Goal: Task Accomplishment & Management: Use online tool/utility

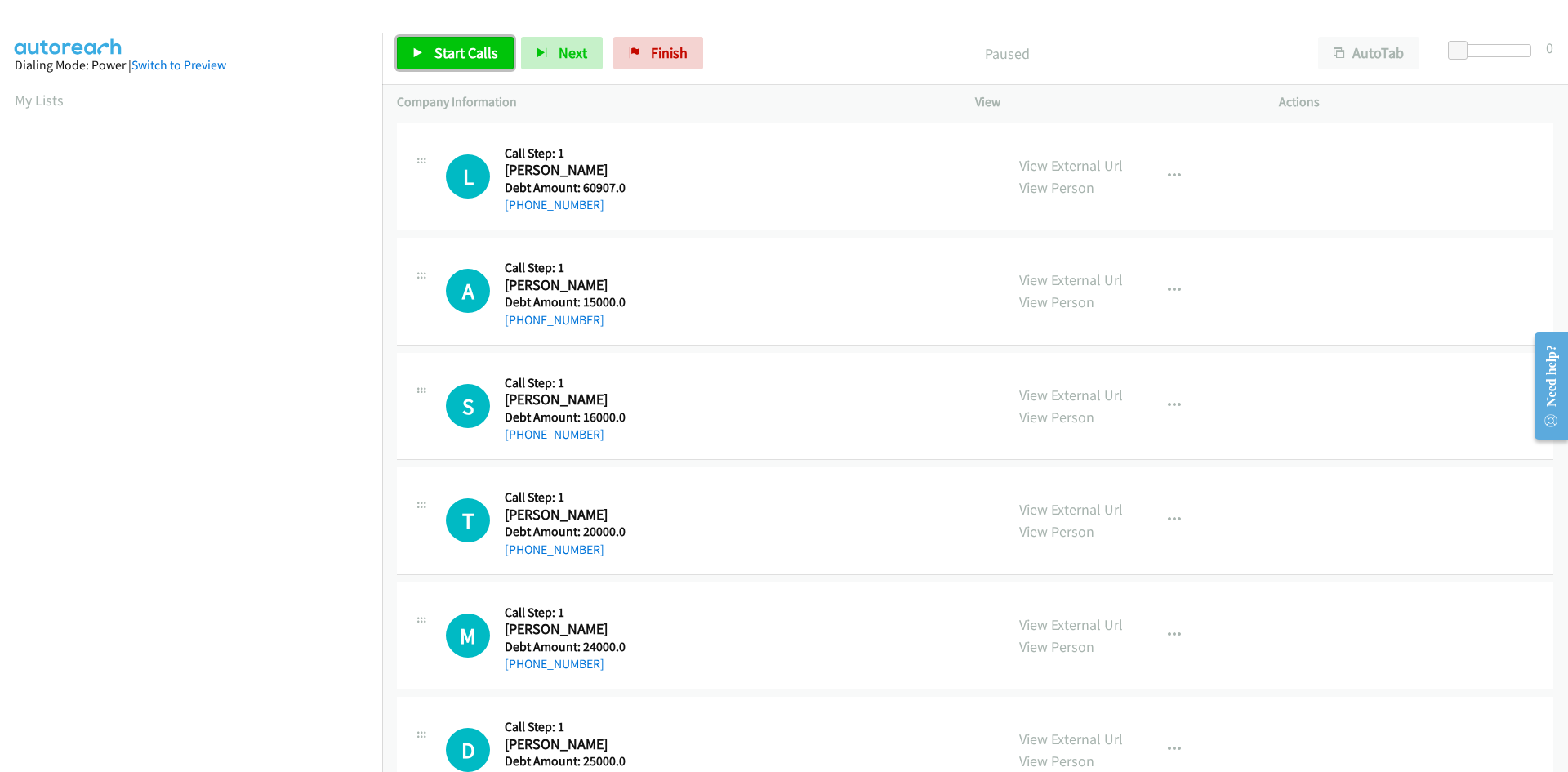
click at [485, 50] on span "Start Calls" at bounding box center [466, 52] width 63 height 18
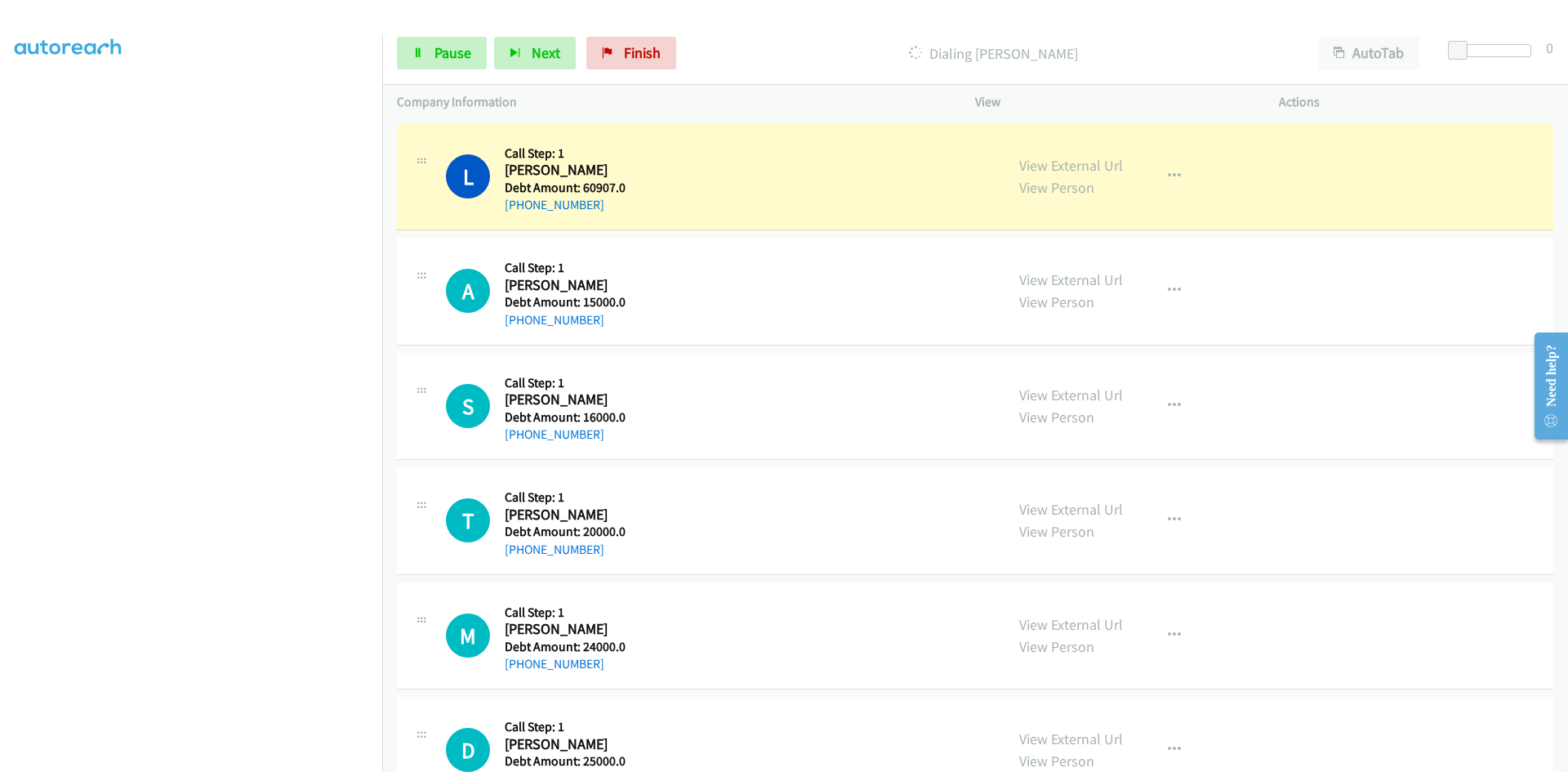
scroll to position [143, 0]
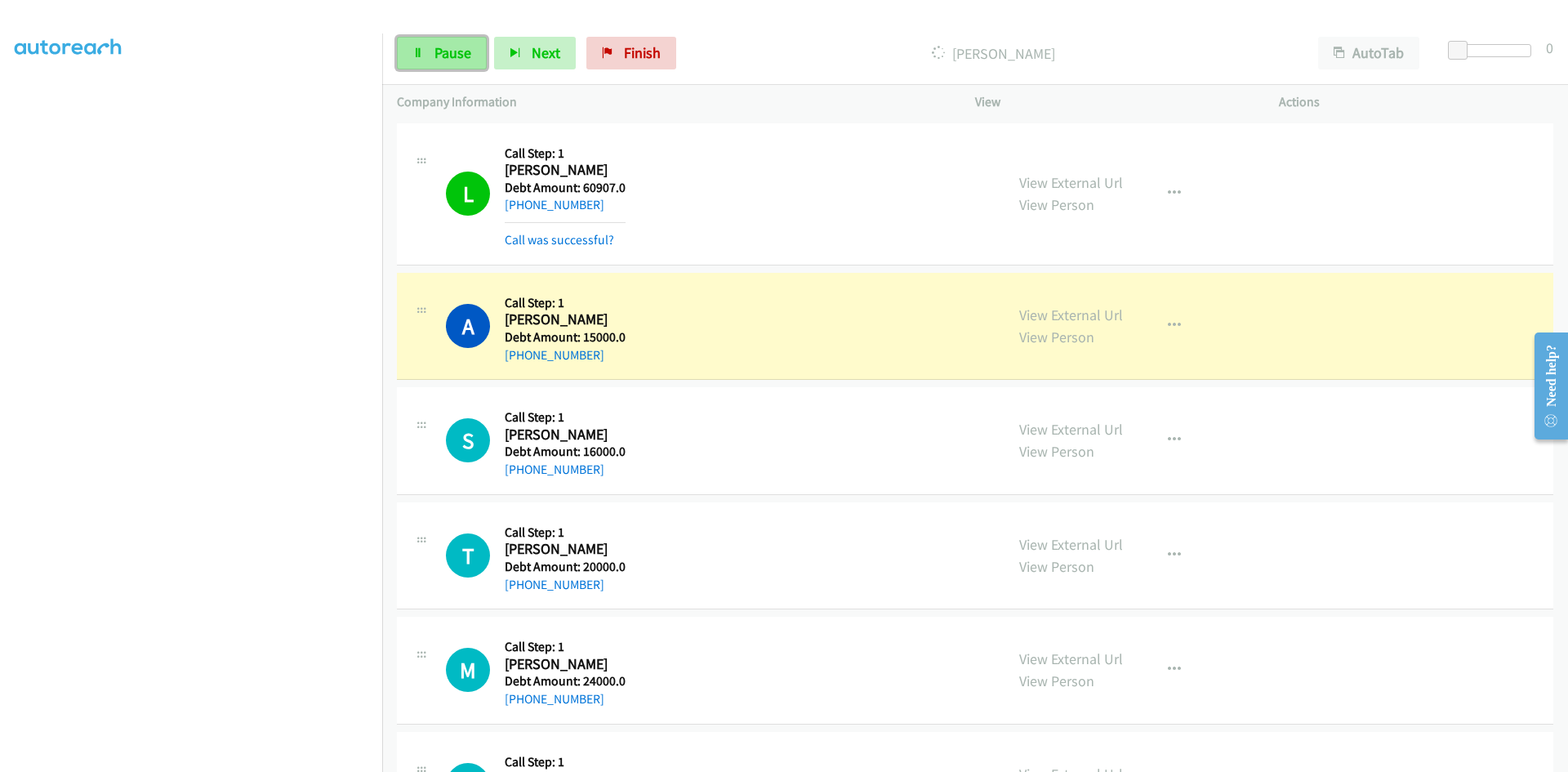
click at [414, 55] on icon at bounding box center [418, 53] width 11 height 11
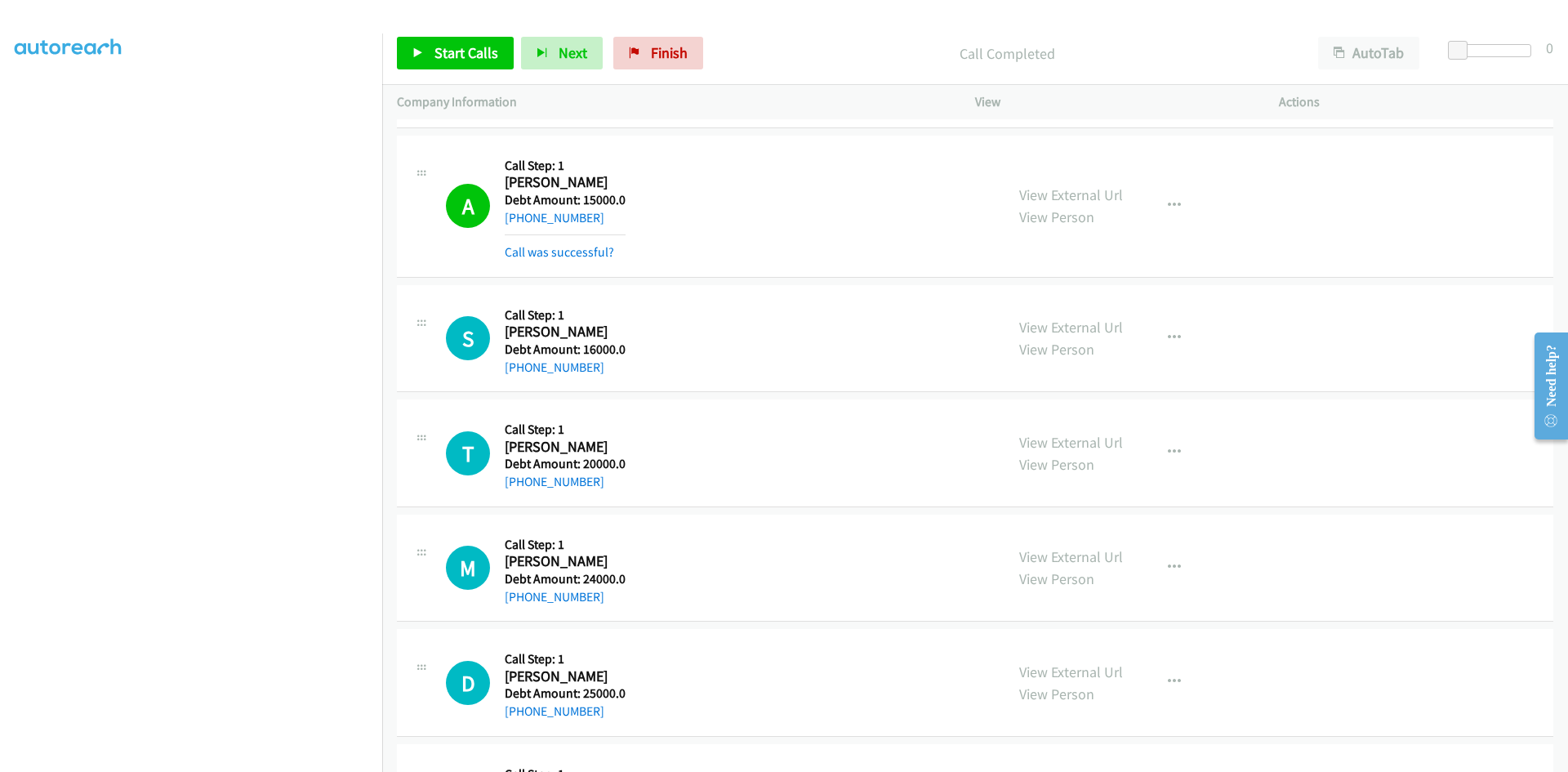
scroll to position [0, 0]
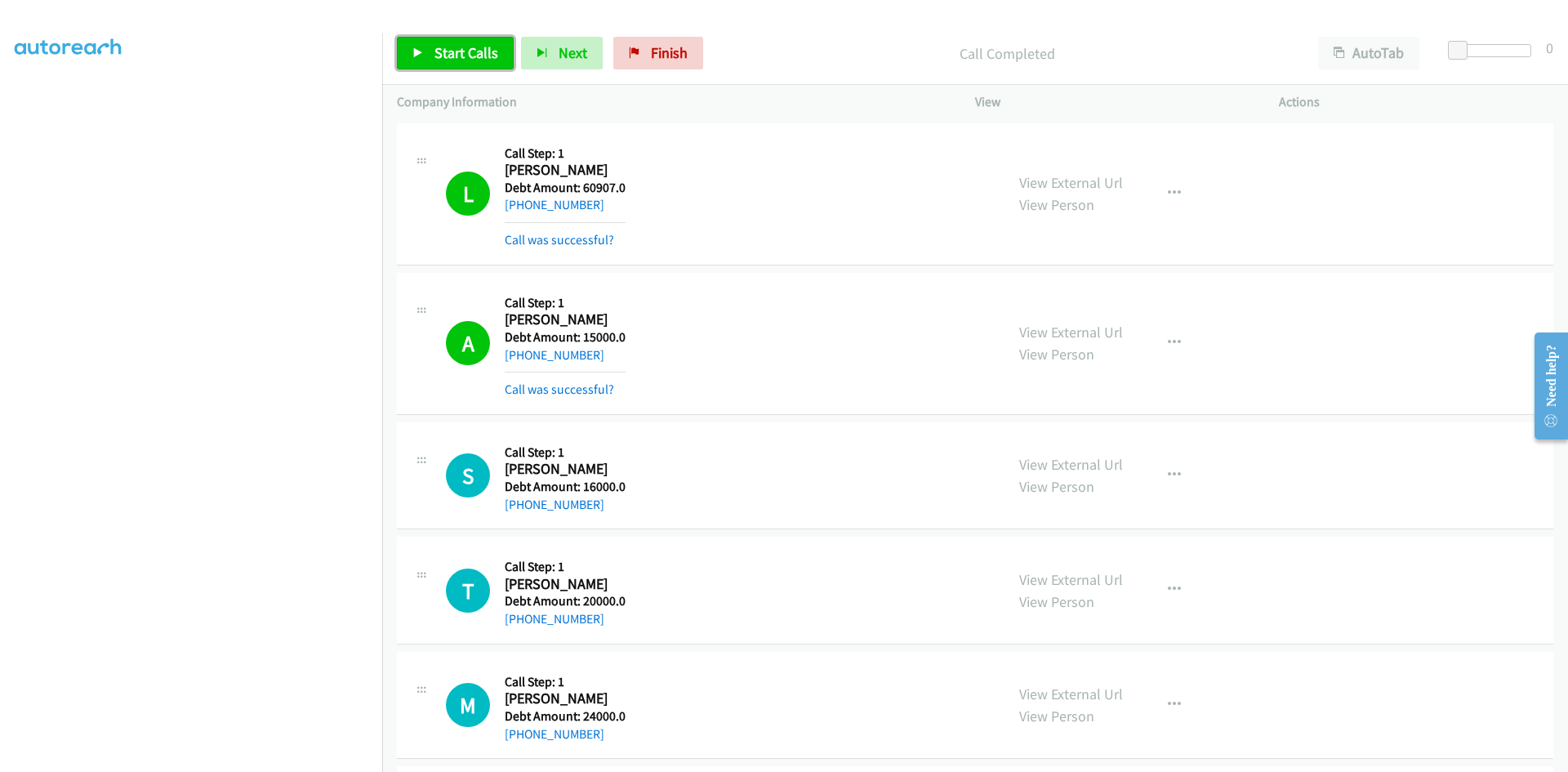
click at [459, 54] on span "Start Calls" at bounding box center [466, 52] width 63 height 18
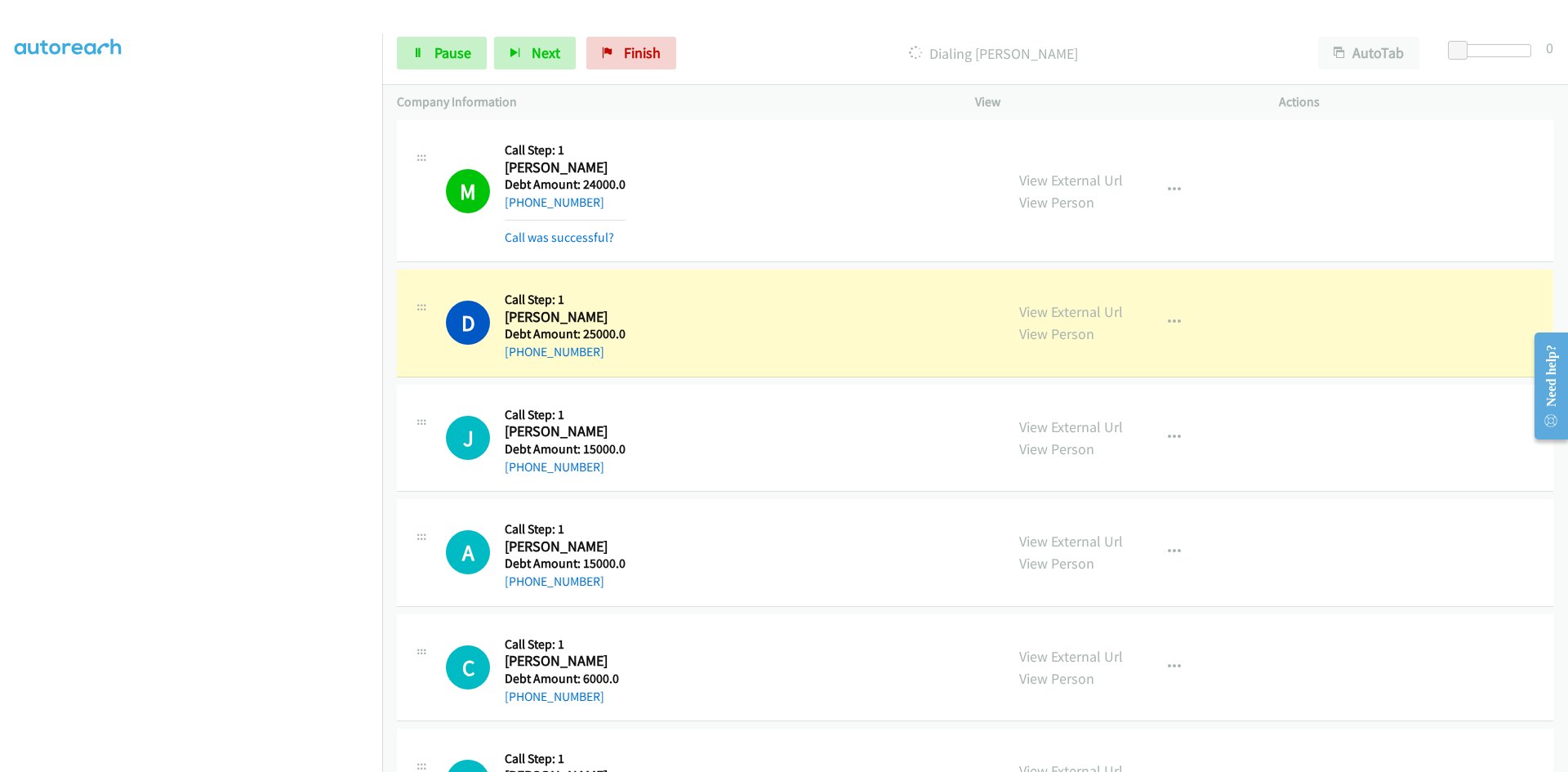
scroll to position [572, 0]
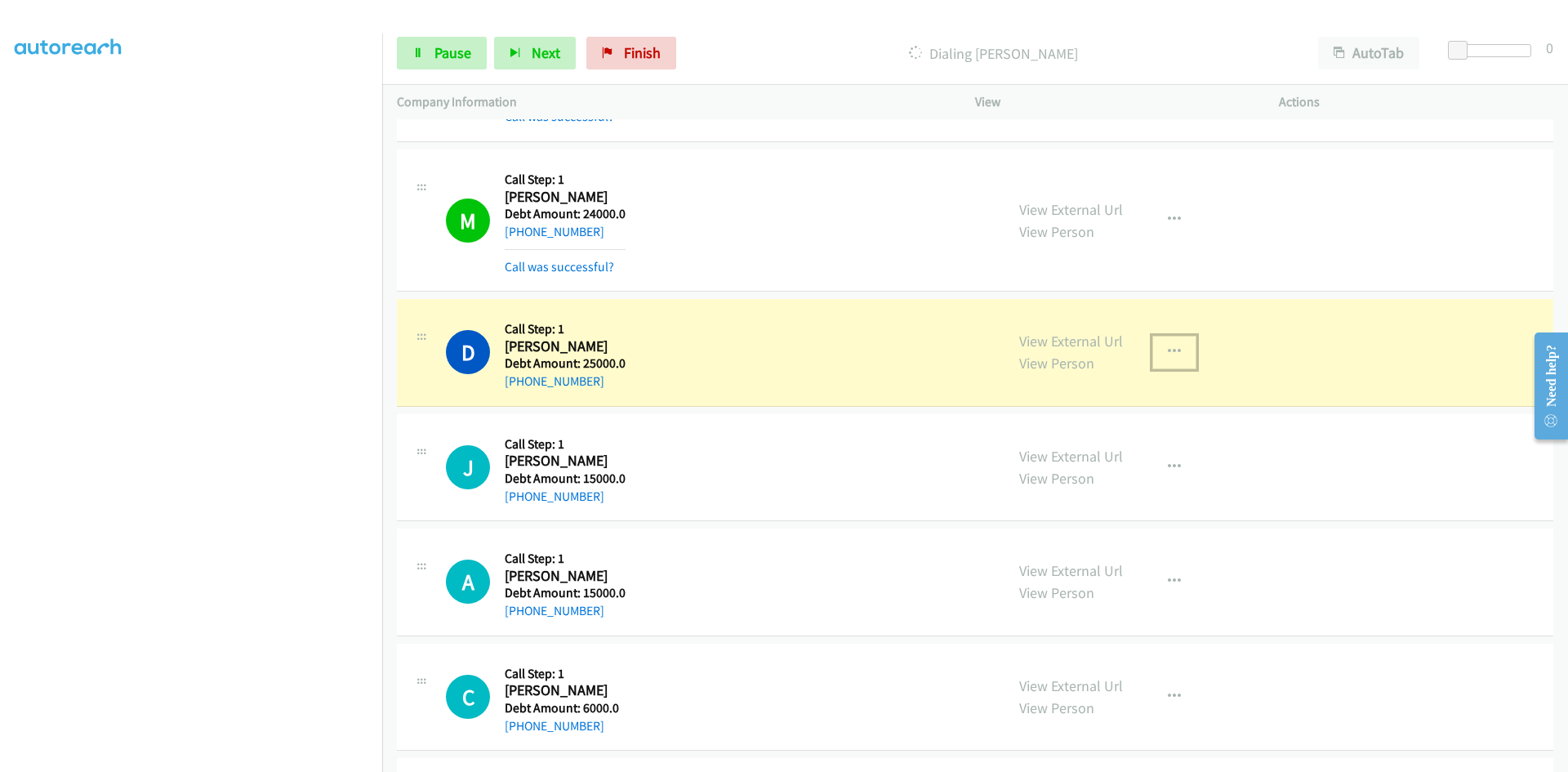
click at [1169, 348] on icon "button" at bounding box center [1174, 352] width 13 height 13
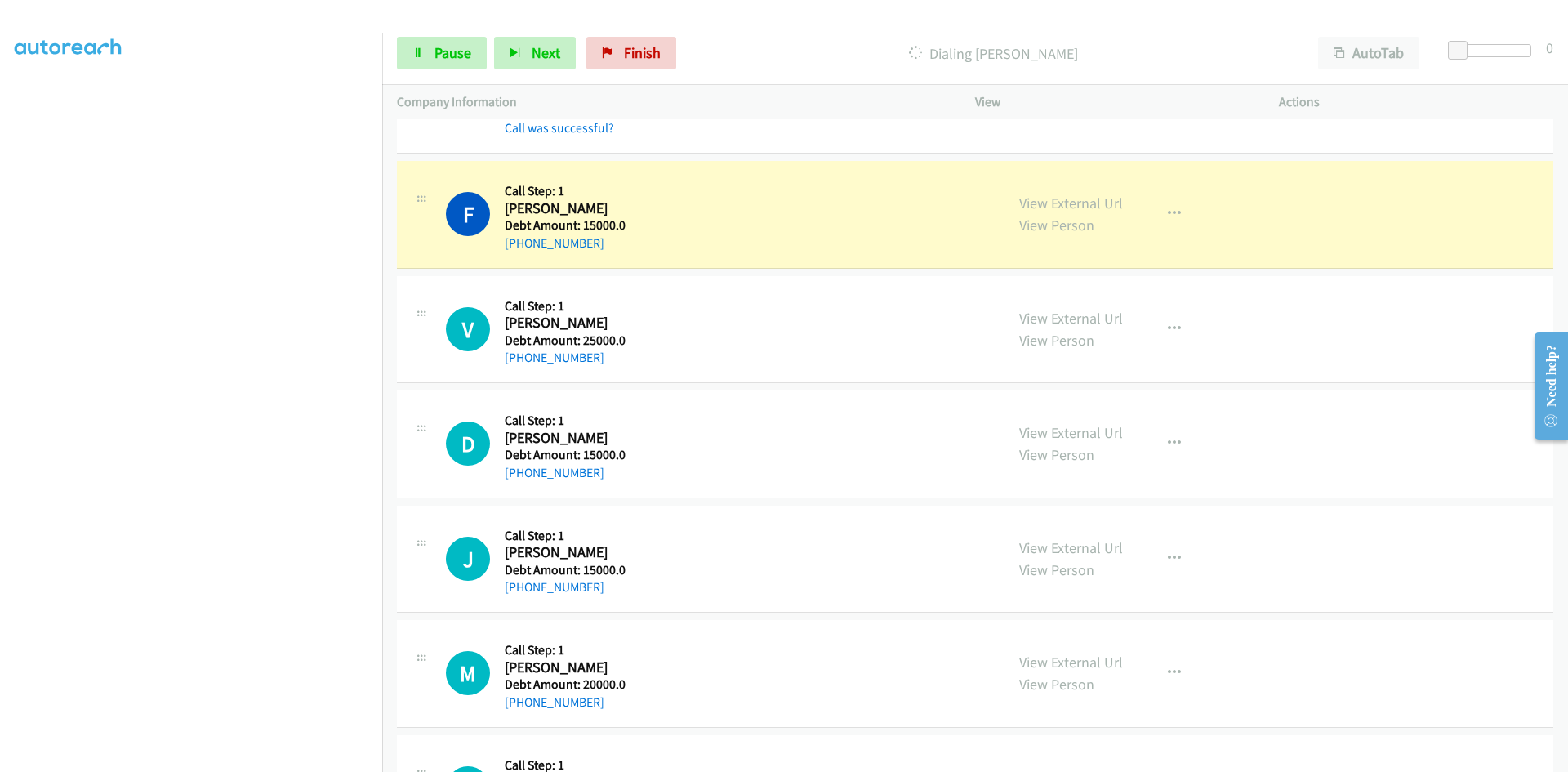
scroll to position [1762, 0]
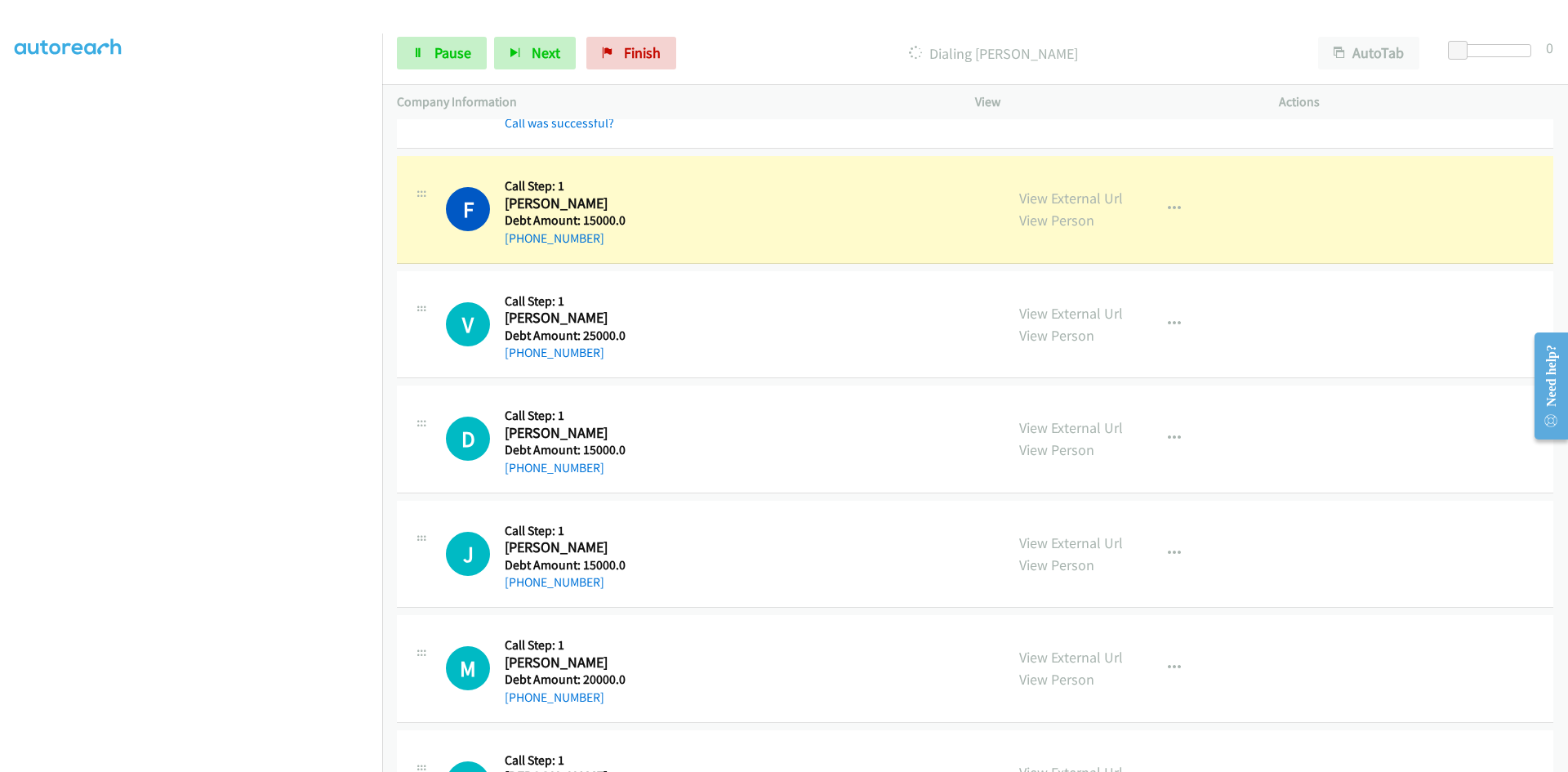
click at [1549, 426] on div "Open Resource Center" at bounding box center [1551, 420] width 13 height 13
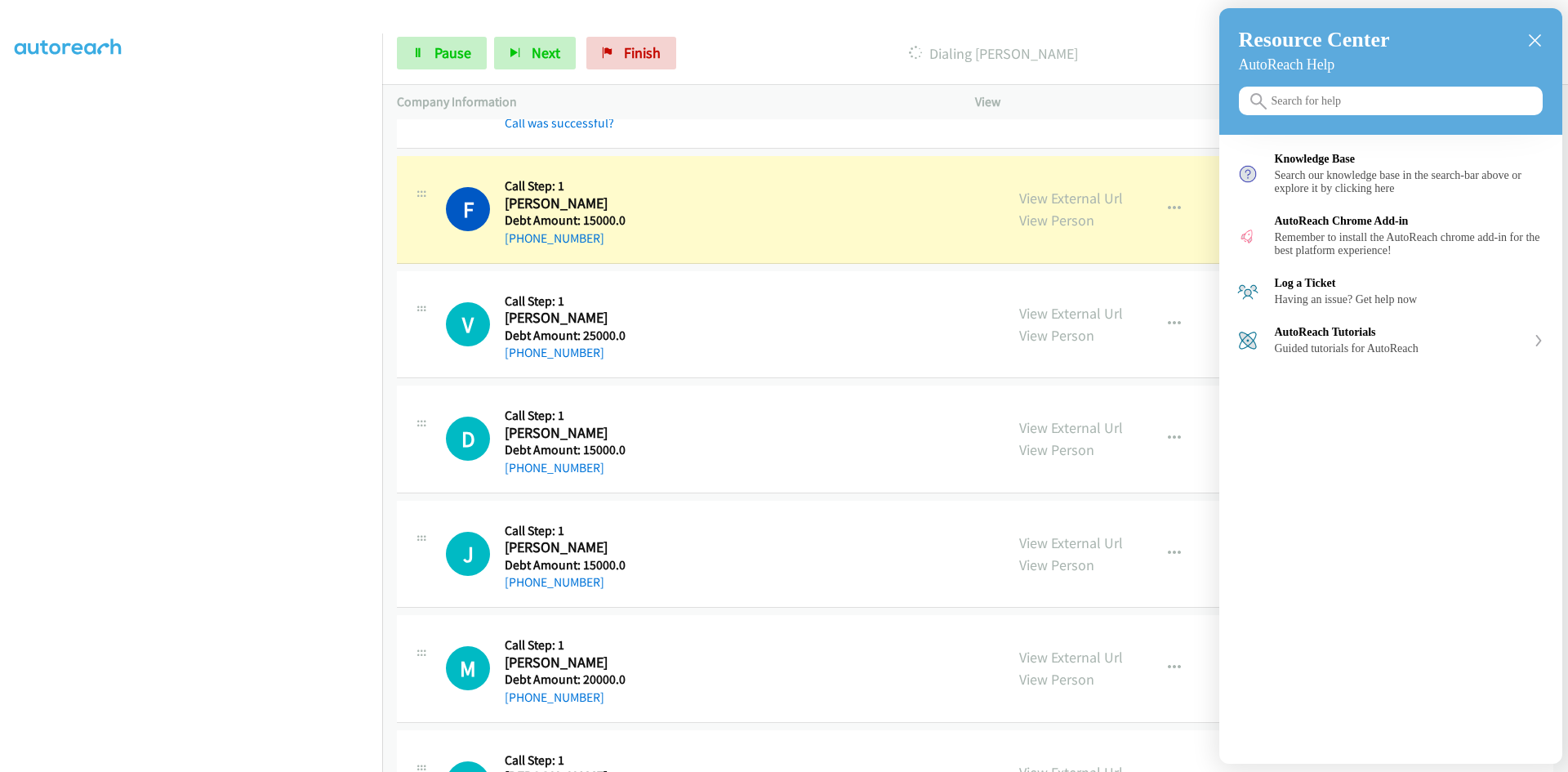
click at [1530, 36] on icon "close resource center" at bounding box center [1534, 40] width 12 height 12
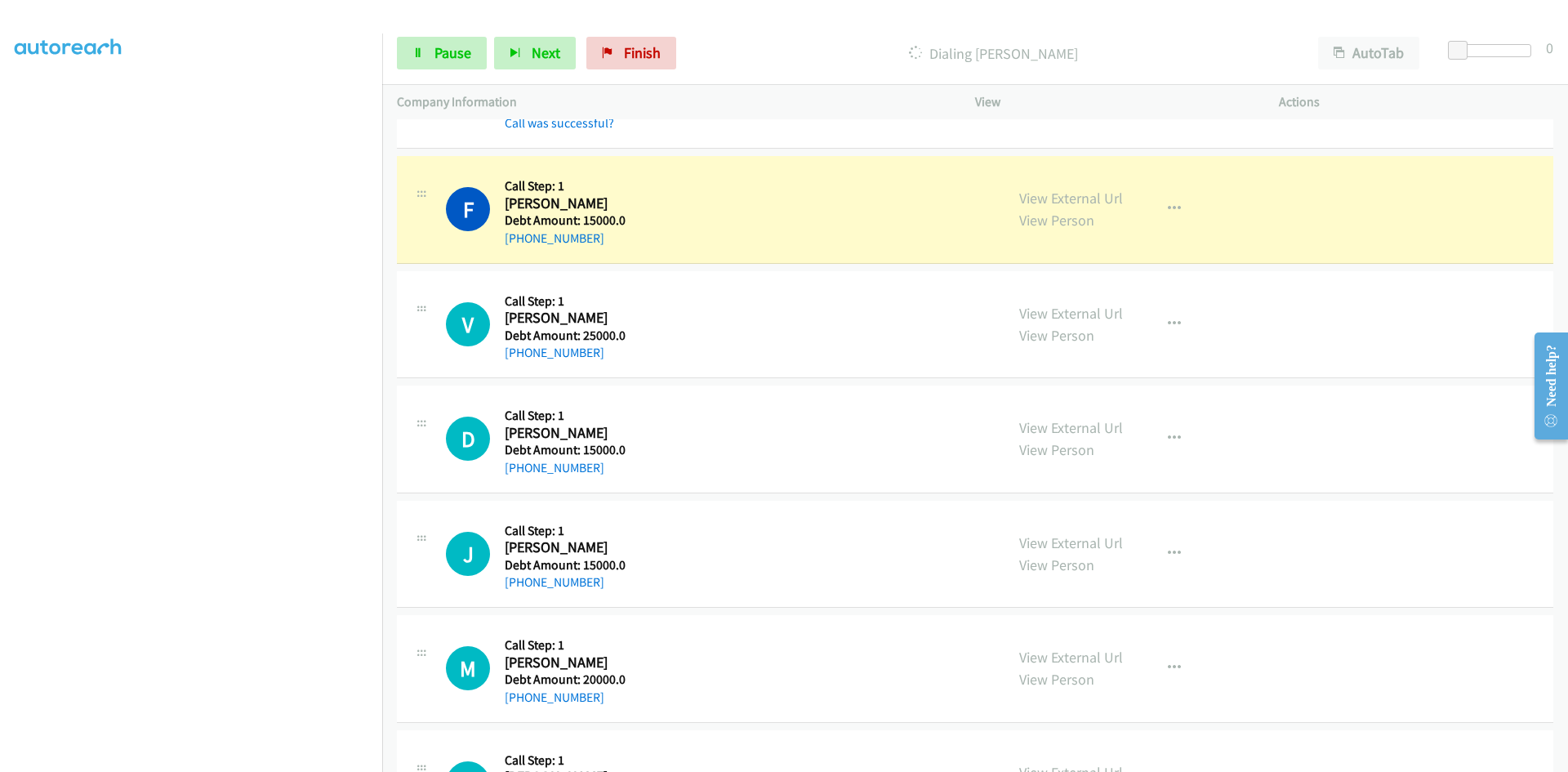
drag, startPoint x: 1555, startPoint y: 334, endPoint x: 3076, endPoint y: 616, distance: 1546.9
click html "Need help? Resource Center AutoReach Help Help Get the help you need from our k…"
drag, startPoint x: 1536, startPoint y: 363, endPoint x: 1567, endPoint y: 365, distance: 31.1
click at [1567, 365] on div "Need help?" at bounding box center [1551, 385] width 33 height 107
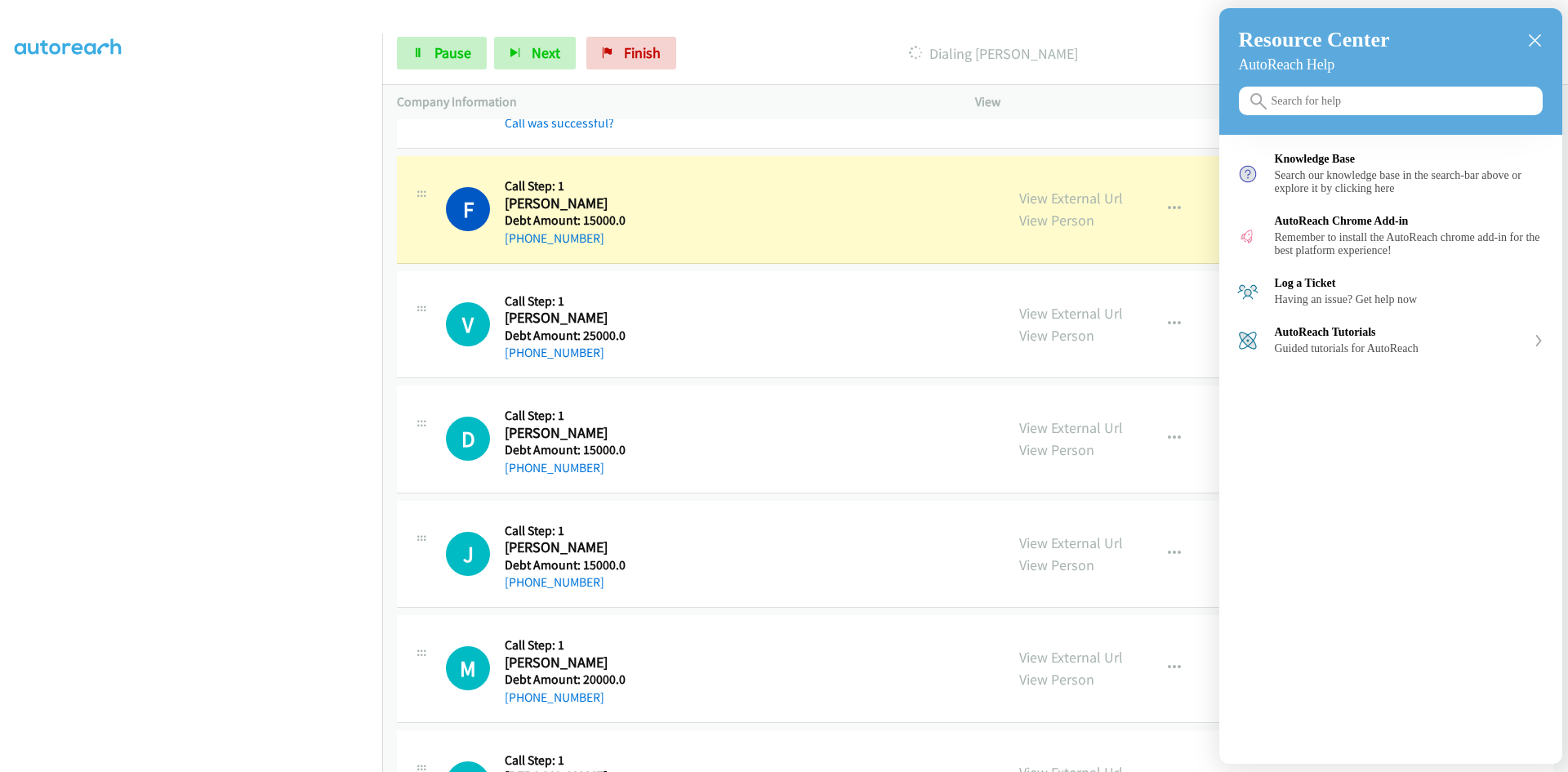
click at [1536, 34] on icon "close resource center" at bounding box center [1534, 40] width 12 height 12
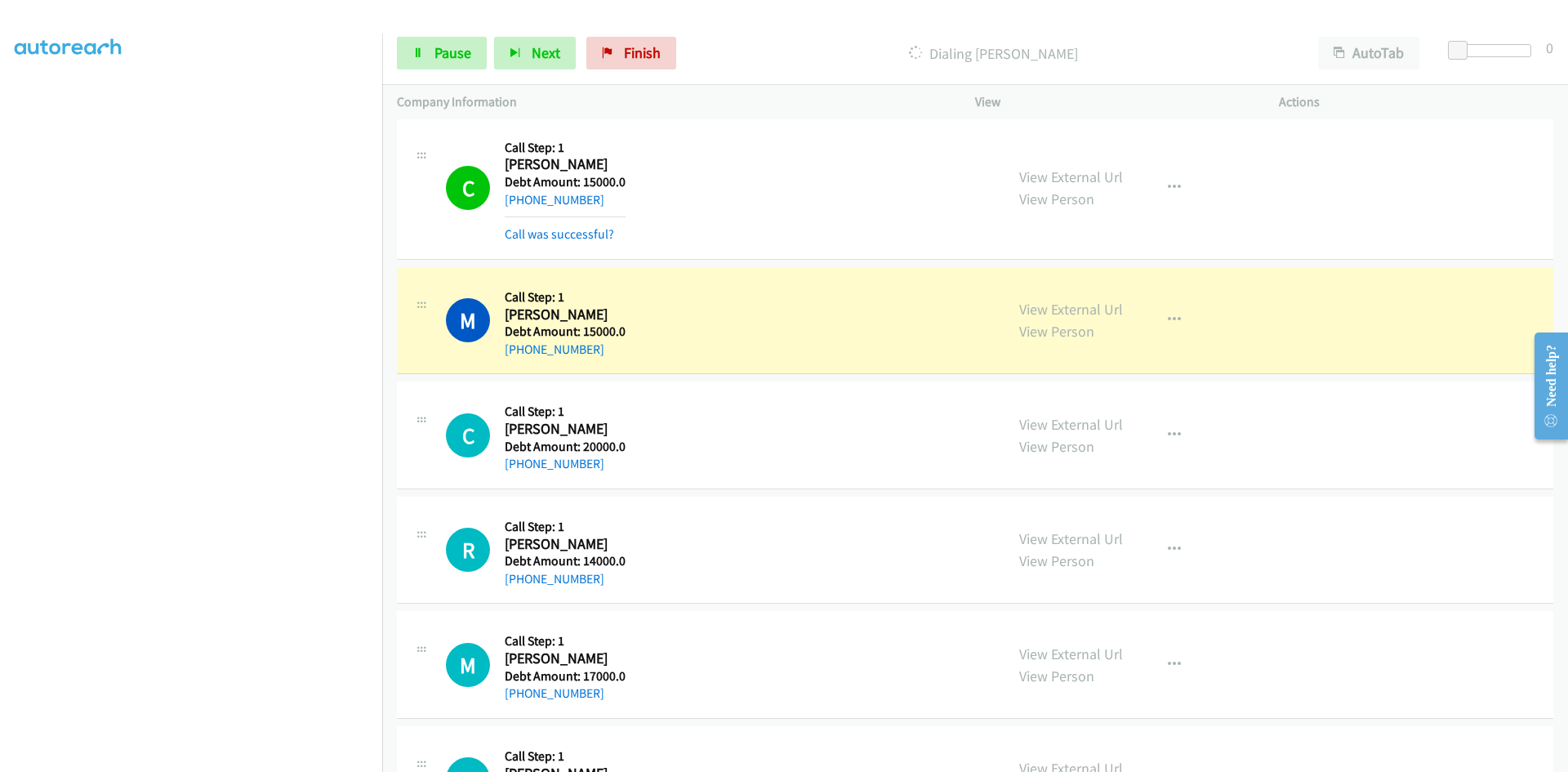
scroll to position [3978, 0]
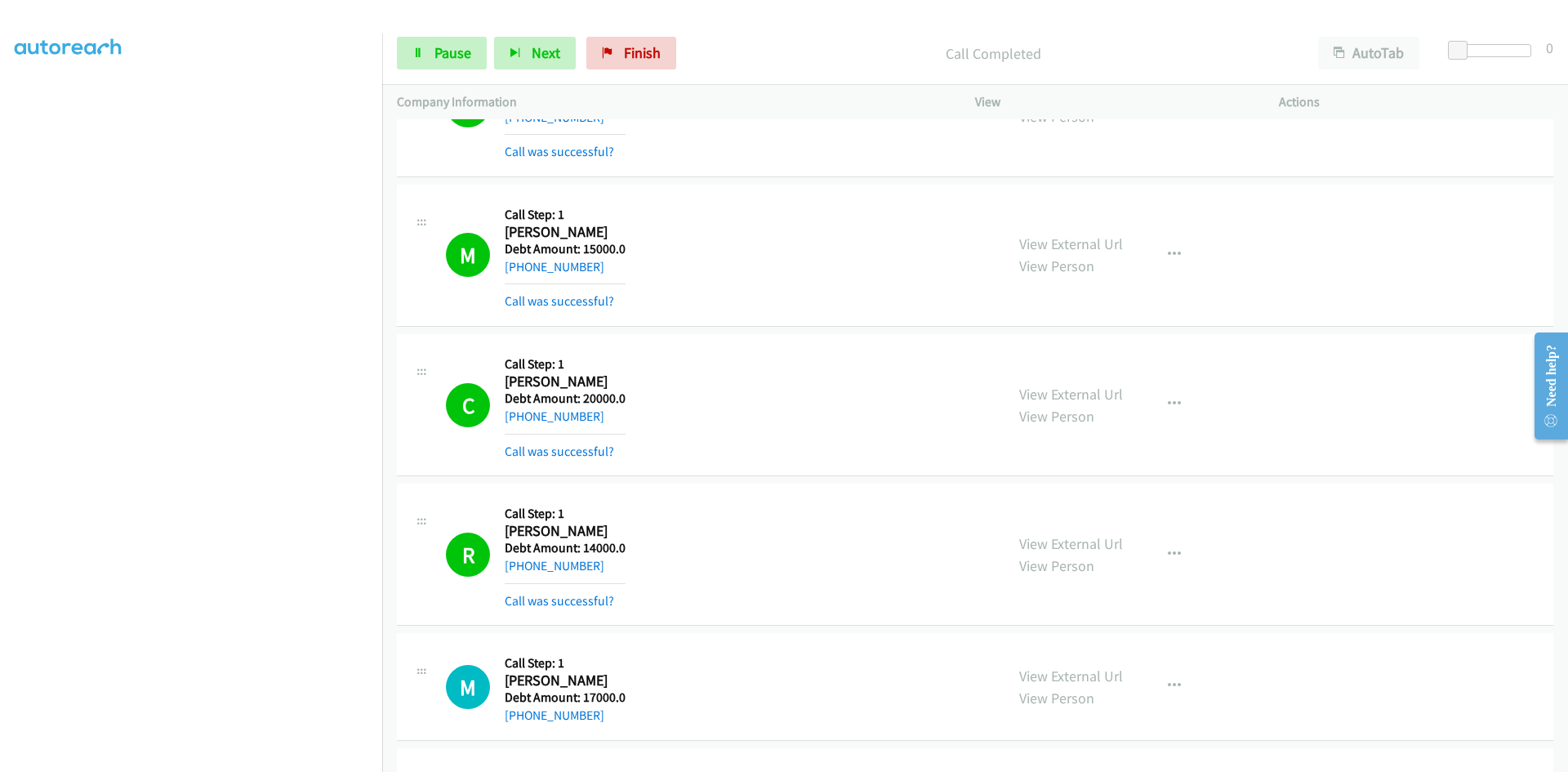
click at [430, 50] on div at bounding box center [784, 386] width 1568 height 772
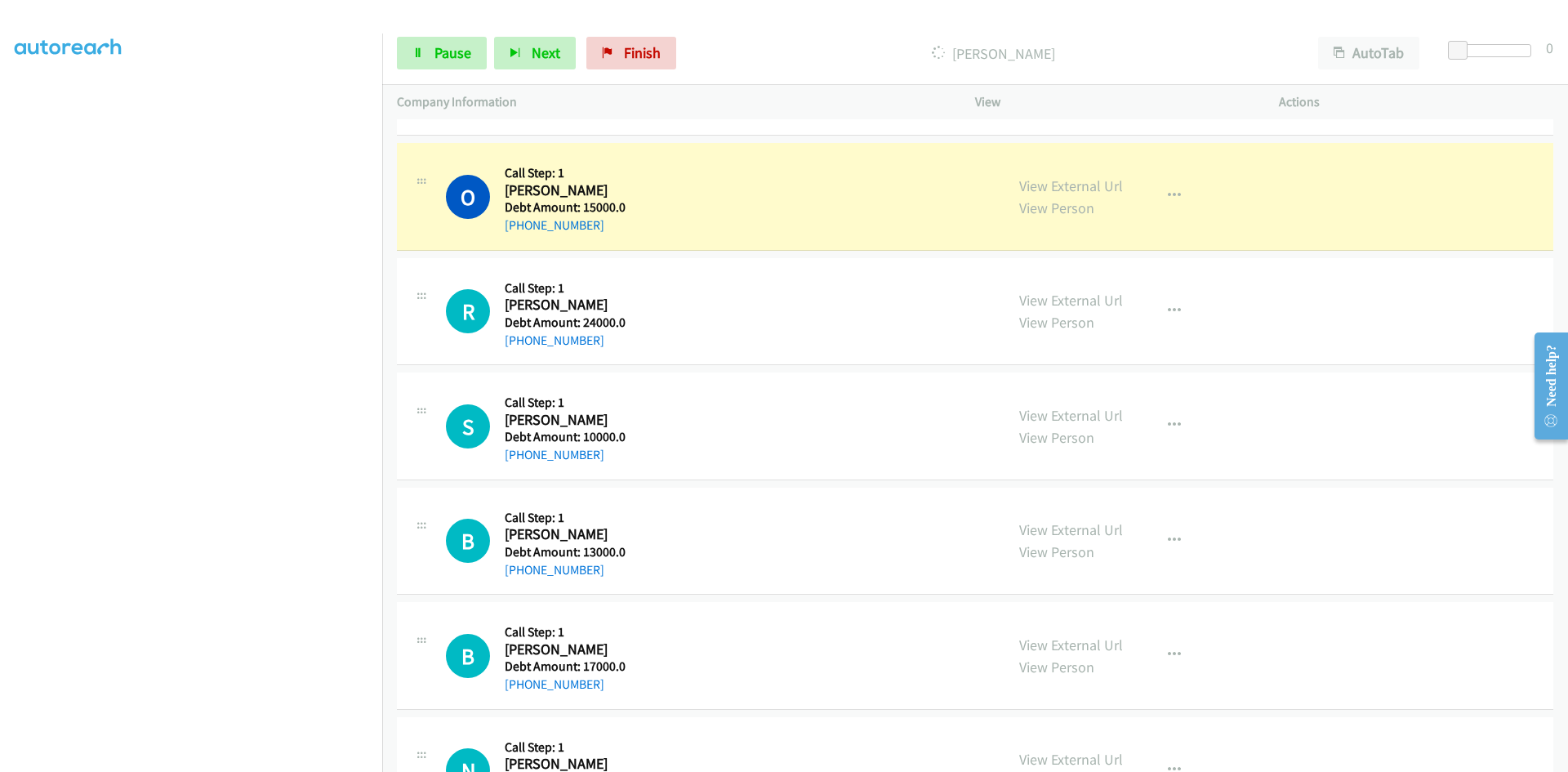
scroll to position [5694, 0]
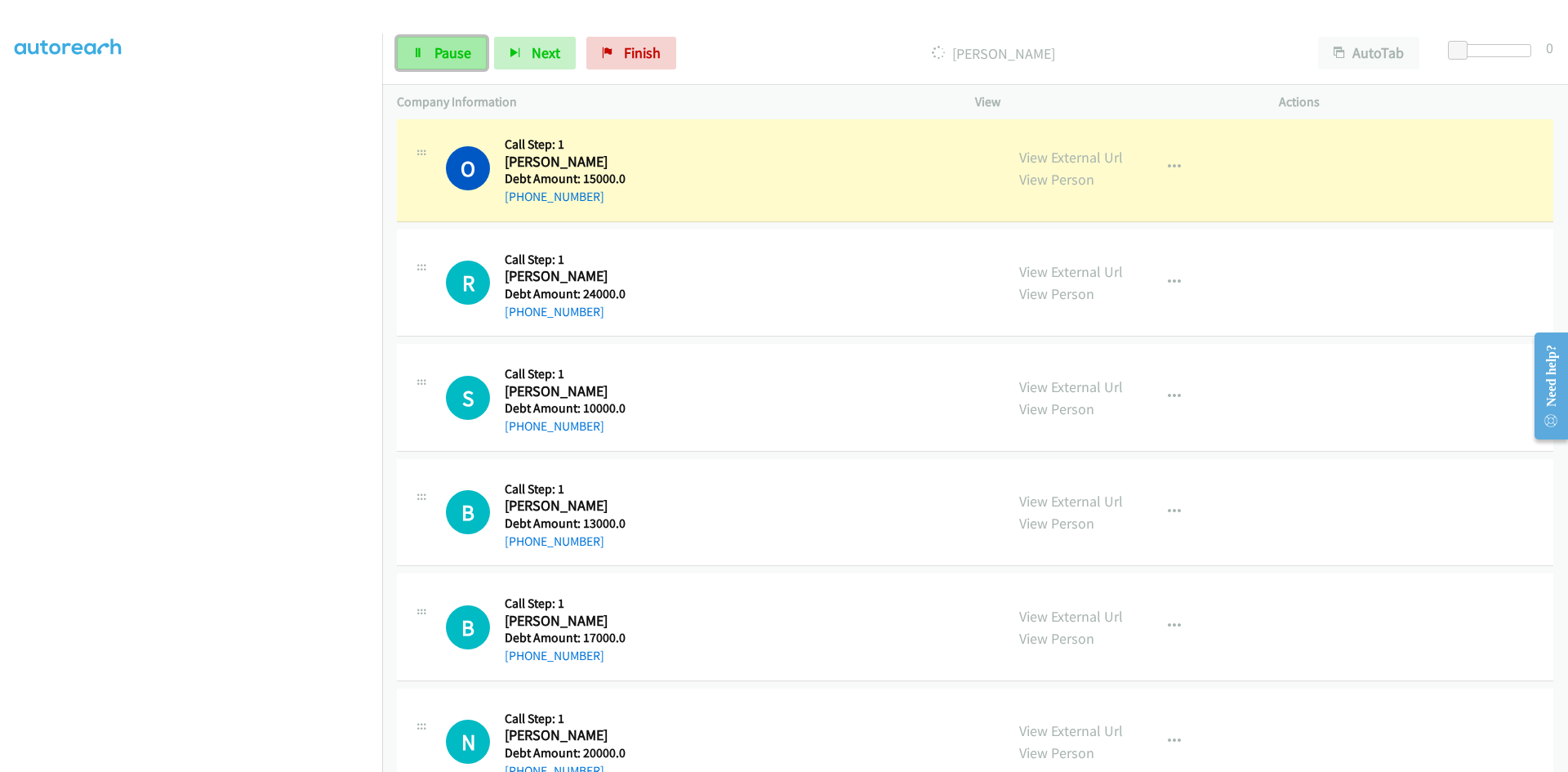
click at [458, 61] on span "Pause" at bounding box center [453, 52] width 37 height 18
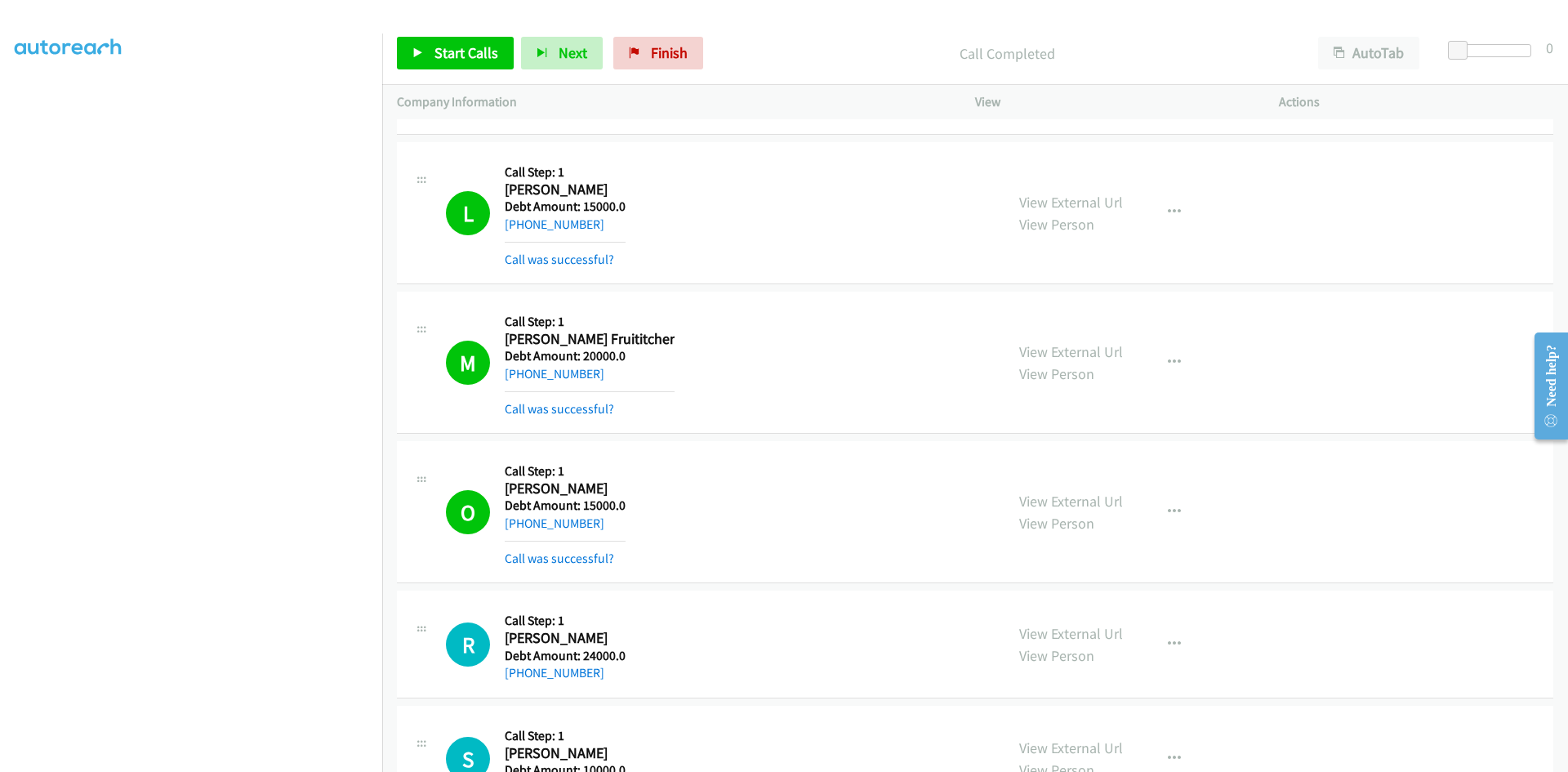
scroll to position [5775, 0]
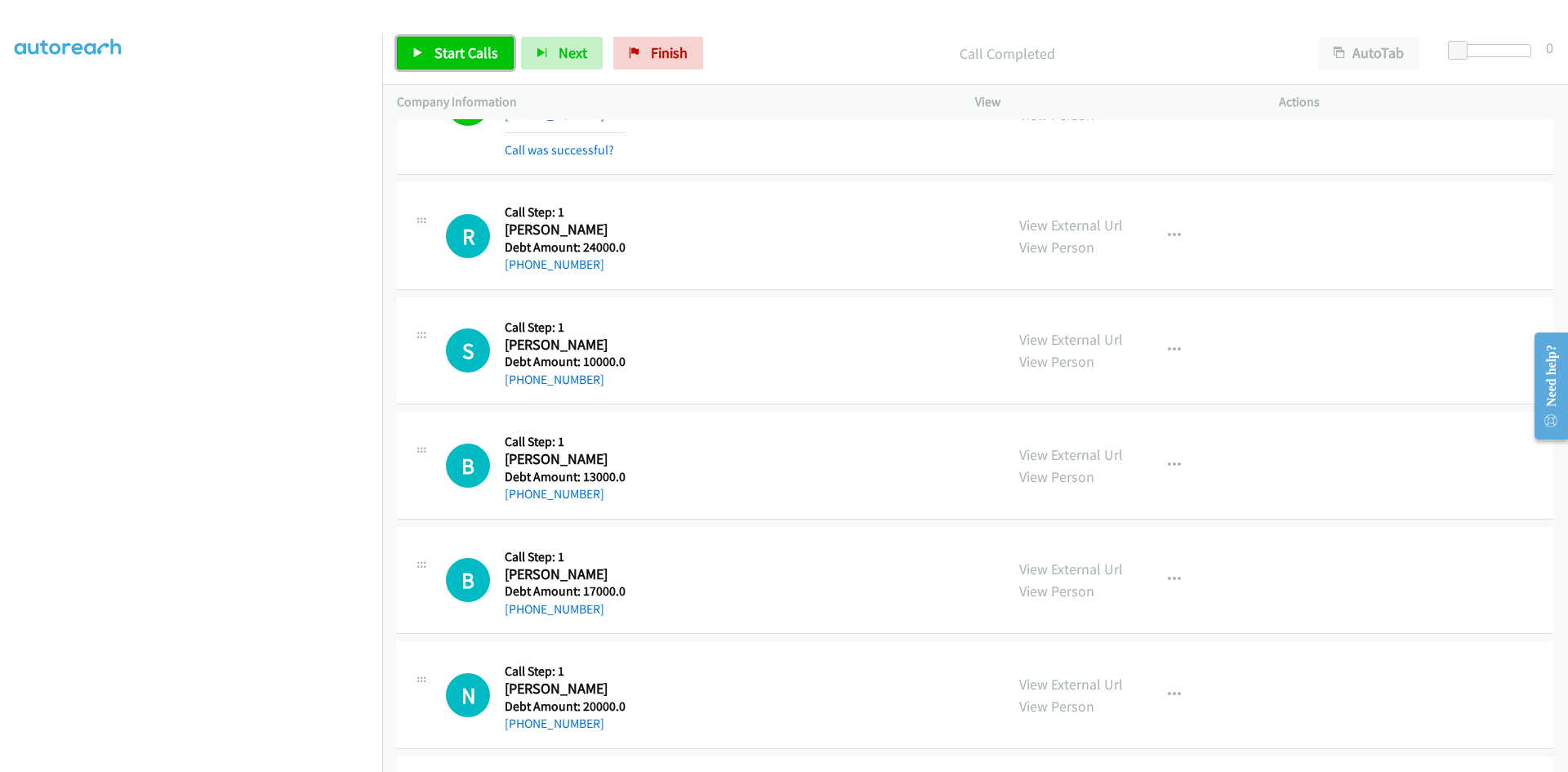
click at [460, 48] on span "Start Calls" at bounding box center [466, 52] width 63 height 18
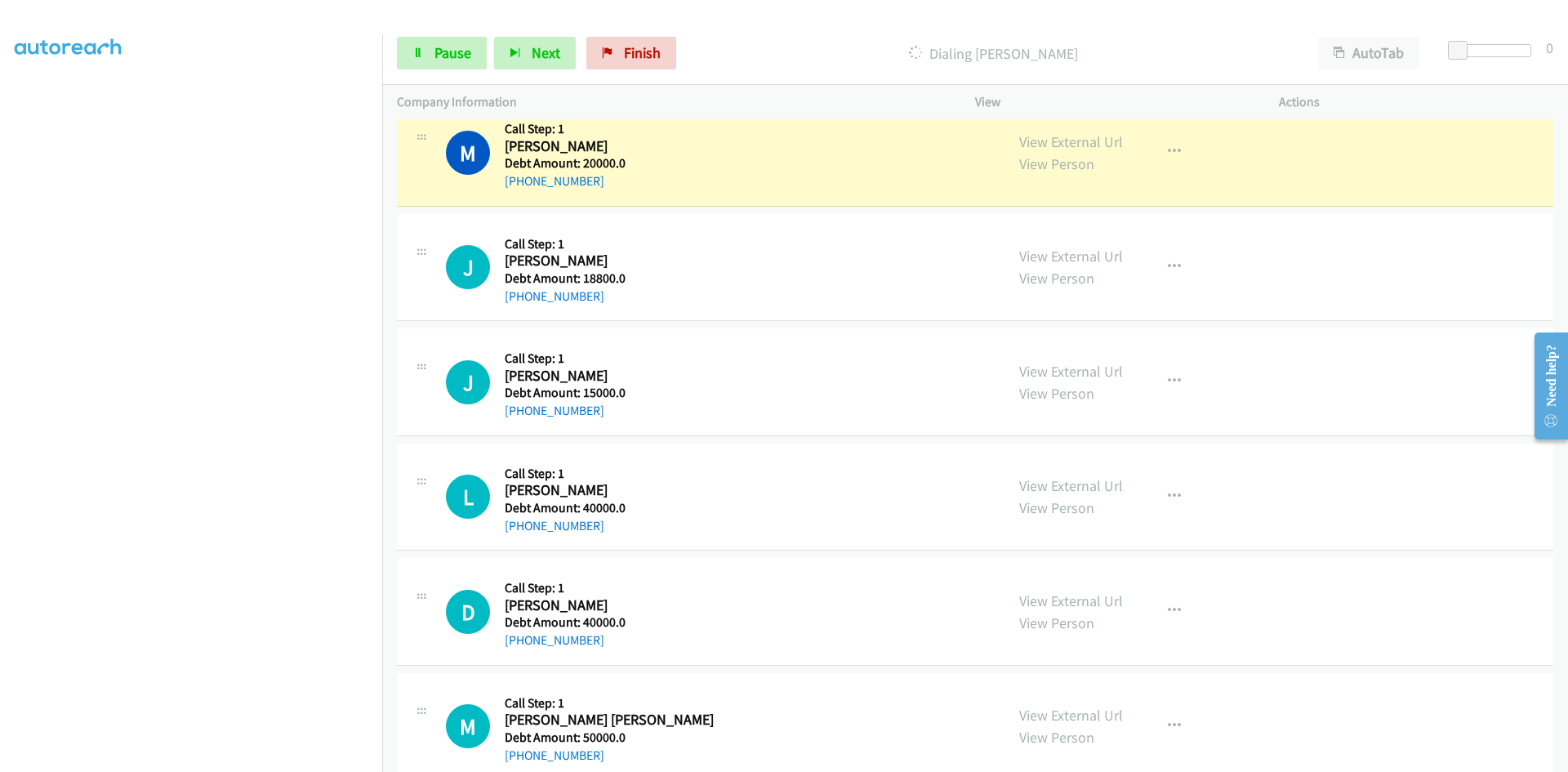
scroll to position [0, 0]
click at [46, 102] on link "My Lists" at bounding box center [39, 100] width 49 height 18
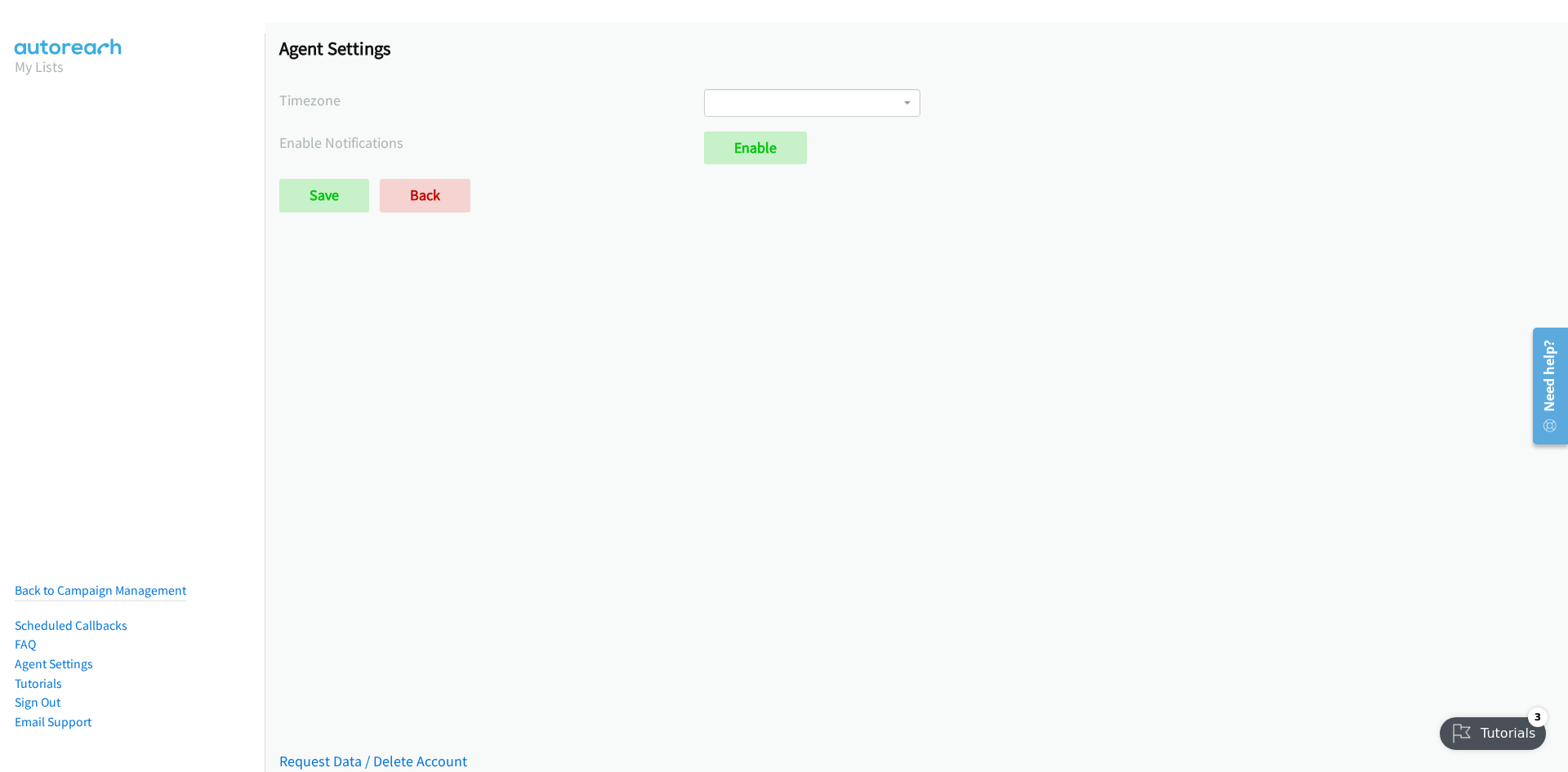
click at [6, 95] on aside "My Lists Back to Campaign Management Scheduled Callbacks FAQ Agent Settings Tut…" at bounding box center [132, 70] width 265 height 74
click at [654, 244] on div "Saved Placeholder Agent Settings Timezone International Date Line West American…" at bounding box center [916, 397] width 1303 height 750
click at [304, 56] on h1 "Agent Settings" at bounding box center [916, 48] width 1274 height 23
click at [302, 57] on h1 "Agent Settings" at bounding box center [916, 48] width 1274 height 23
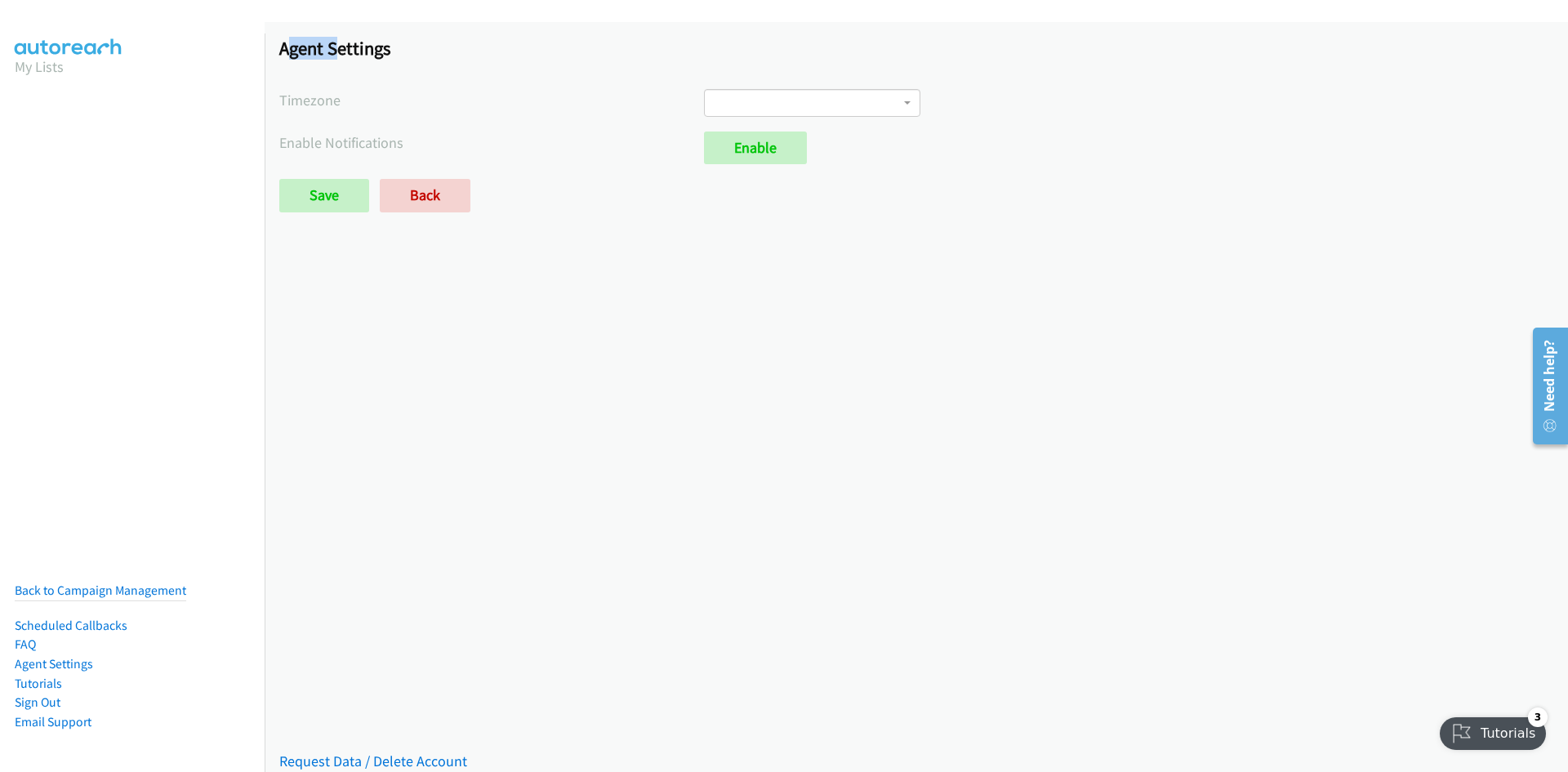
click at [301, 57] on h1 "Agent Settings" at bounding box center [916, 48] width 1274 height 23
click at [41, 60] on link "My Lists" at bounding box center [39, 66] width 49 height 18
drag, startPoint x: 41, startPoint y: 60, endPoint x: 50, endPoint y: 70, distance: 13.5
click at [41, 60] on link "My Lists" at bounding box center [39, 66] width 49 height 18
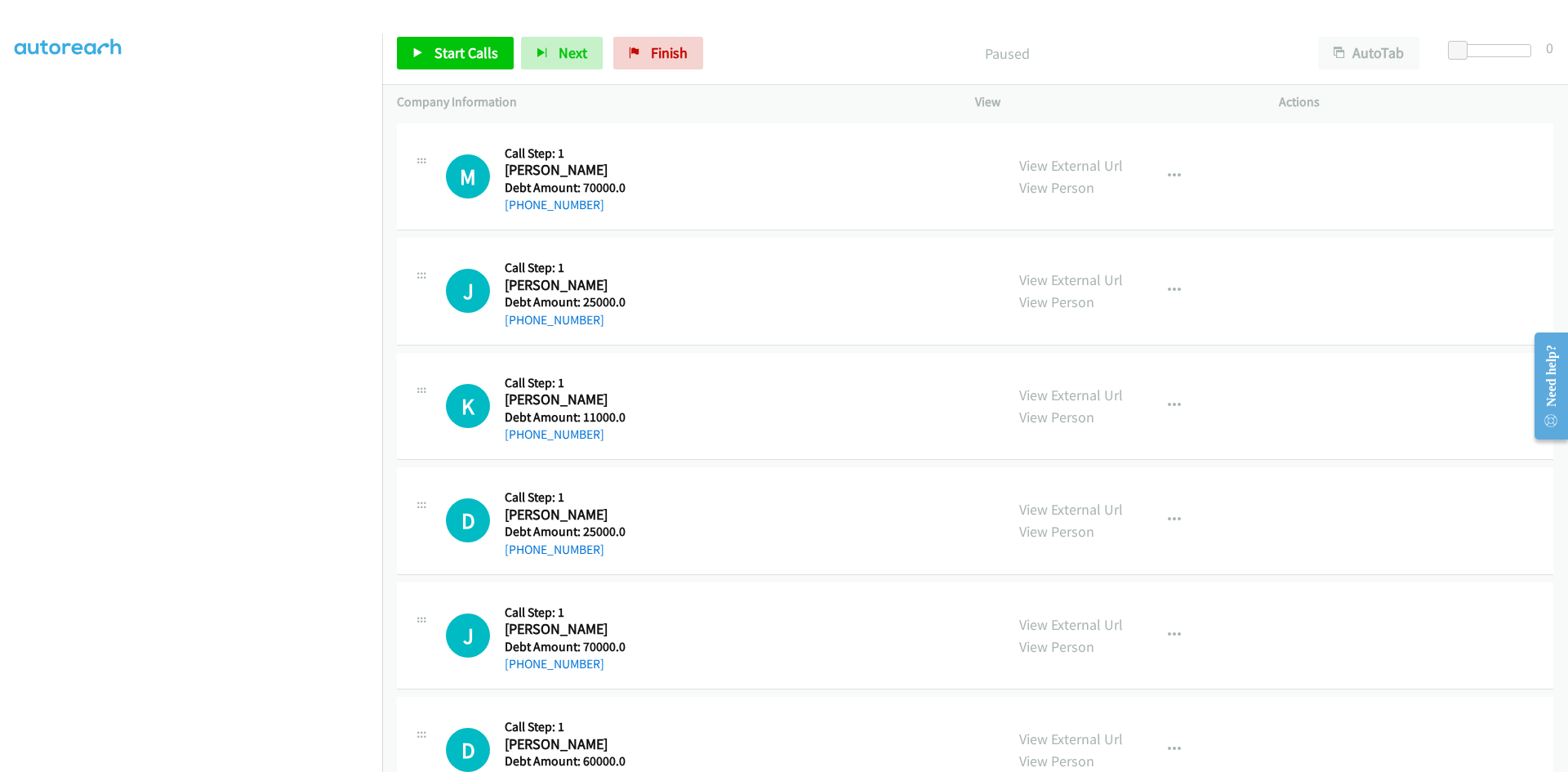
click at [6, 100] on aside "Dialing Mode: Power | Switch to Preview My Lists" at bounding box center [191, 353] width 382 height 904
click at [6, 96] on aside "Dialing Mode: Power | Switch to Preview My Lists" at bounding box center [191, 353] width 382 height 904
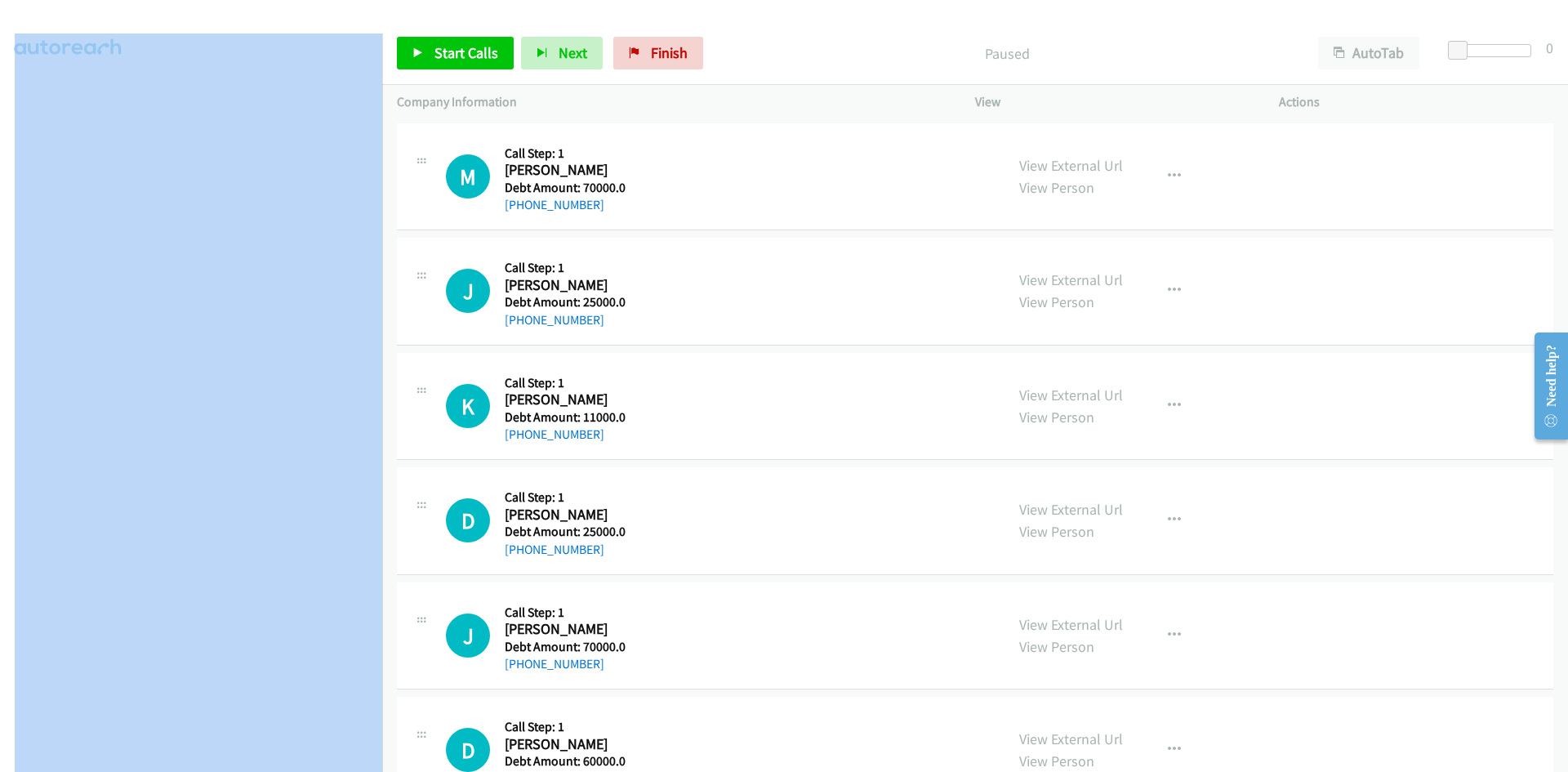
click at [6, 96] on aside "Dialing Mode: Power | Switch to Preview My Lists" at bounding box center [191, 353] width 382 height 904
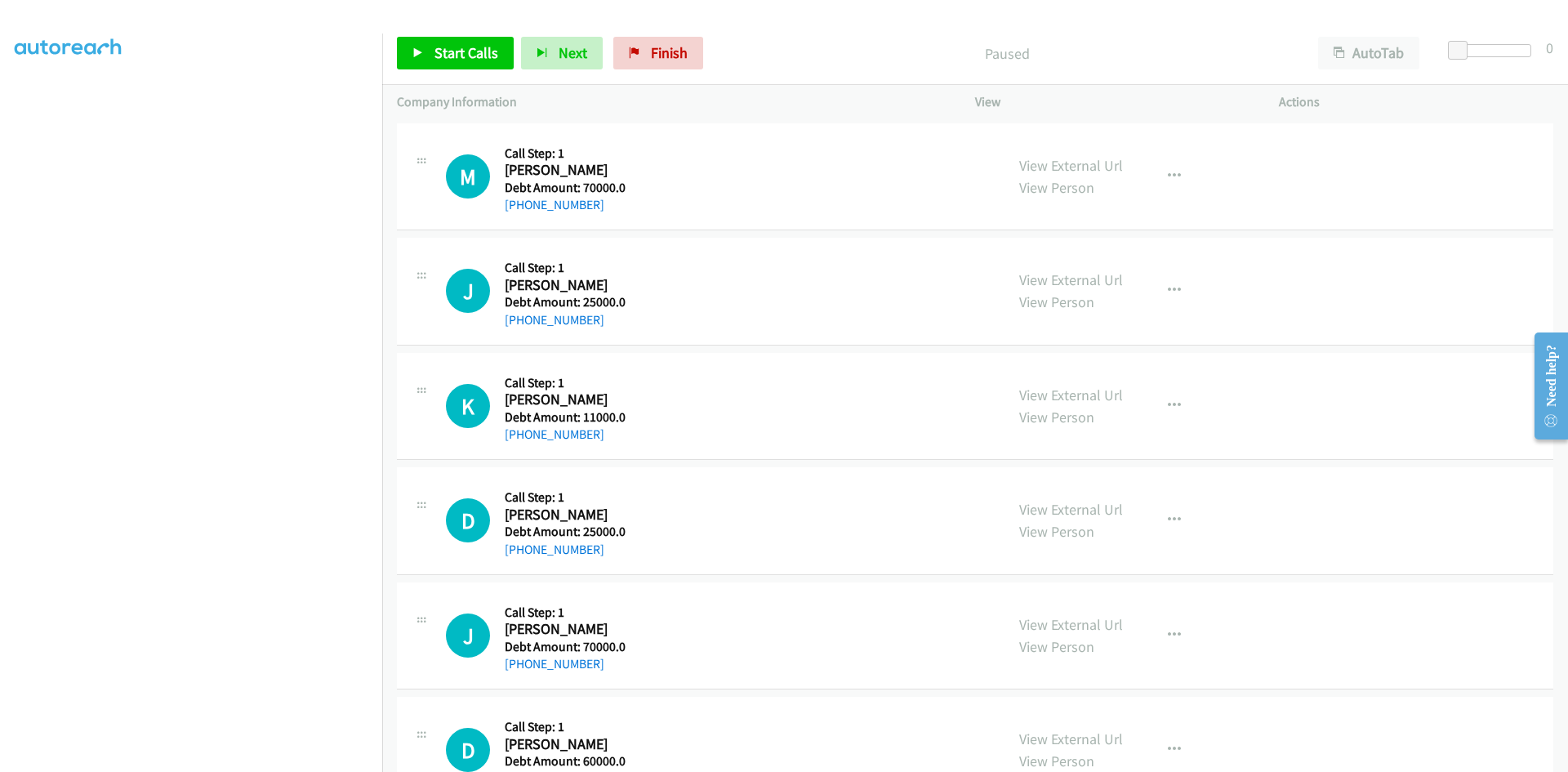
click at [860, 180] on div "M Callback Scheduled Call Step: 1 Marqieta Brown America/New_York Debt Amount: …" at bounding box center [717, 176] width 544 height 77
click at [33, 104] on link "My Lists" at bounding box center [39, 100] width 49 height 18
click at [6, 93] on aside "Dialing Mode: Power | Switch to Preview My Lists" at bounding box center [191, 353] width 382 height 904
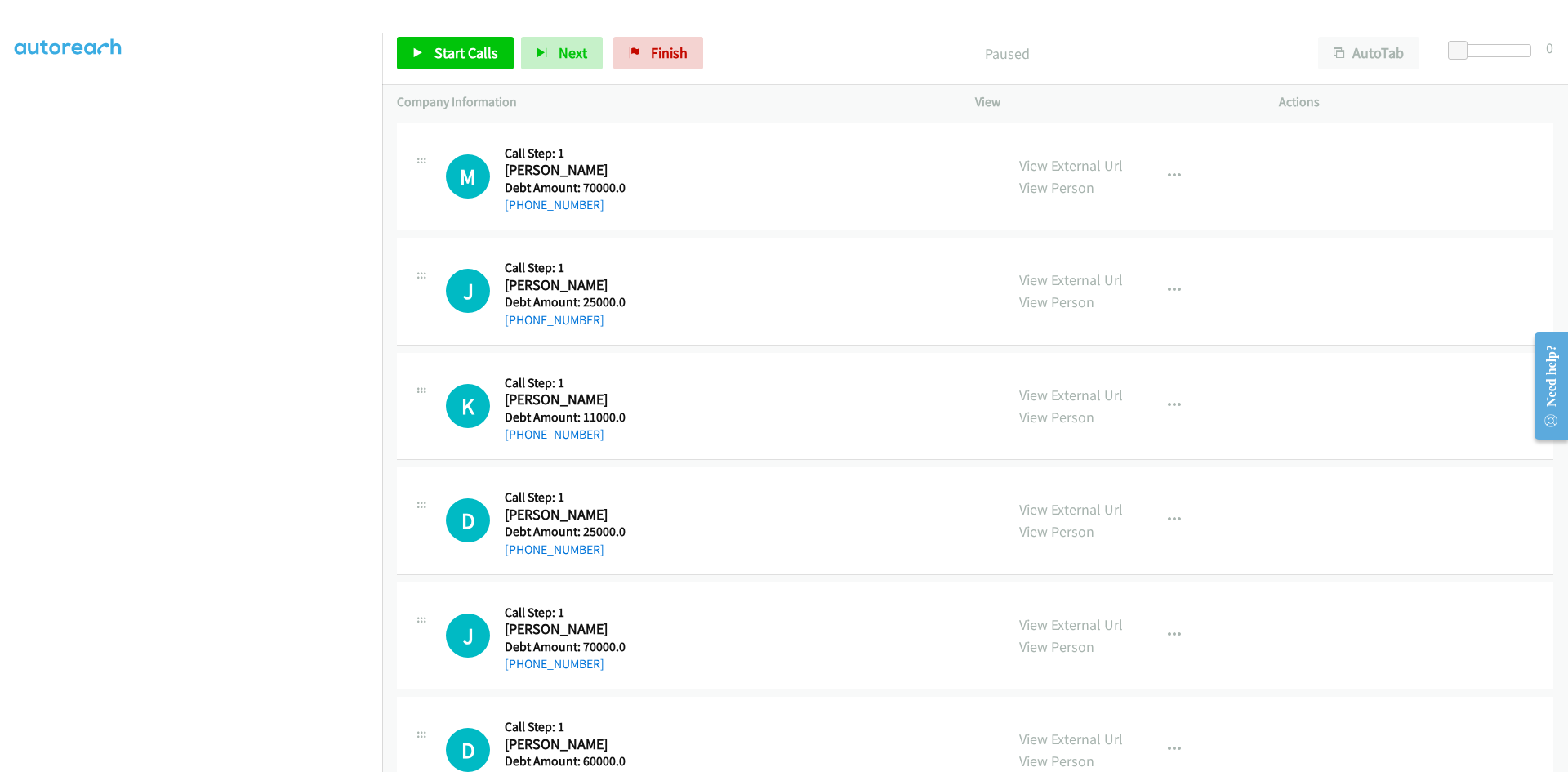
click at [6, 93] on aside "Dialing Mode: Power | Switch to Preview My Lists" at bounding box center [191, 353] width 382 height 904
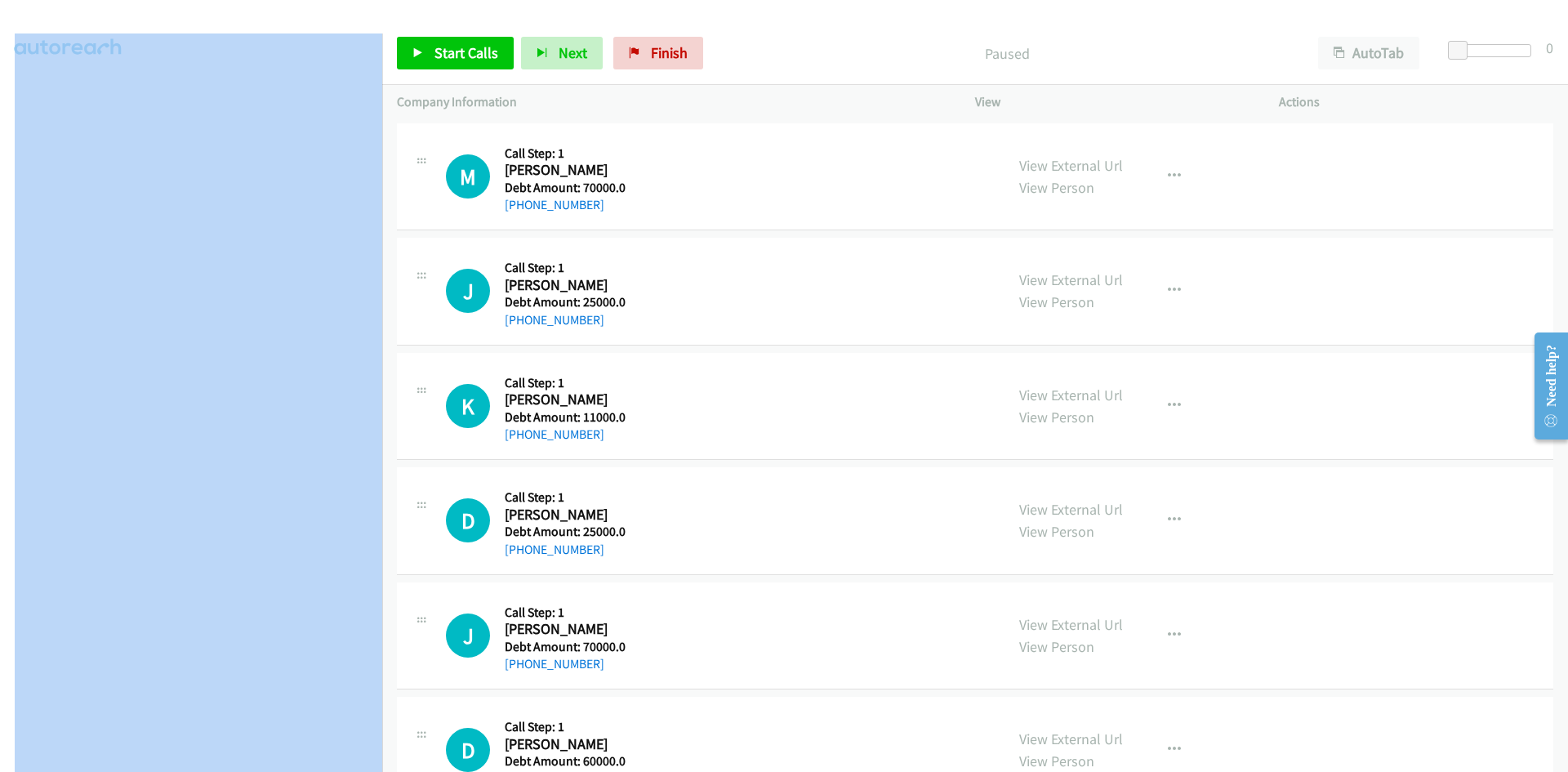
click at [6, 93] on aside "Dialing Mode: Power | Switch to Preview My Lists" at bounding box center [191, 353] width 382 height 904
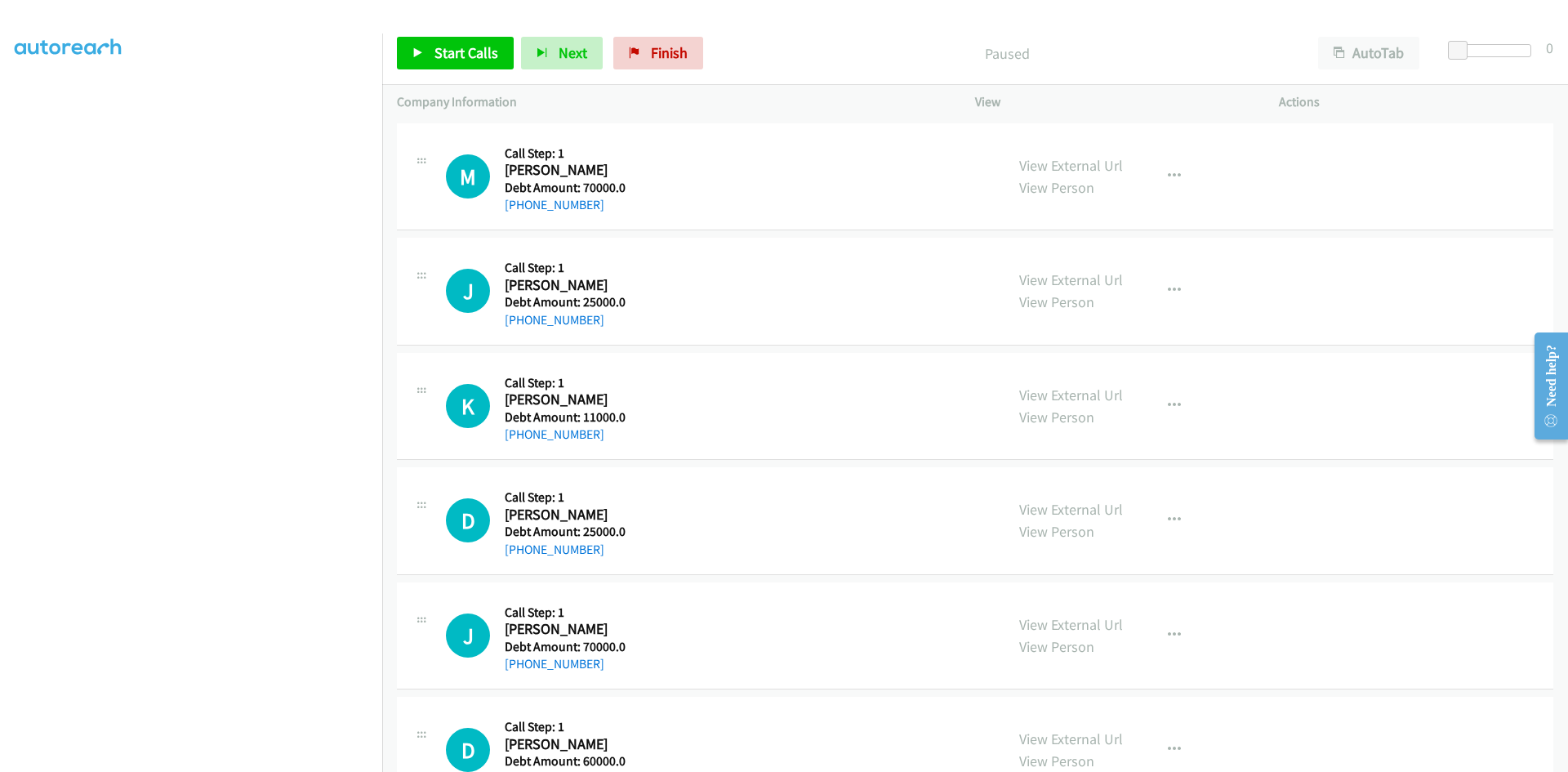
click at [427, 123] on div "M Callback Scheduled Call Step: 1 Marqieta Brown America/New_York Debt Amount: …" at bounding box center [975, 176] width 1156 height 108
click at [6, 92] on aside "Dialing Mode: Power | Switch to Preview My Lists" at bounding box center [191, 353] width 382 height 904
click at [10, 98] on aside "Dialing Mode: Power | Switch to Preview My Lists" at bounding box center [191, 353] width 382 height 904
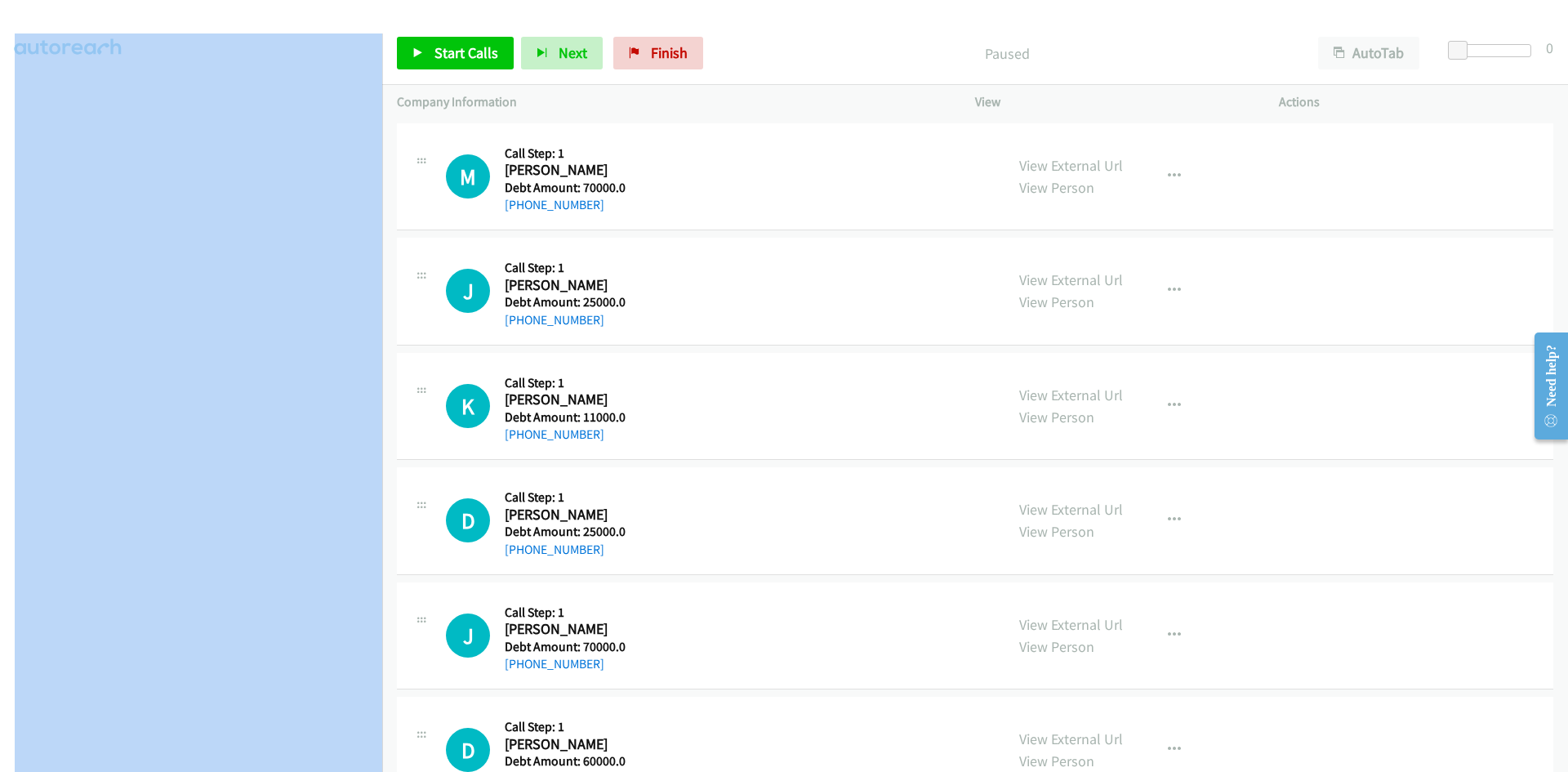
click at [10, 98] on aside "Dialing Mode: Power | Switch to Preview My Lists" at bounding box center [191, 353] width 382 height 904
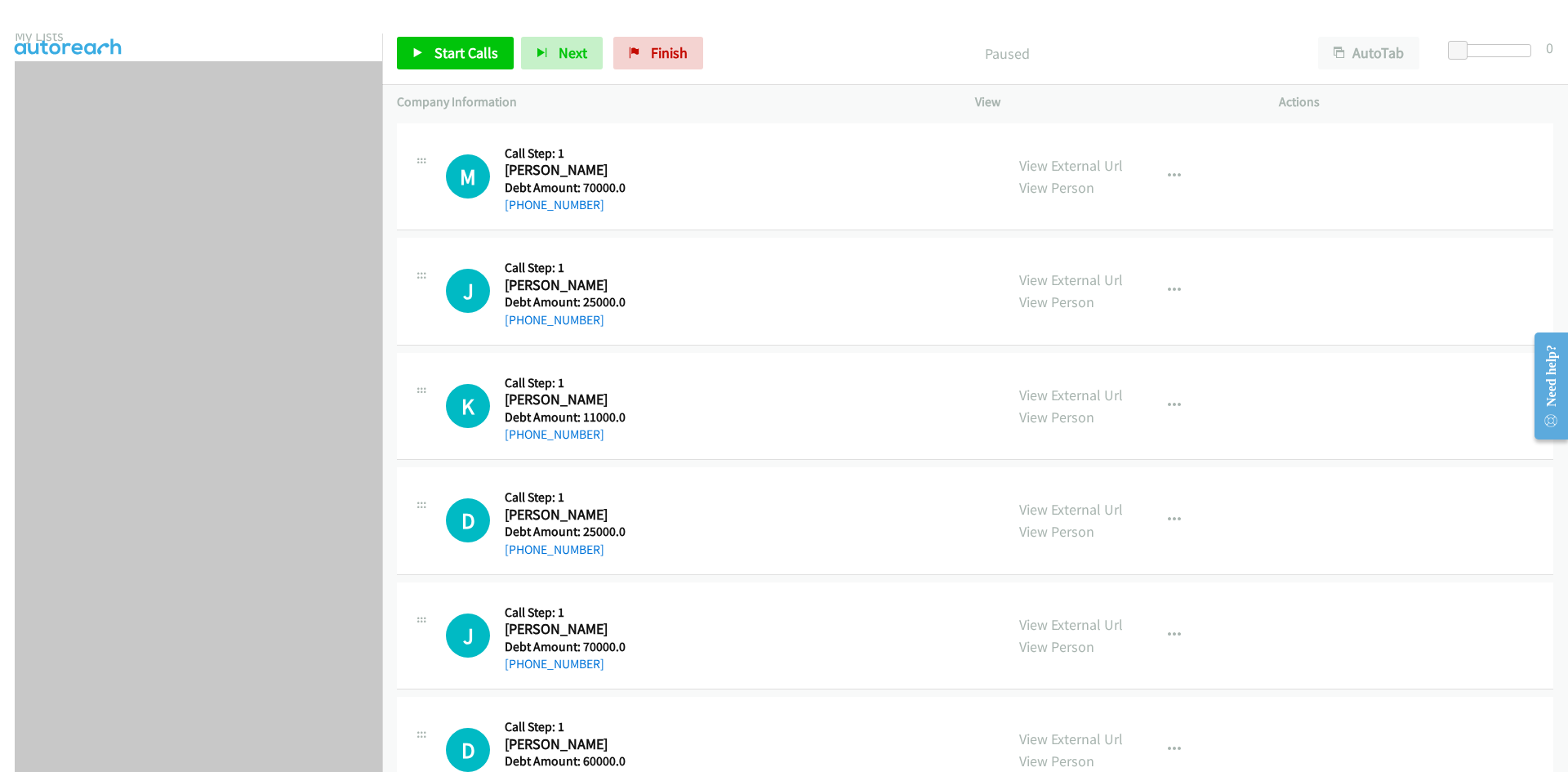
scroll to position [0, 0]
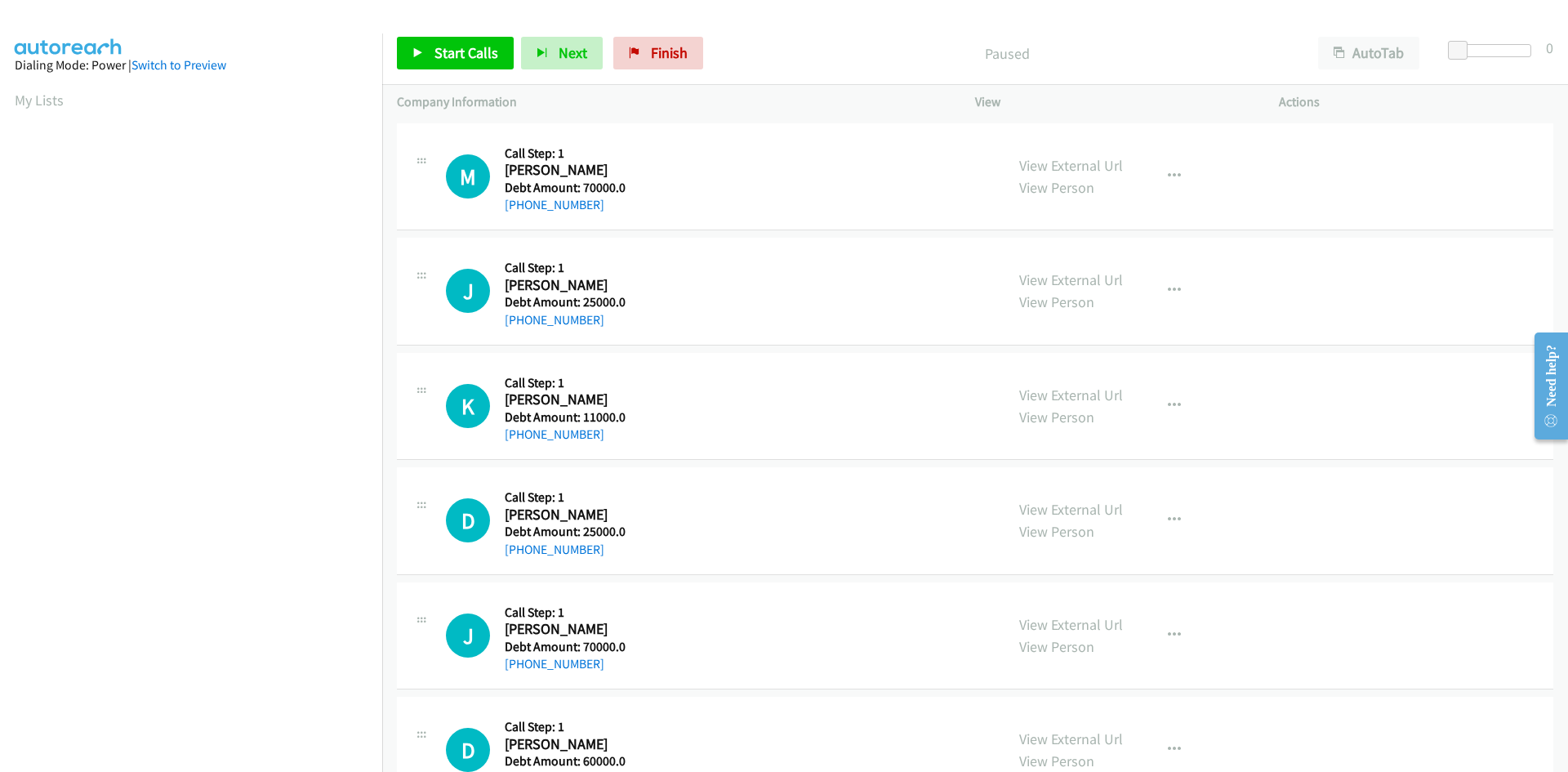
click at [49, 62] on div "Dialing Mode: Power | Switch to Preview" at bounding box center [191, 64] width 353 height 19
click at [161, 62] on link "Switch to Preview" at bounding box center [178, 64] width 95 height 16
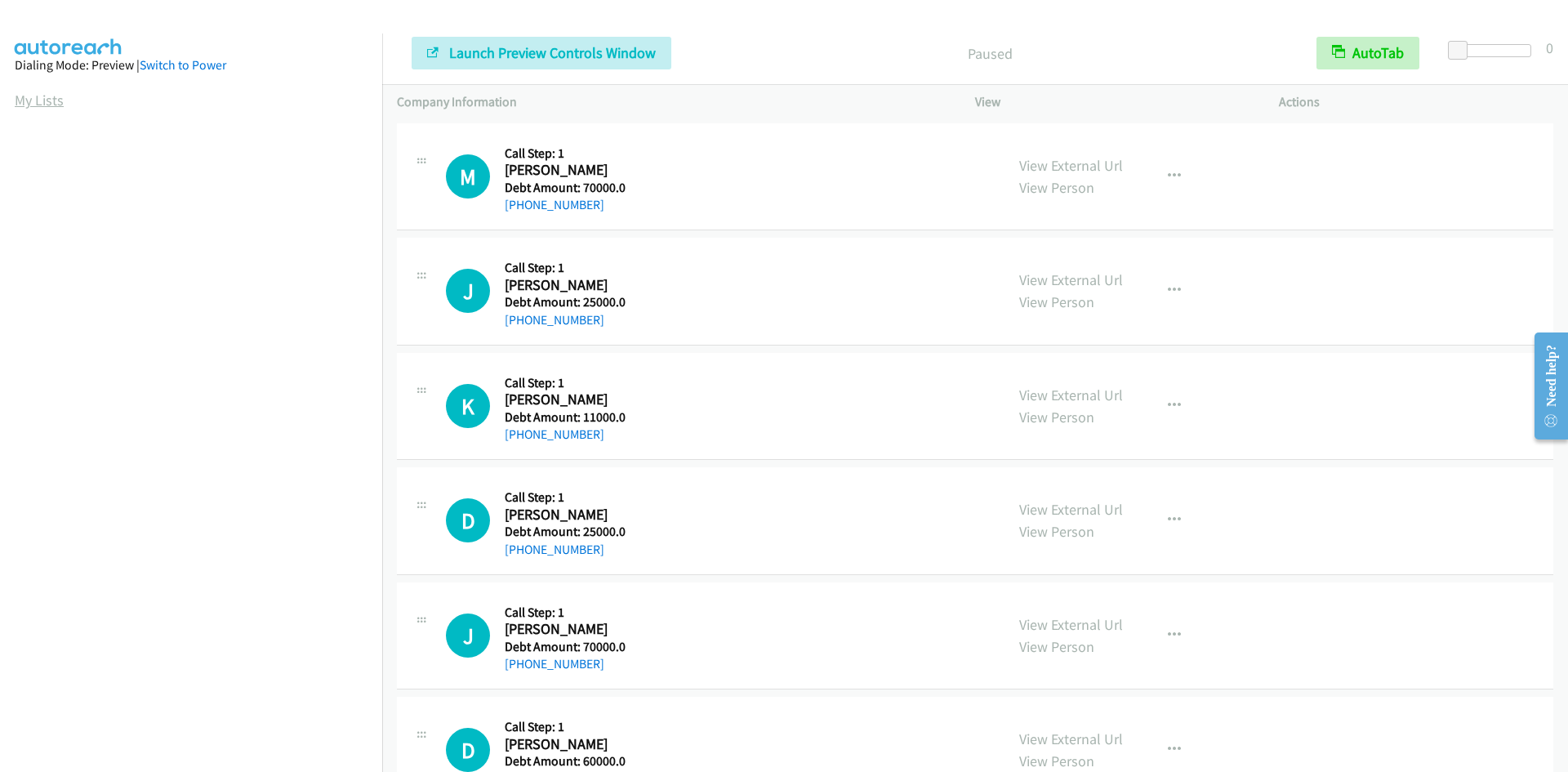
click at [25, 98] on link "My Lists" at bounding box center [39, 100] width 49 height 18
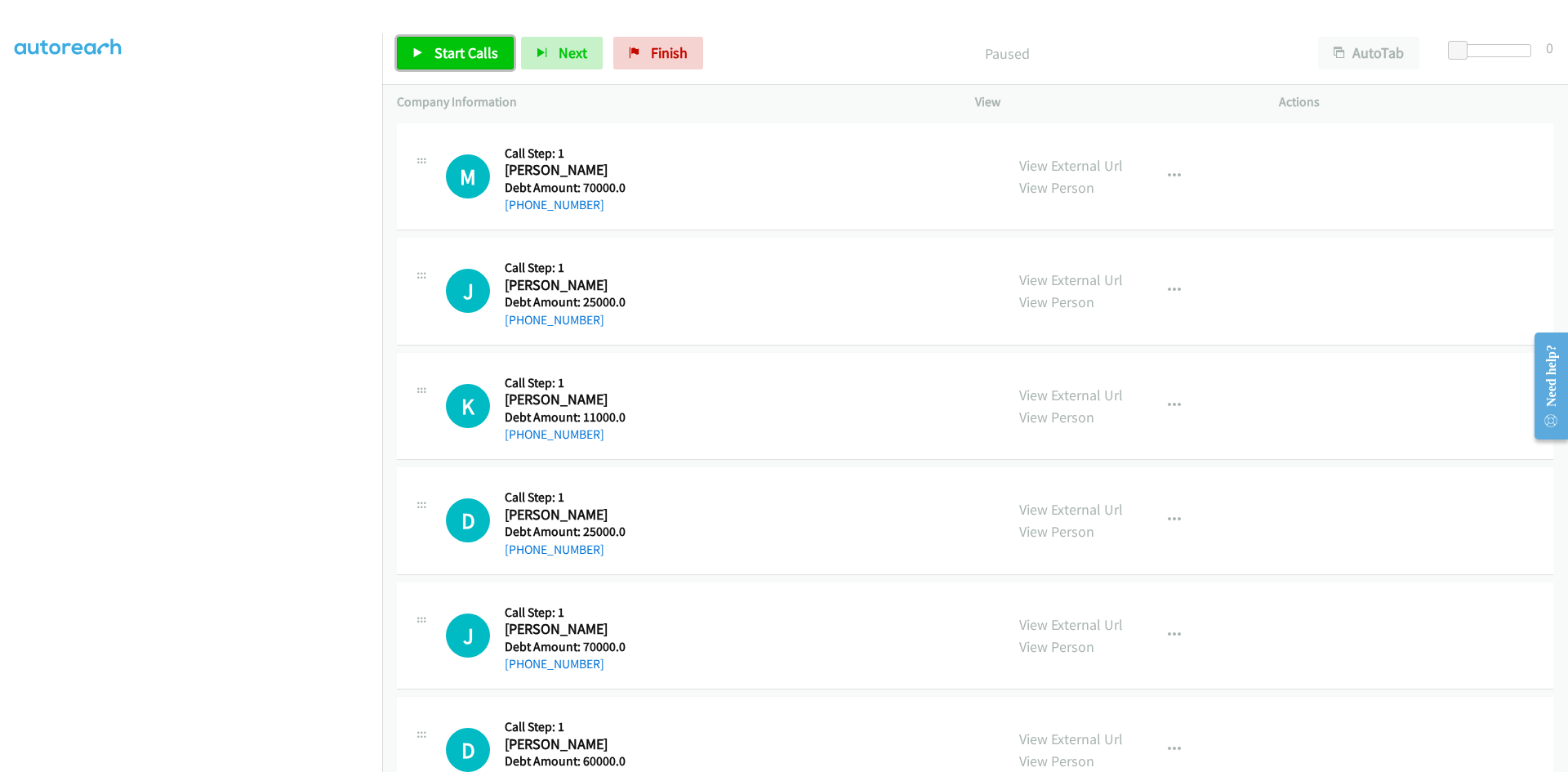
click at [463, 48] on span "Start Calls" at bounding box center [466, 52] width 63 height 18
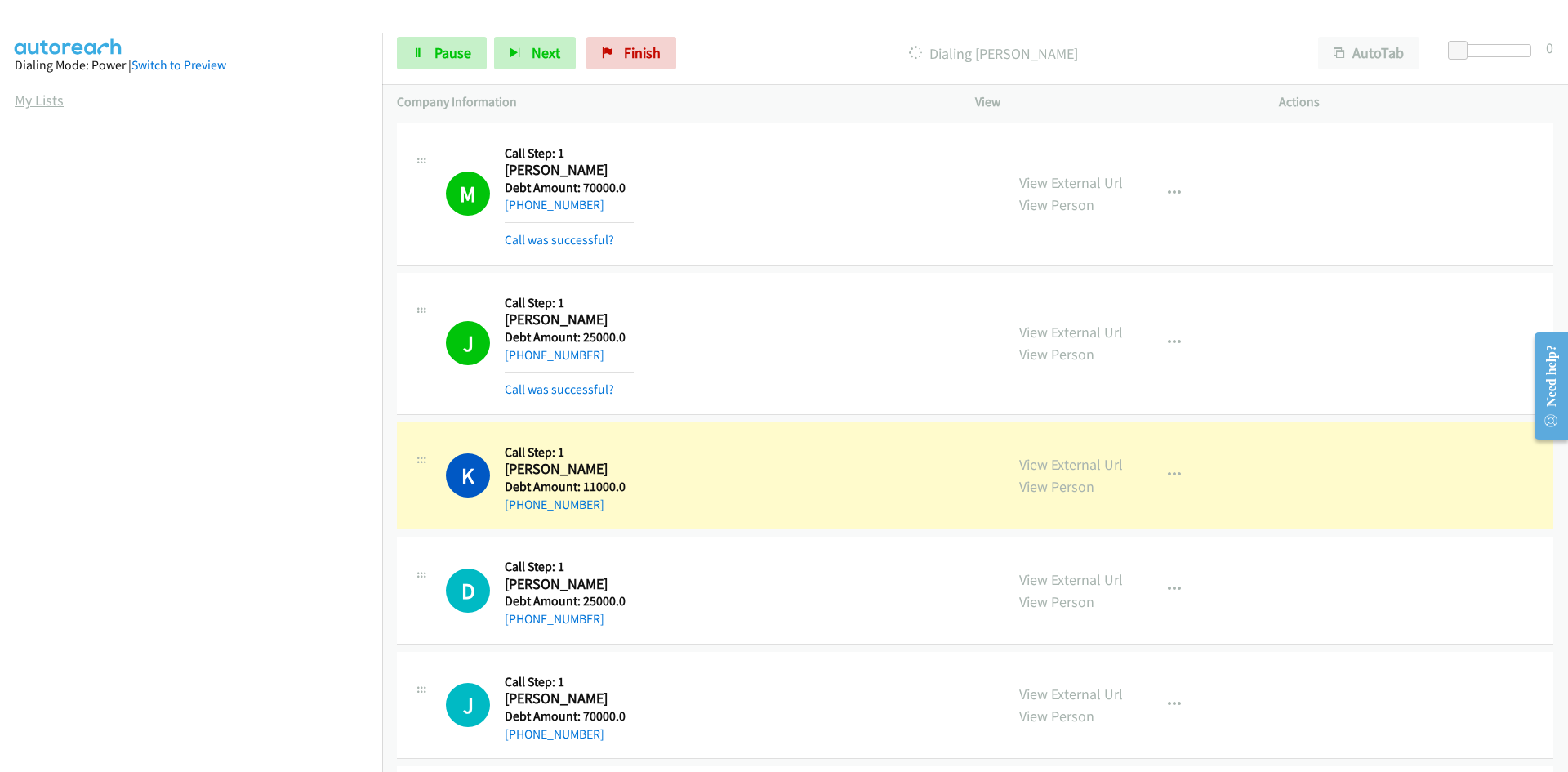
click at [25, 102] on link "My Lists" at bounding box center [39, 100] width 49 height 18
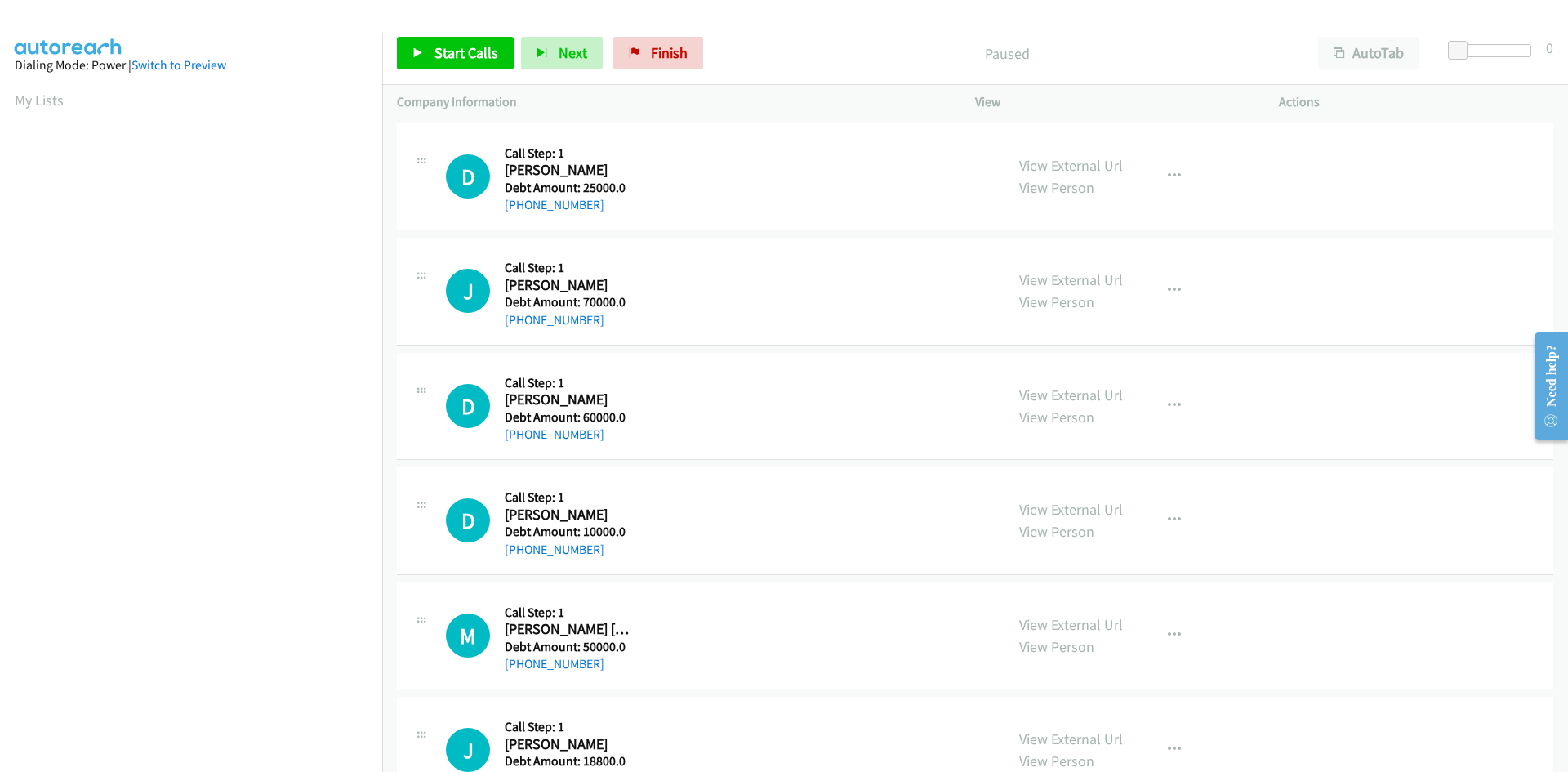
click at [12, 94] on aside "Dialing Mode: Power | Switch to Preview My Lists" at bounding box center [191, 485] width 382 height 904
click at [6, 92] on aside "Dialing Mode: Power | Switch to Preview My Lists" at bounding box center [191, 485] width 382 height 904
click at [46, 102] on link "My Lists" at bounding box center [39, 100] width 49 height 18
click at [465, 46] on span "Start Calls" at bounding box center [466, 52] width 63 height 18
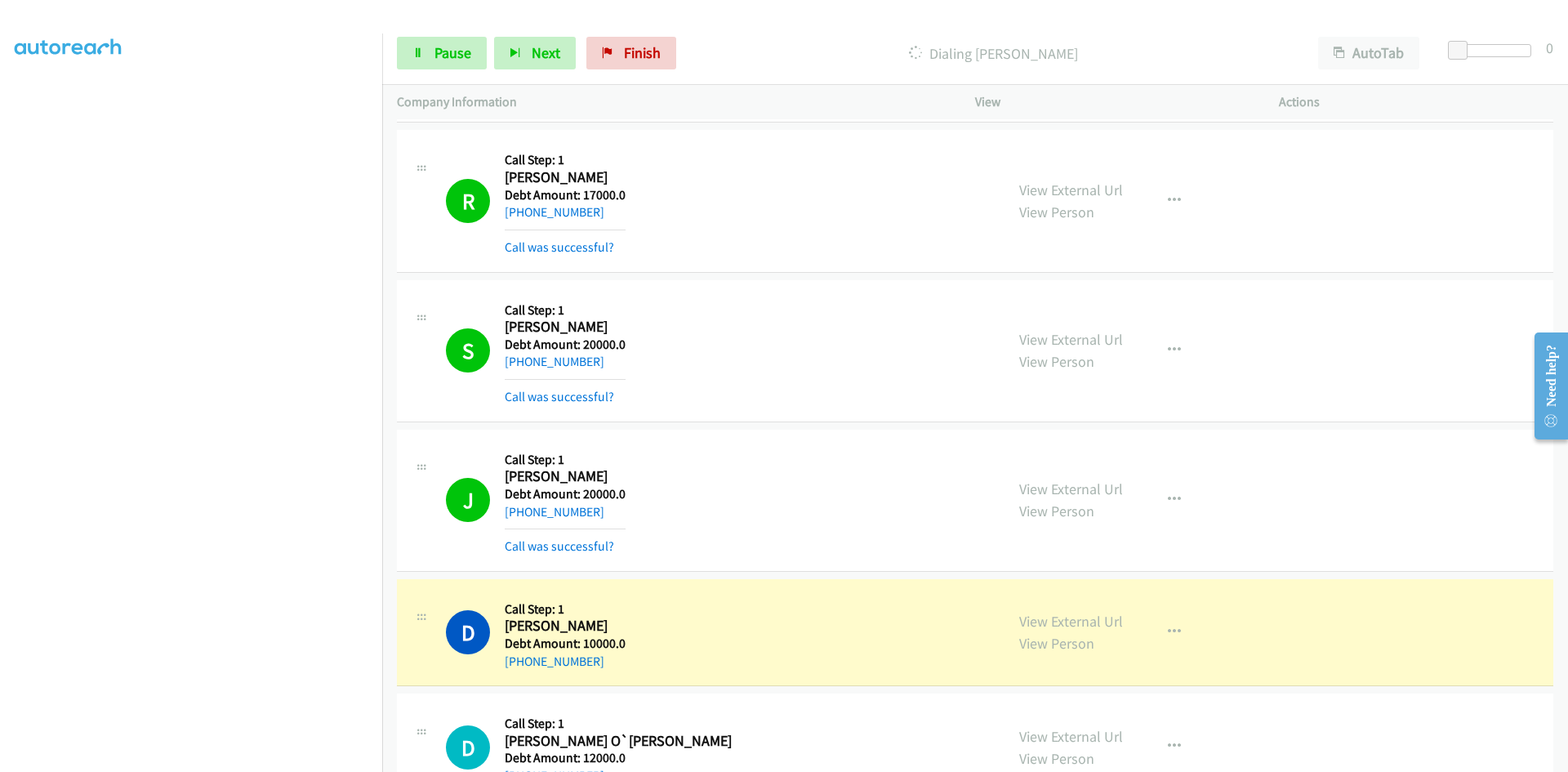
scroll to position [2340, 0]
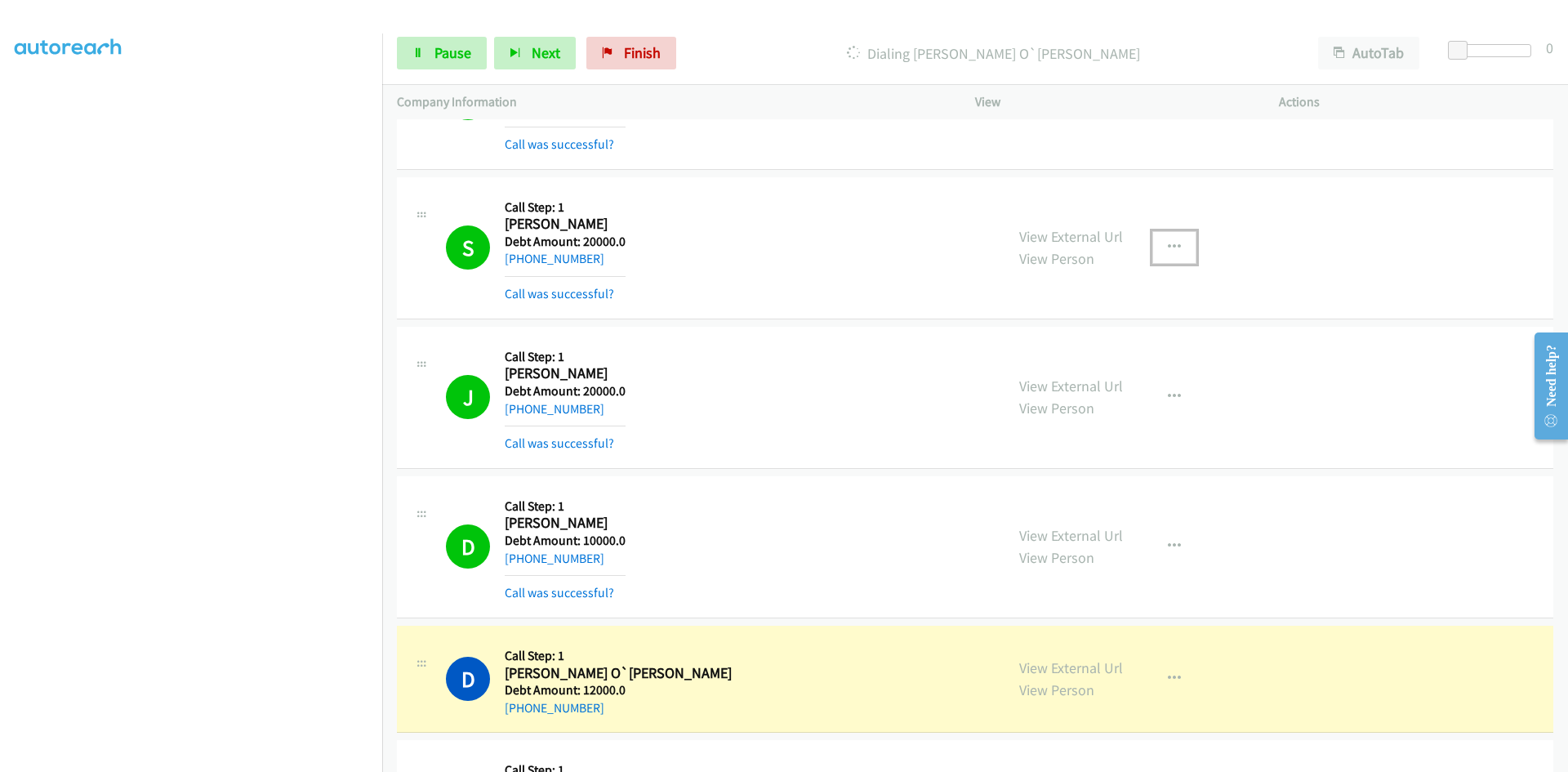
click at [1168, 244] on icon "button" at bounding box center [1174, 247] width 13 height 13
click at [1344, 228] on div at bounding box center [784, 386] width 1568 height 772
click at [1075, 237] on link "View External Url" at bounding box center [1070, 236] width 104 height 18
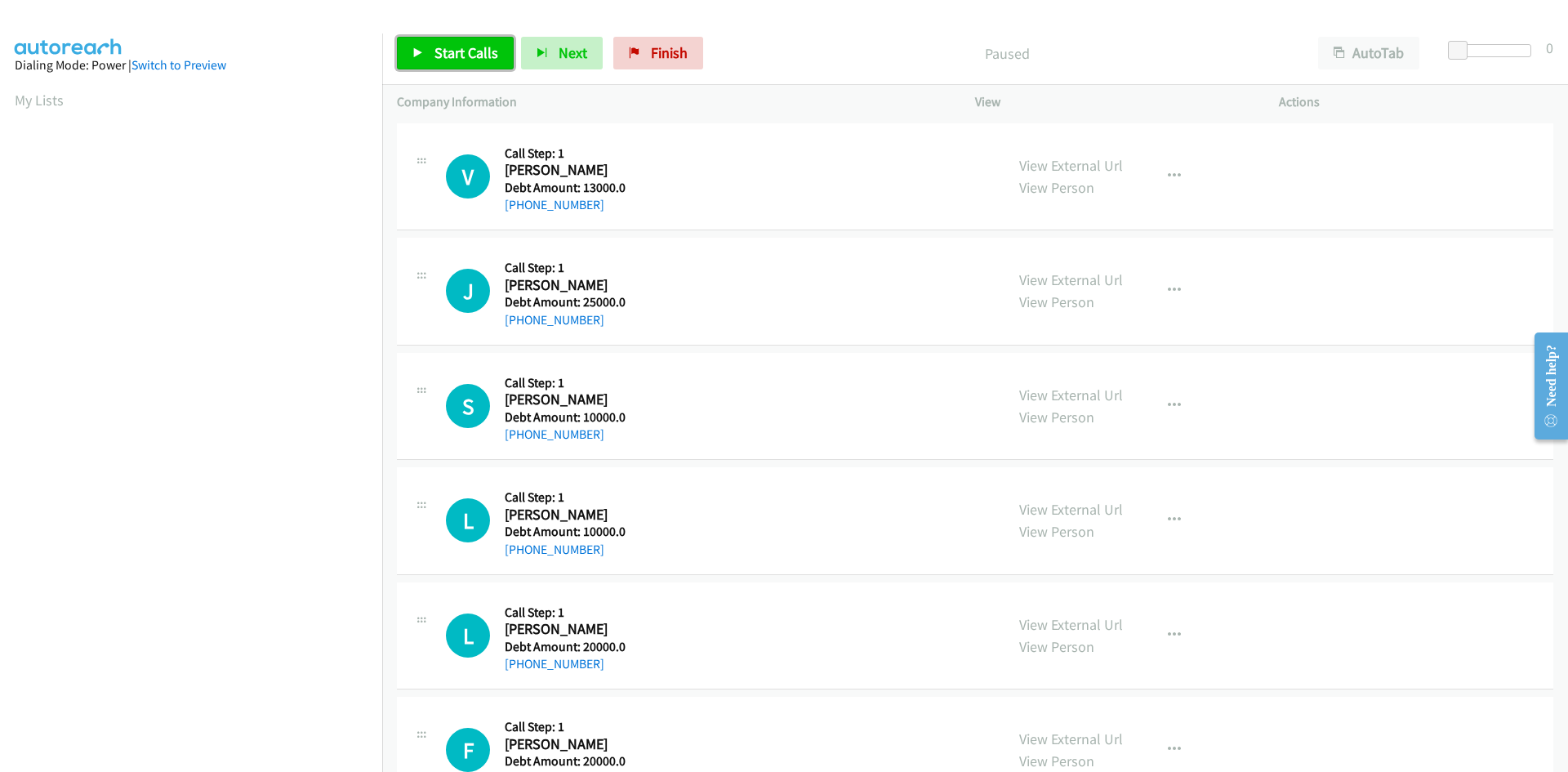
click at [454, 51] on span "Start Calls" at bounding box center [466, 52] width 63 height 18
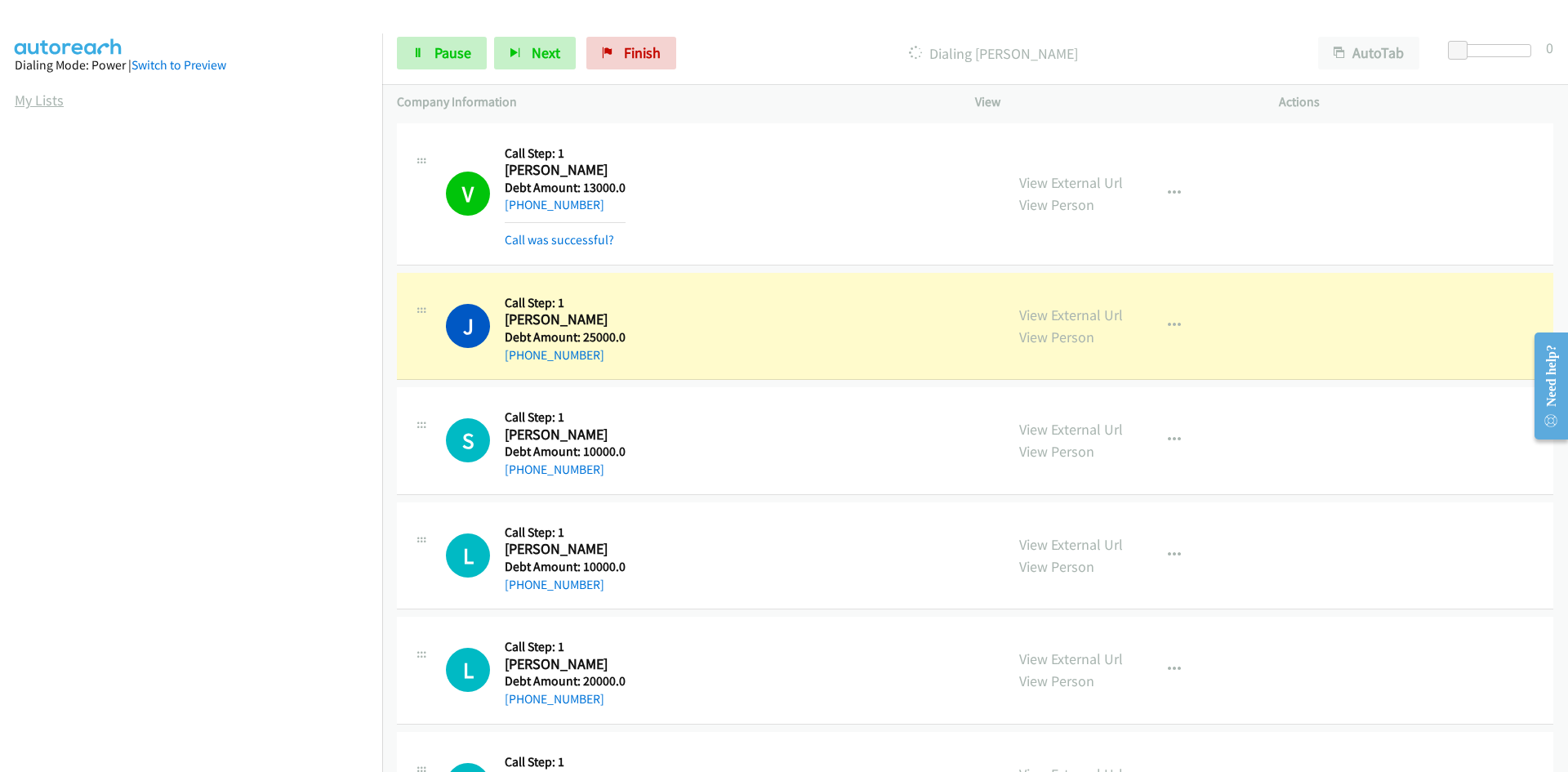
click at [18, 101] on link "My Lists" at bounding box center [39, 100] width 49 height 18
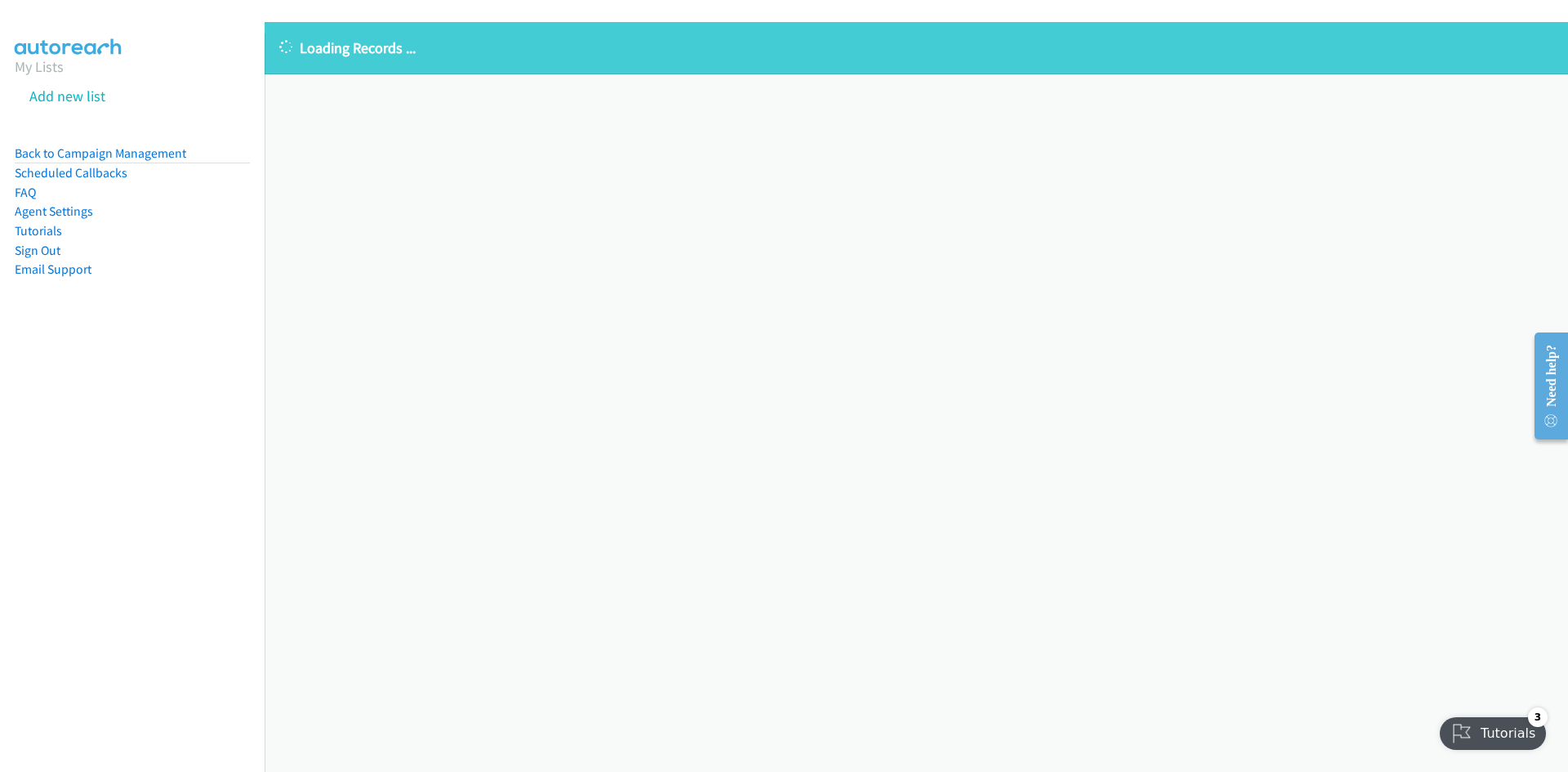
click at [99, 282] on aside "My Lists Add new list Back to Campaign Management Scheduled Callbacks FAQ Agent…" at bounding box center [132, 193] width 265 height 320
click at [38, 66] on link "My Lists" at bounding box center [39, 66] width 49 height 18
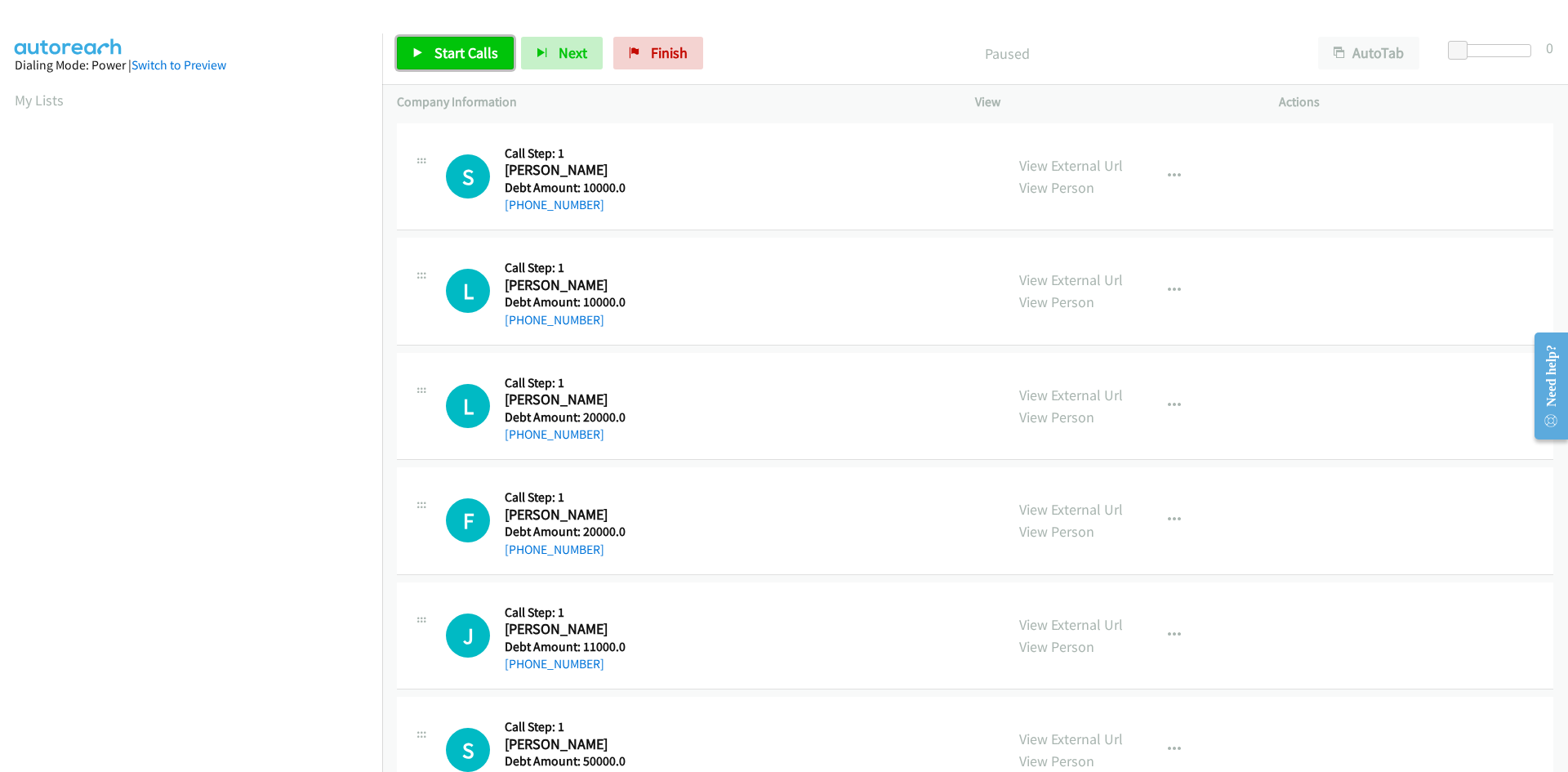
click at [448, 50] on span "Start Calls" at bounding box center [466, 52] width 63 height 18
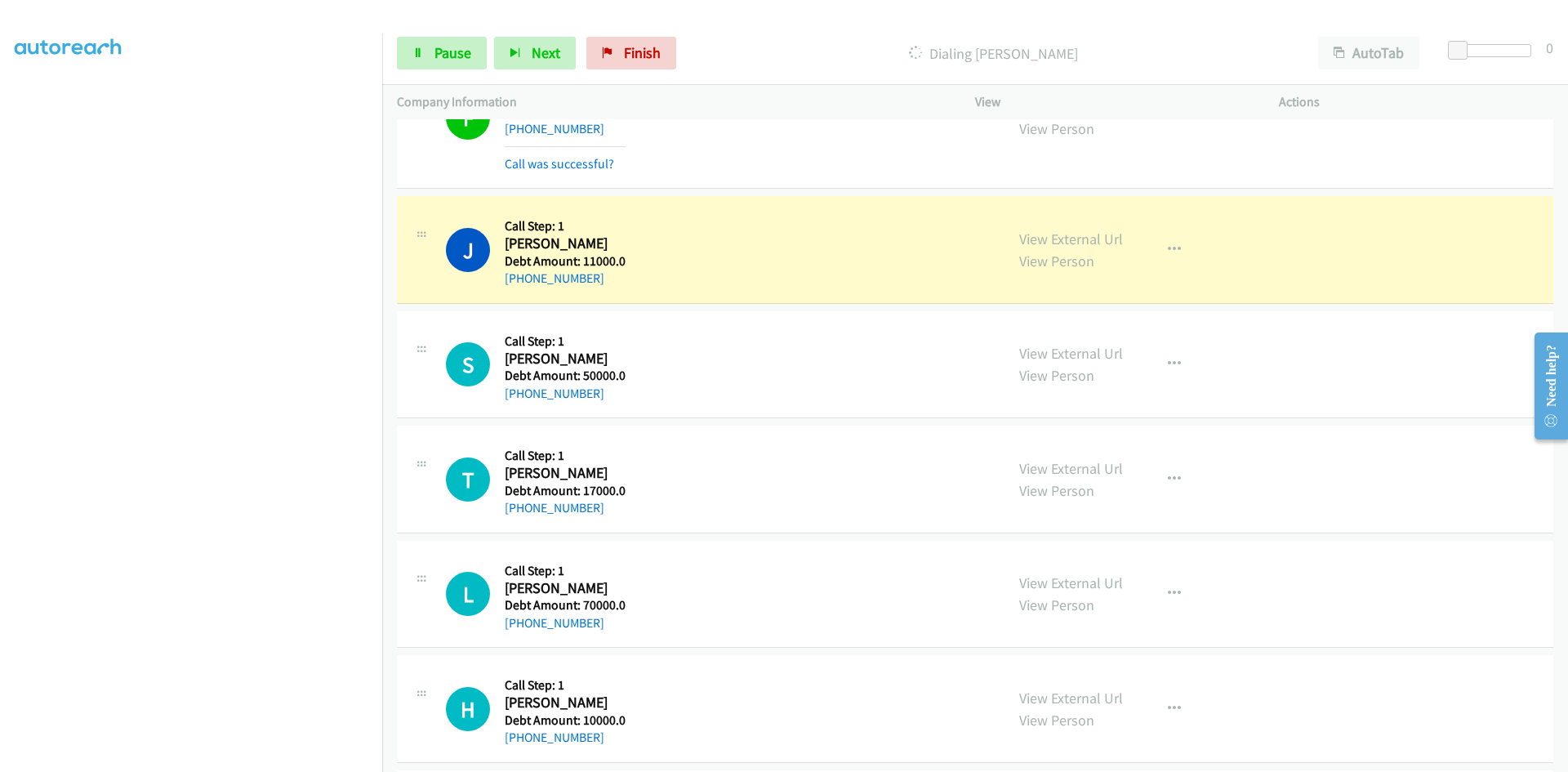
scroll to position [327, 0]
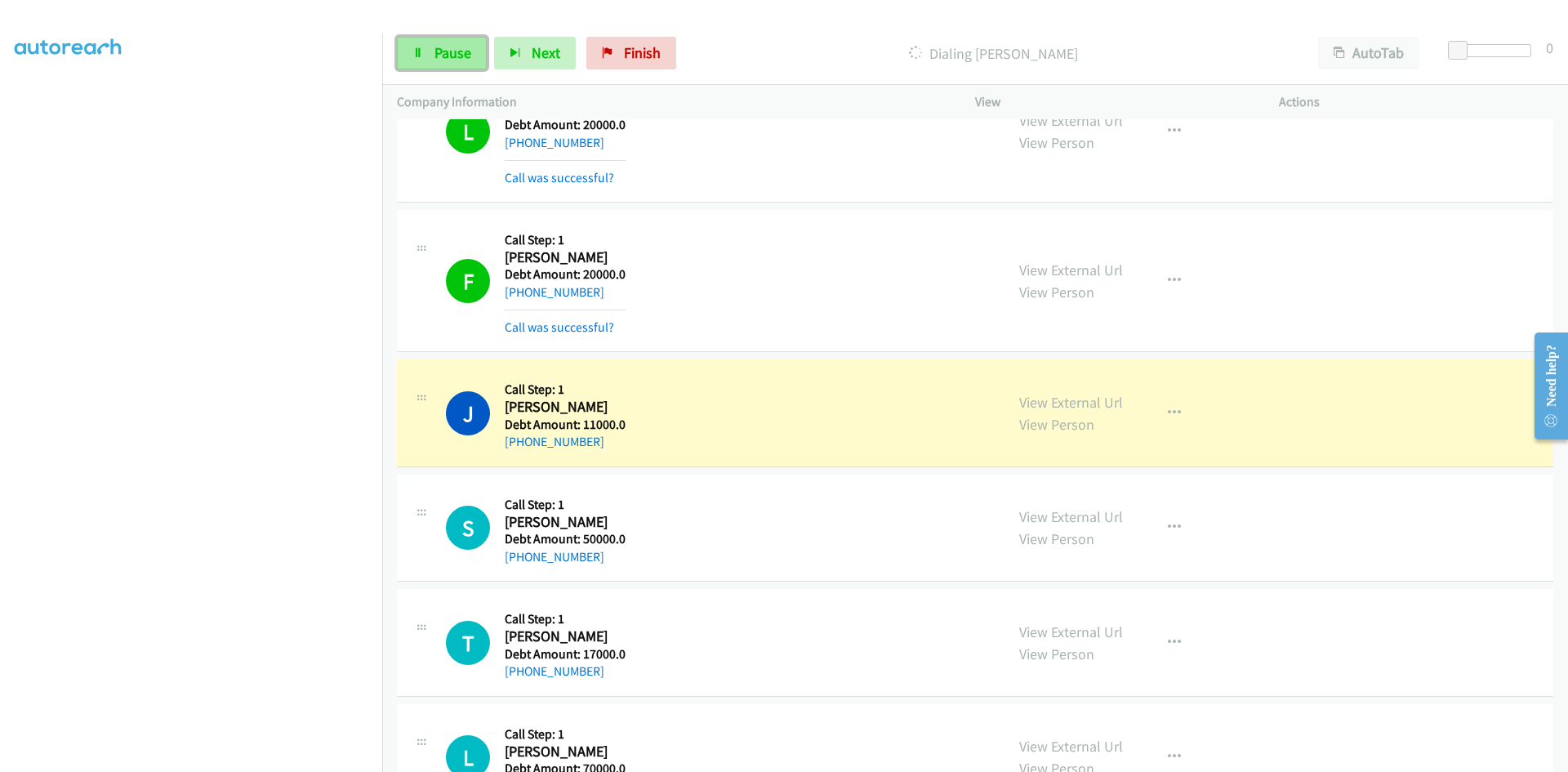
click at [454, 49] on span "Pause" at bounding box center [453, 52] width 37 height 18
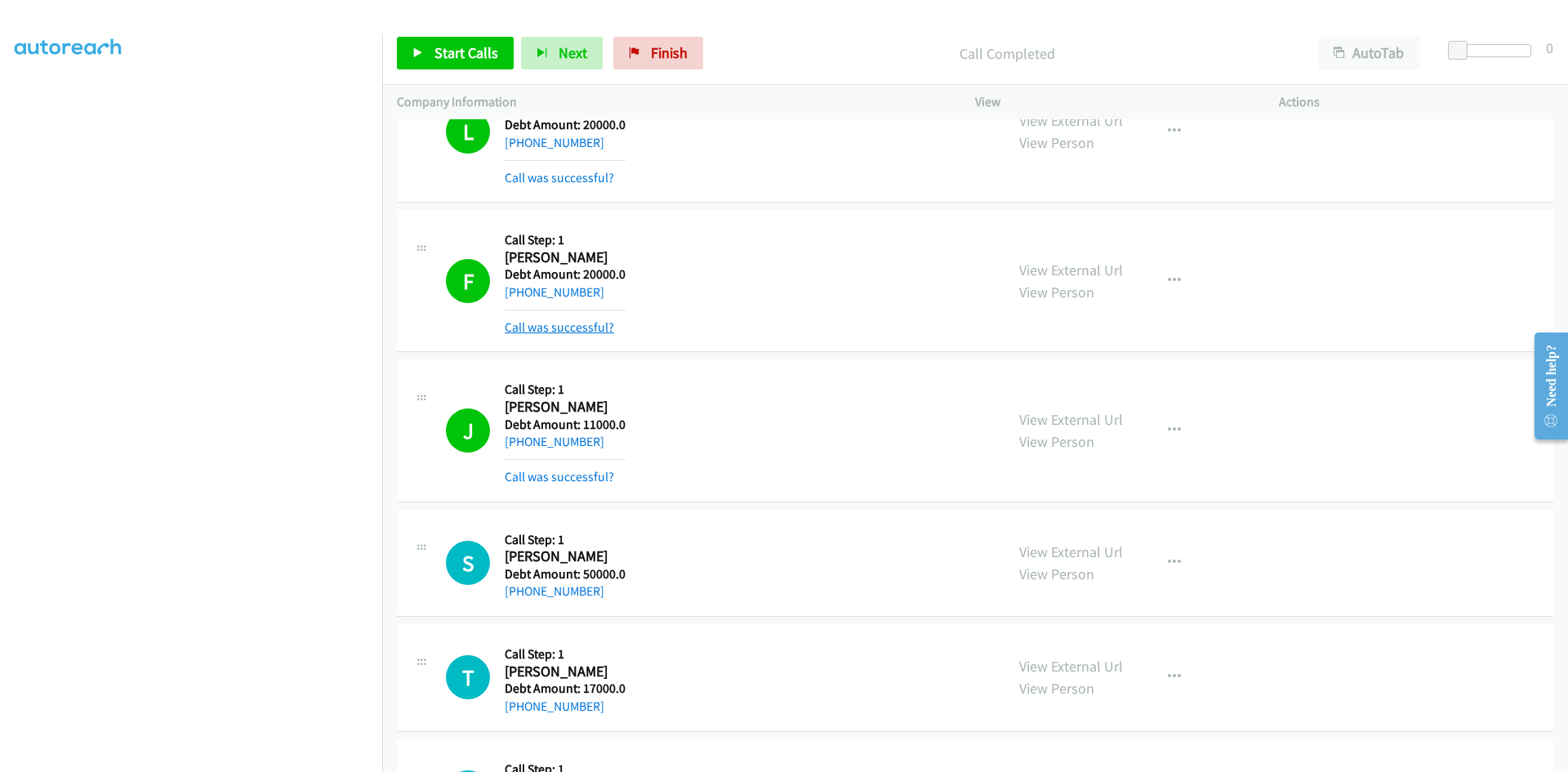
scroll to position [0, 0]
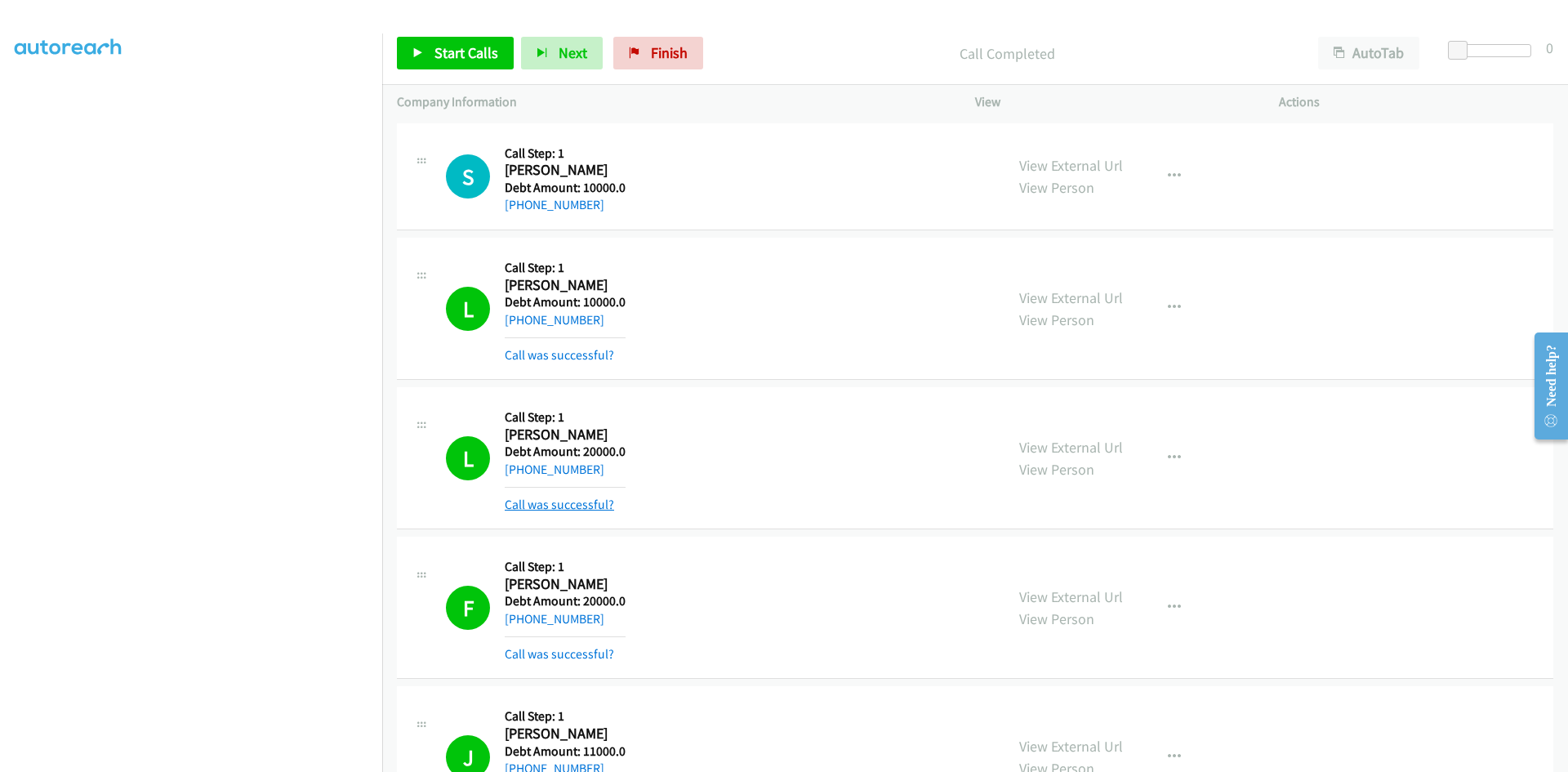
click at [524, 505] on link "Call was successful?" at bounding box center [558, 504] width 109 height 16
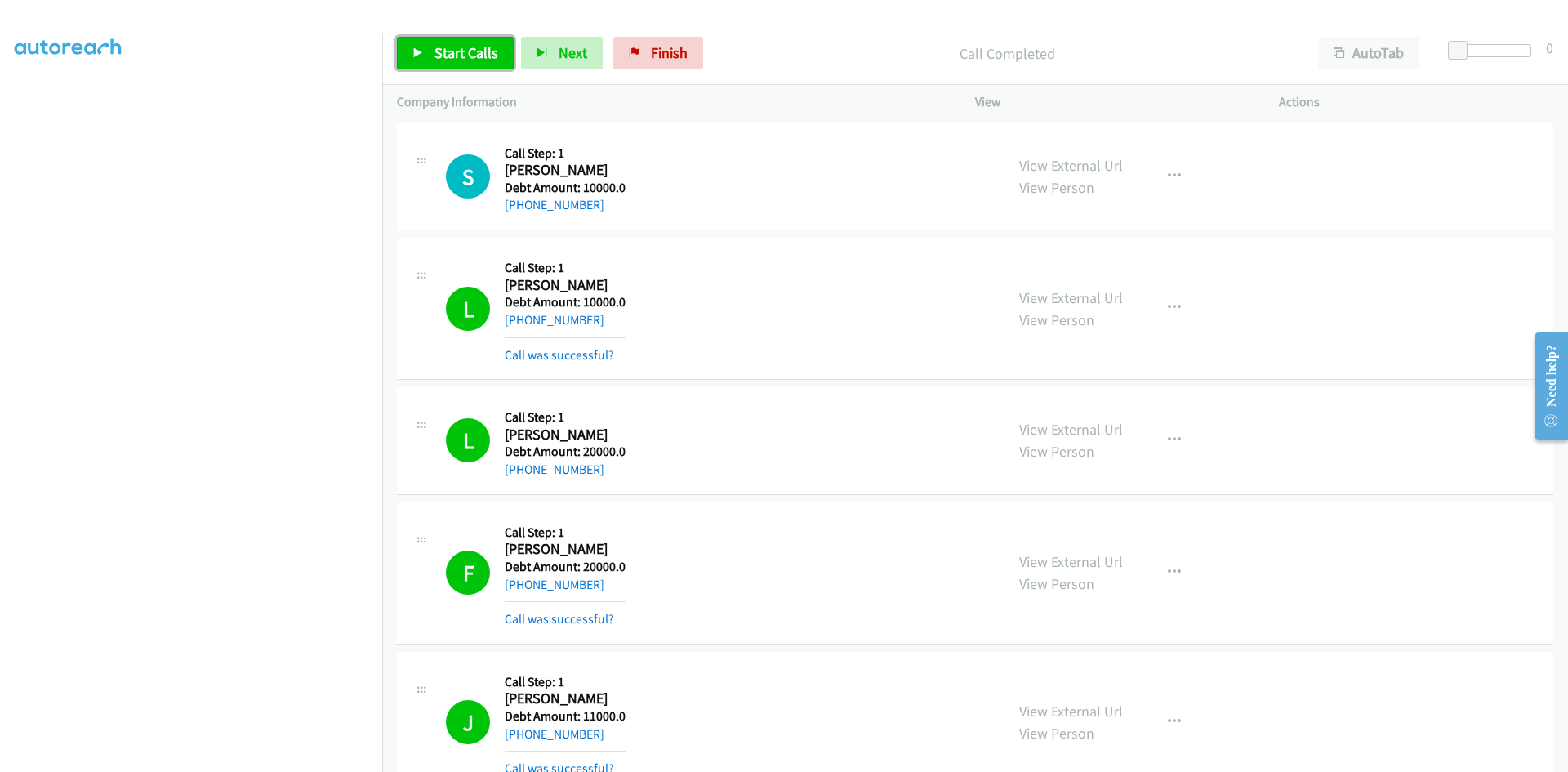
click at [478, 47] on span "Start Calls" at bounding box center [466, 52] width 63 height 18
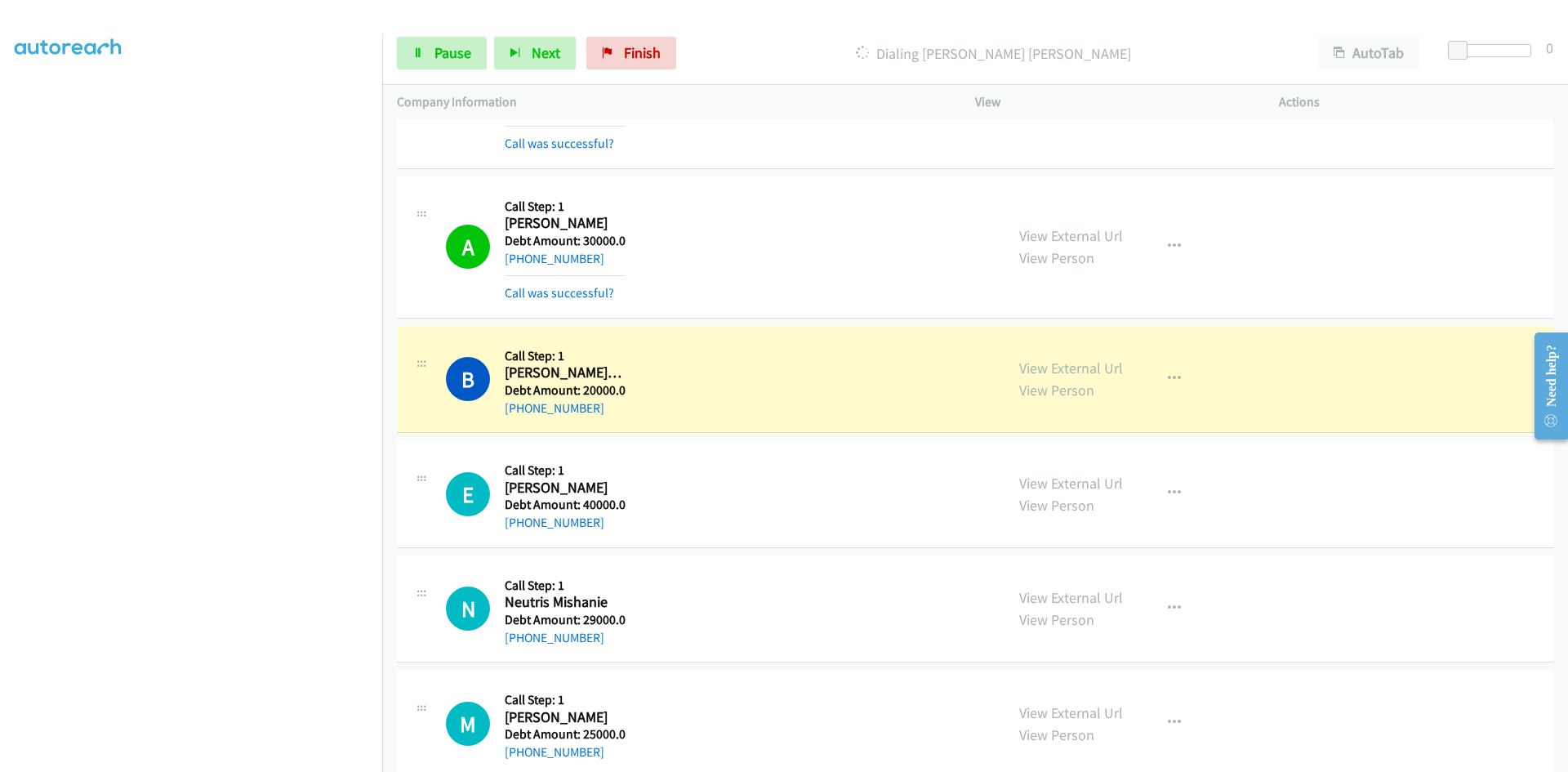
scroll to position [1716, 0]
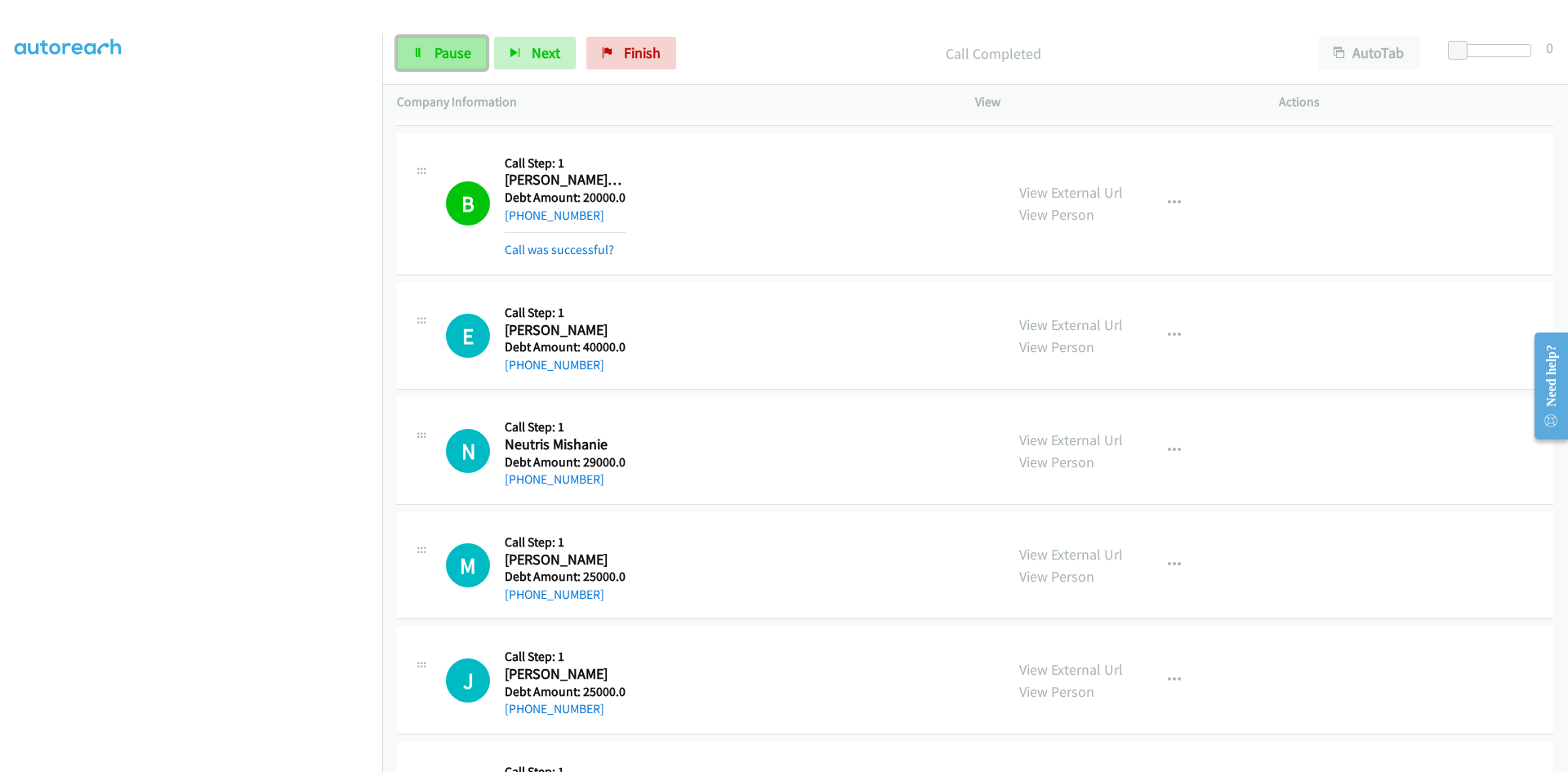
click at [461, 46] on span "Pause" at bounding box center [453, 52] width 37 height 18
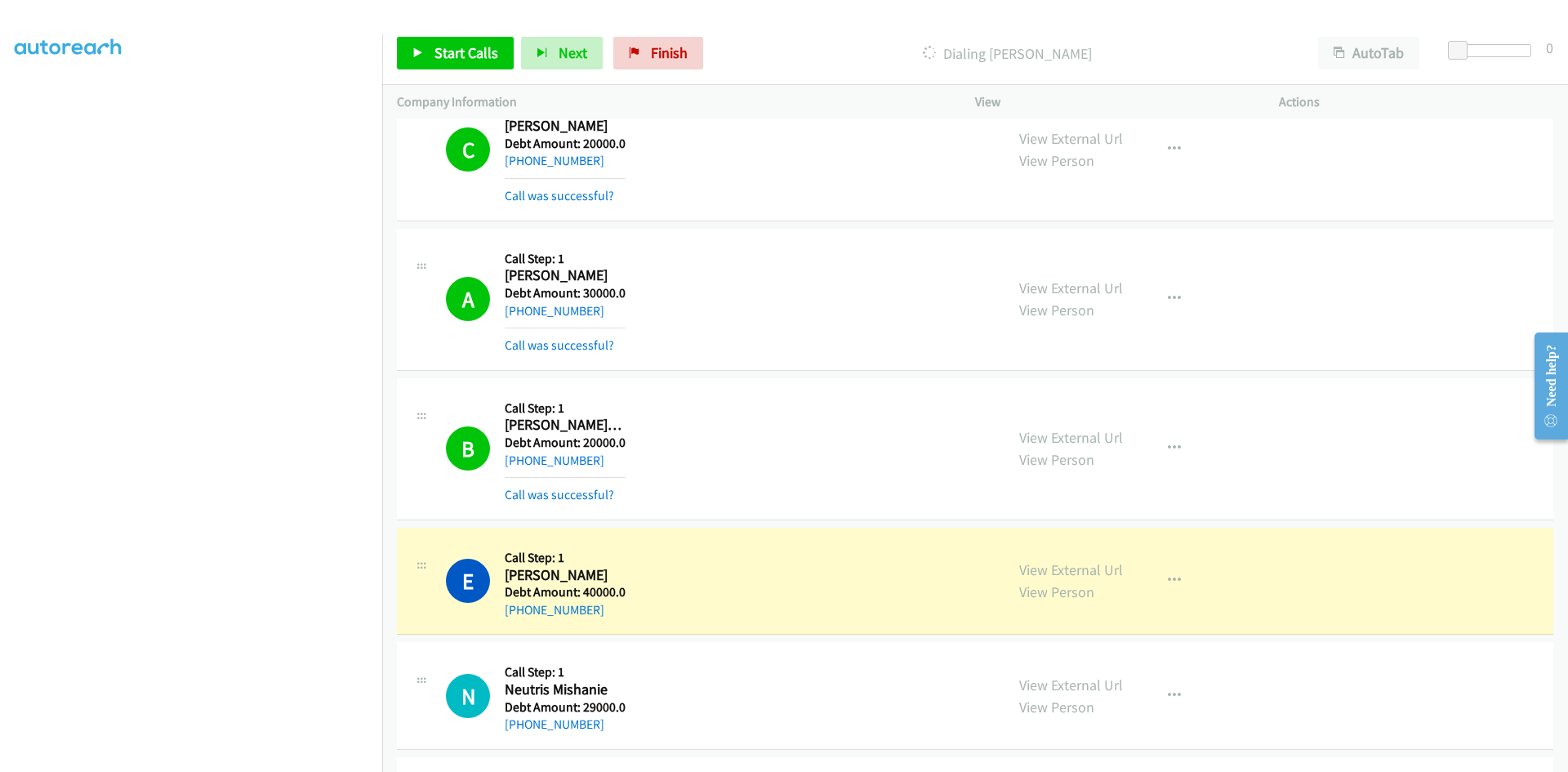
scroll to position [1879, 0]
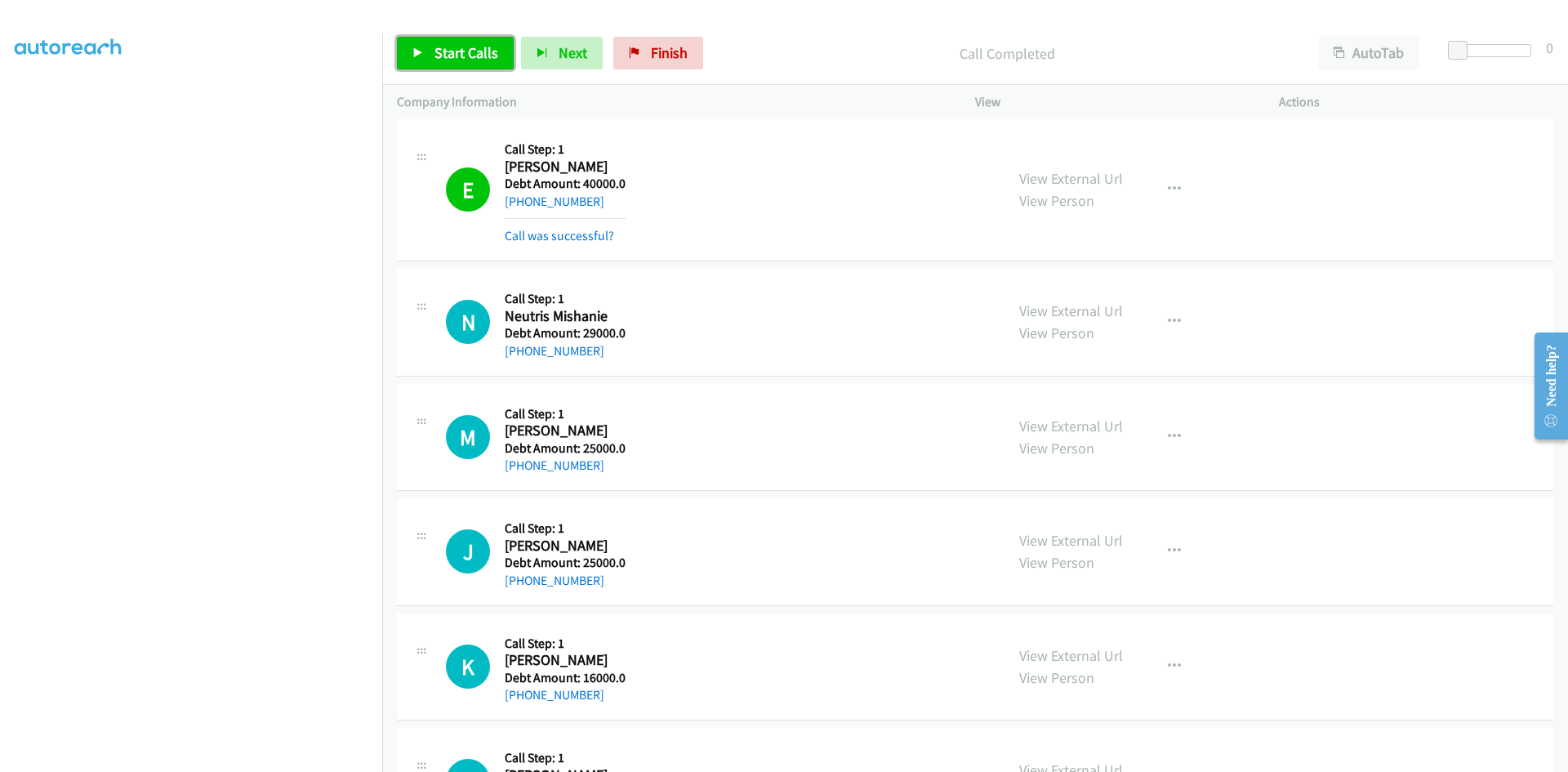
click at [474, 44] on span "Start Calls" at bounding box center [466, 52] width 63 height 18
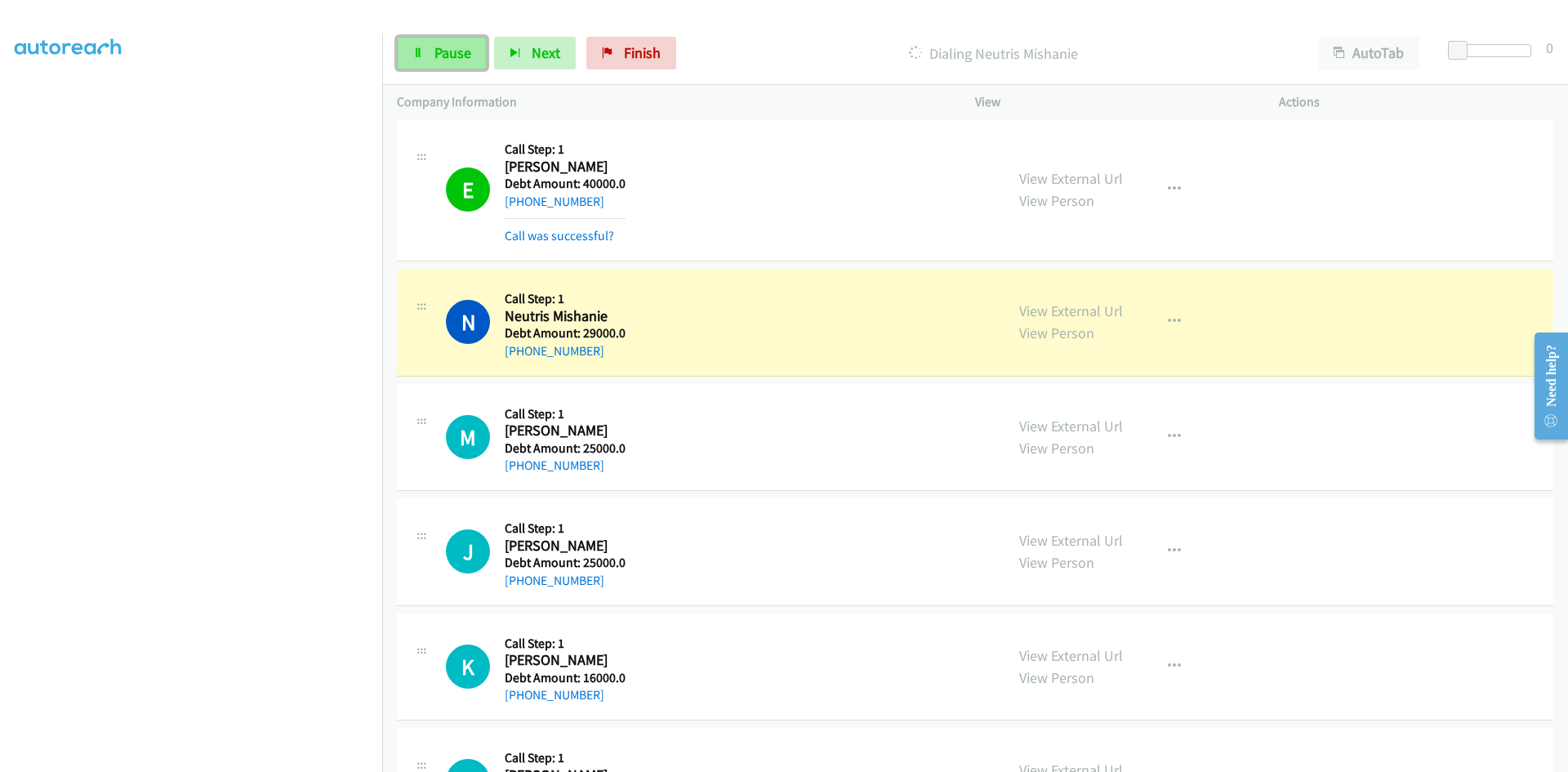
click at [435, 55] on span "Pause" at bounding box center [453, 52] width 37 height 18
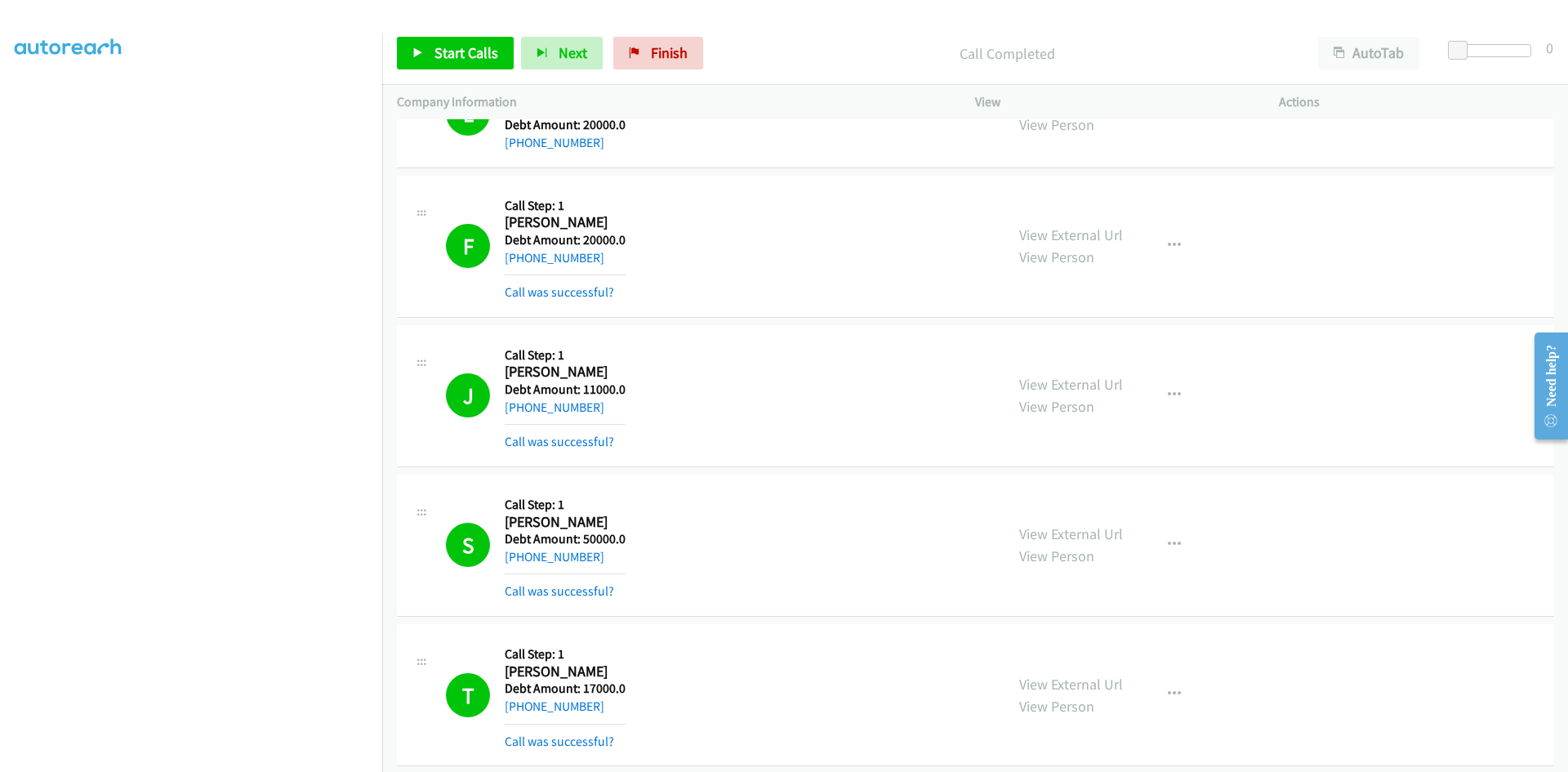
scroll to position [0, 0]
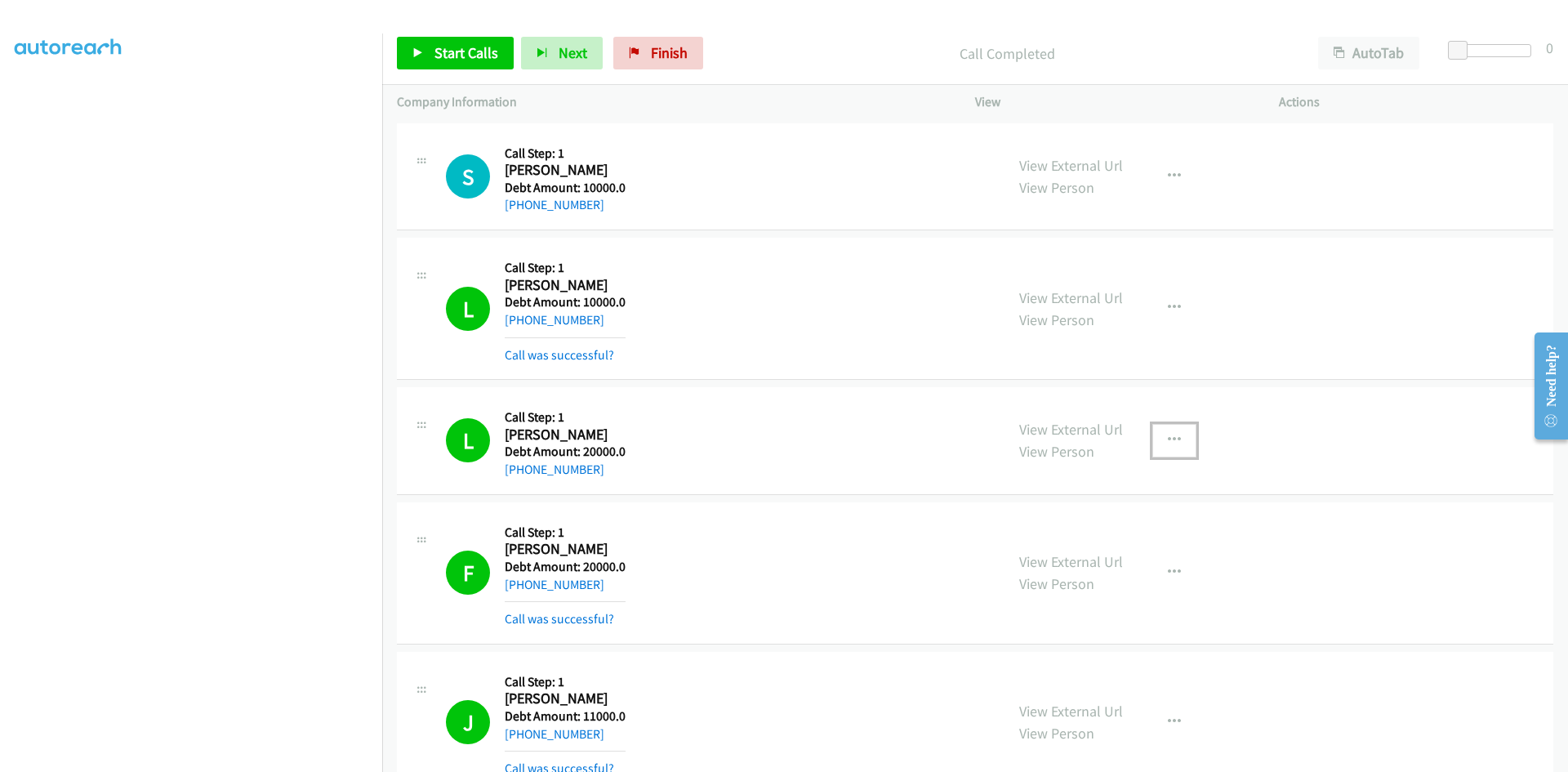
click at [1169, 436] on icon "button" at bounding box center [1174, 440] width 13 height 13
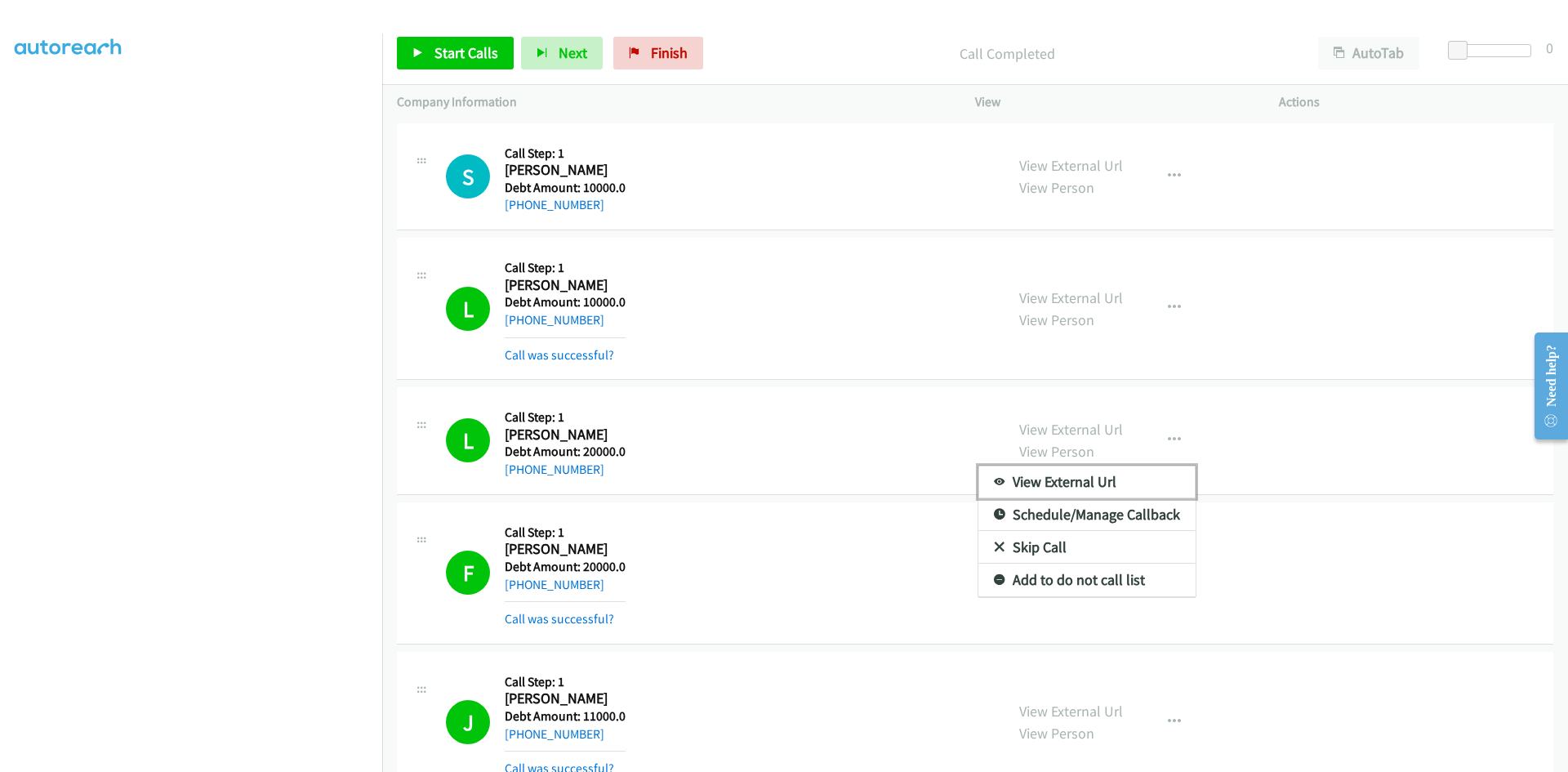
click at [1048, 484] on link "View External Url" at bounding box center [1087, 482] width 217 height 33
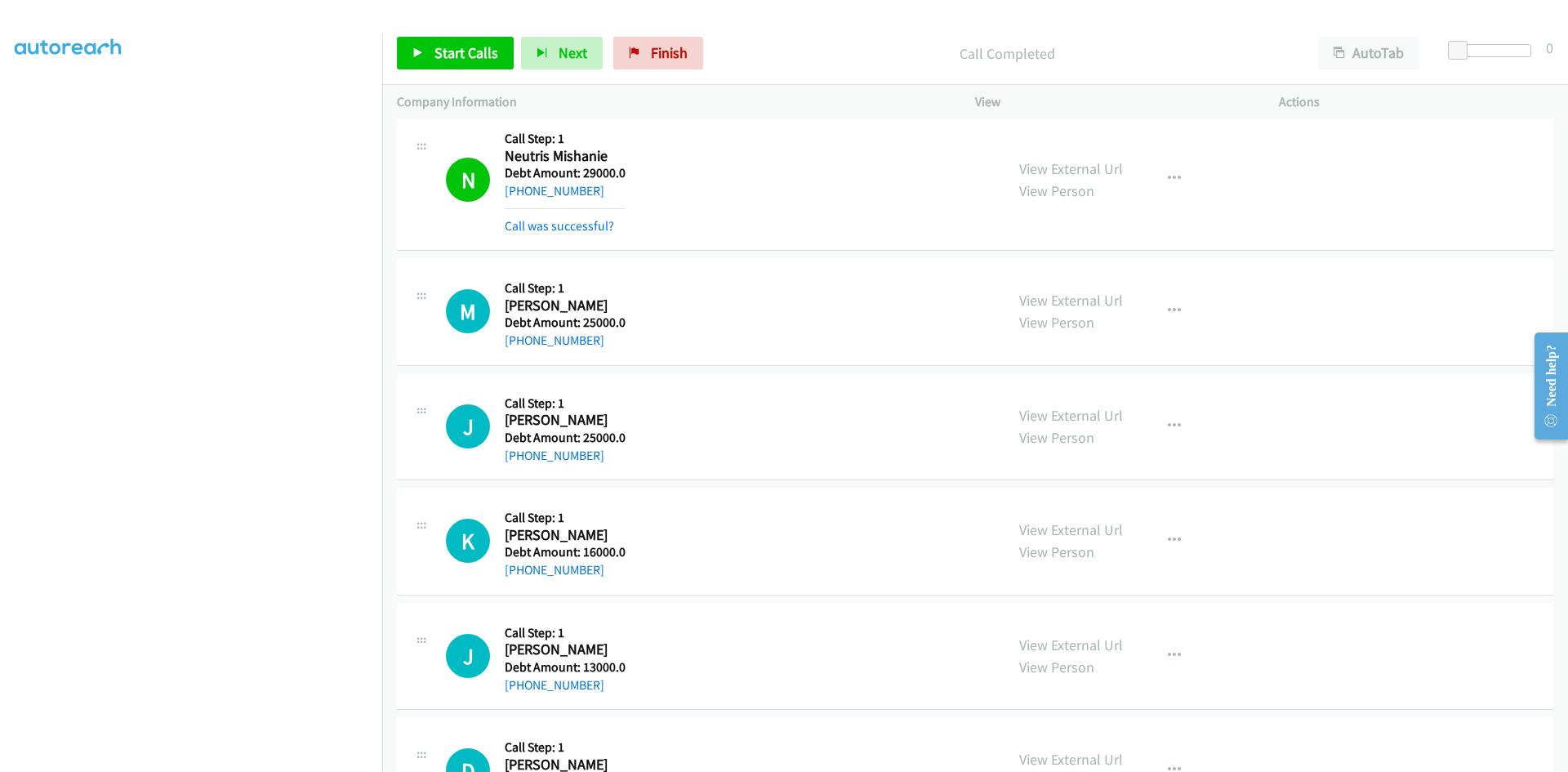
scroll to position [1960, 0]
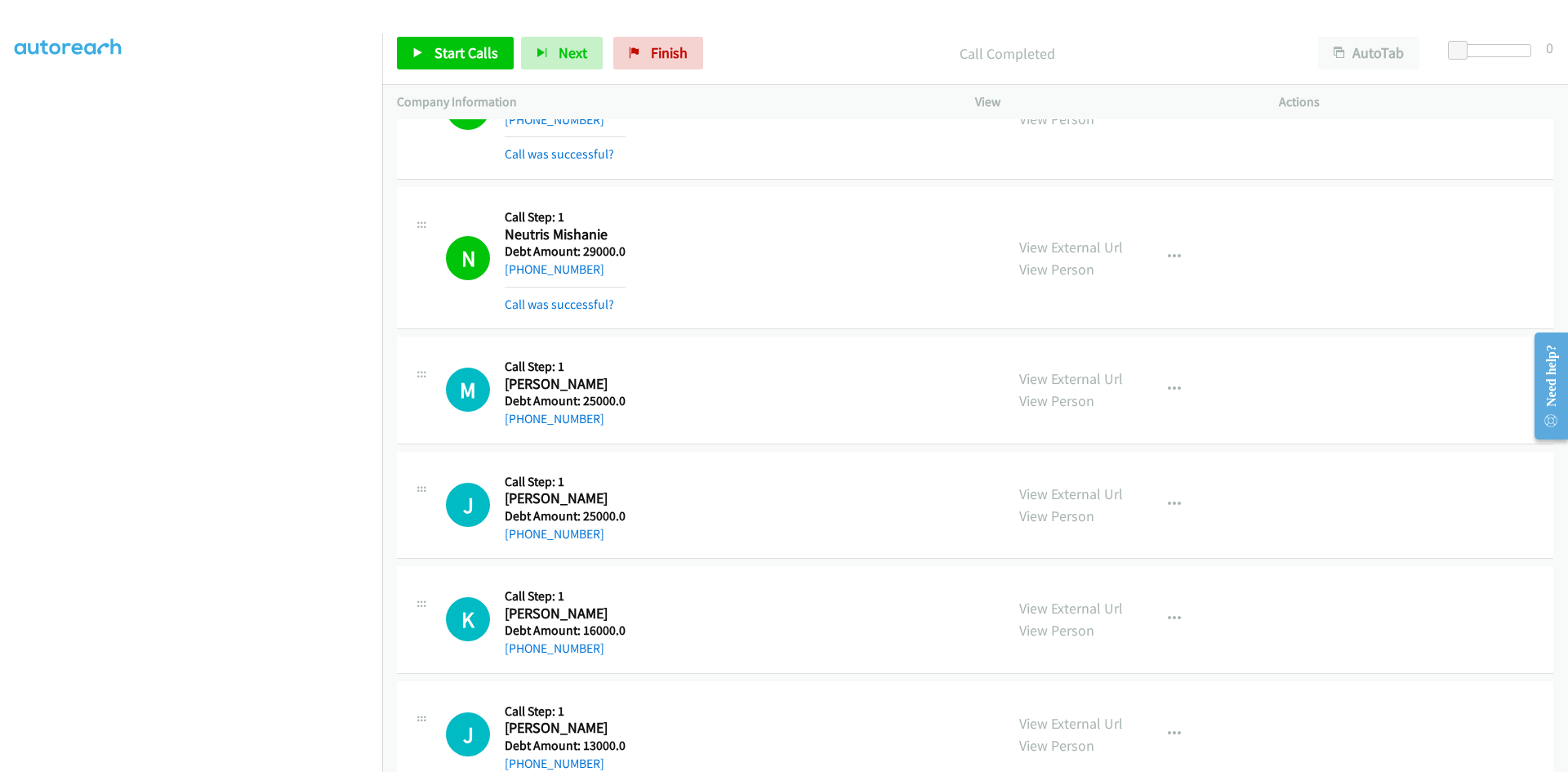
click at [6, 95] on aside "Dialing Mode: Power | Switch to Preview My Lists" at bounding box center [191, 353] width 382 height 904
click at [8, 94] on aside "Dialing Mode: Power | Switch to Preview My Lists" at bounding box center [191, 353] width 382 height 904
click at [34, 106] on link "My Lists" at bounding box center [39, 100] width 49 height 18
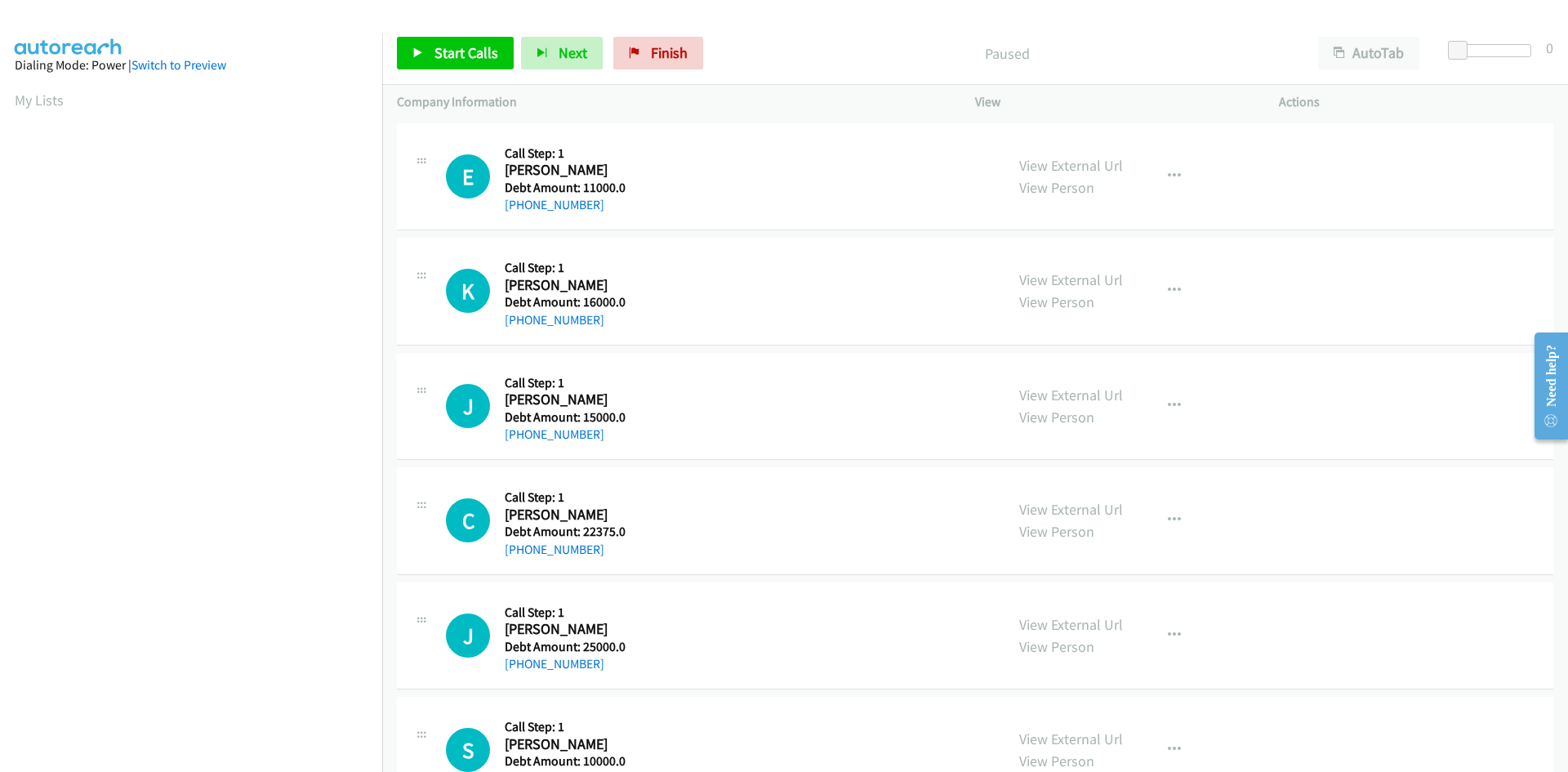
click at [6, 96] on aside "Dialing Mode: Power | Switch to Preview My Lists" at bounding box center [191, 485] width 382 height 904
click at [37, 97] on link "My Lists" at bounding box center [39, 100] width 49 height 18
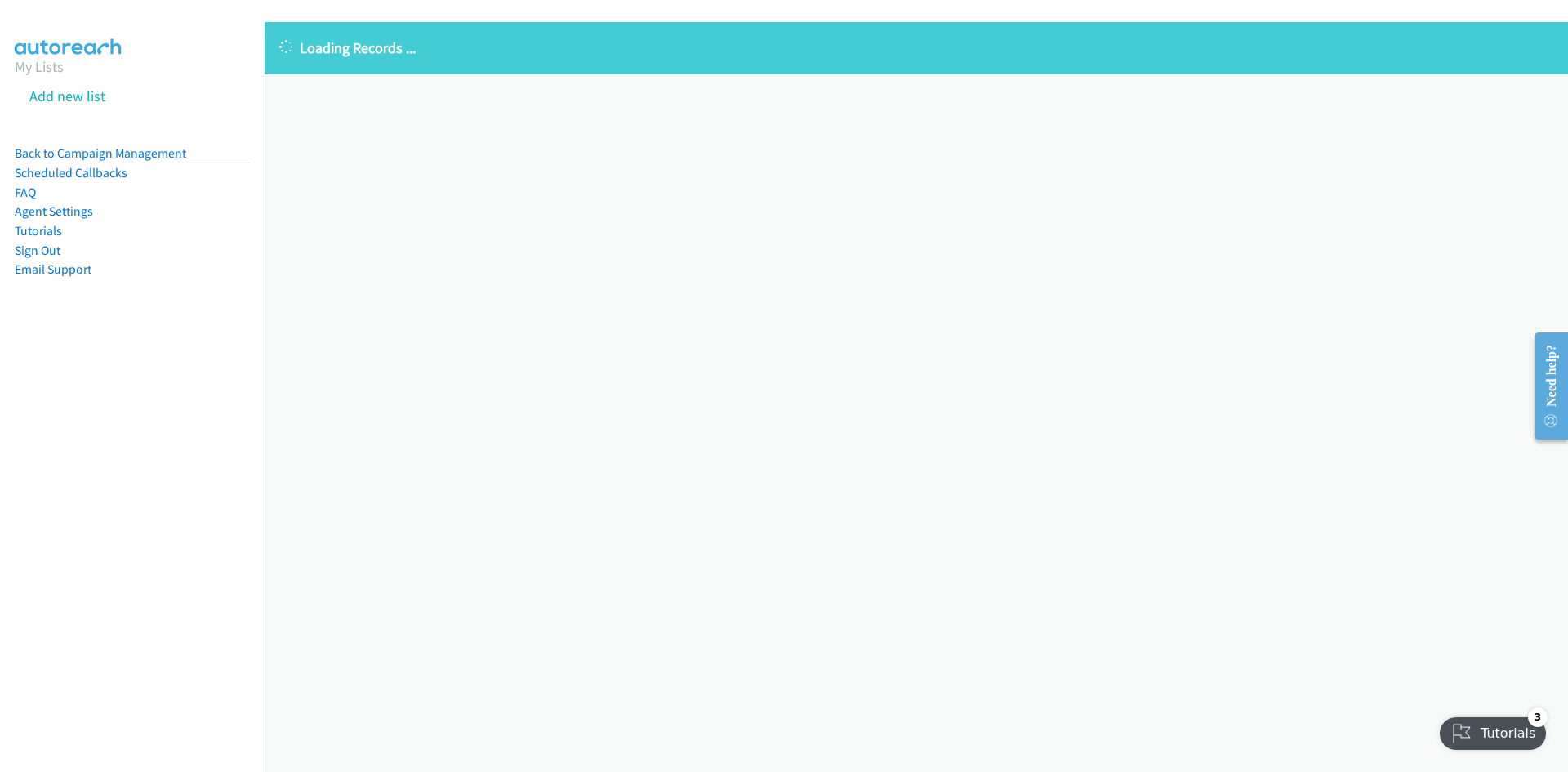
click at [4, 94] on aside "My Lists Add new list Back to Campaign Management Scheduled Callbacks FAQ Agent…" at bounding box center [132, 193] width 265 height 320
click at [43, 71] on link "My Lists" at bounding box center [39, 66] width 49 height 18
click at [55, 57] on link "My Lists" at bounding box center [39, 66] width 49 height 18
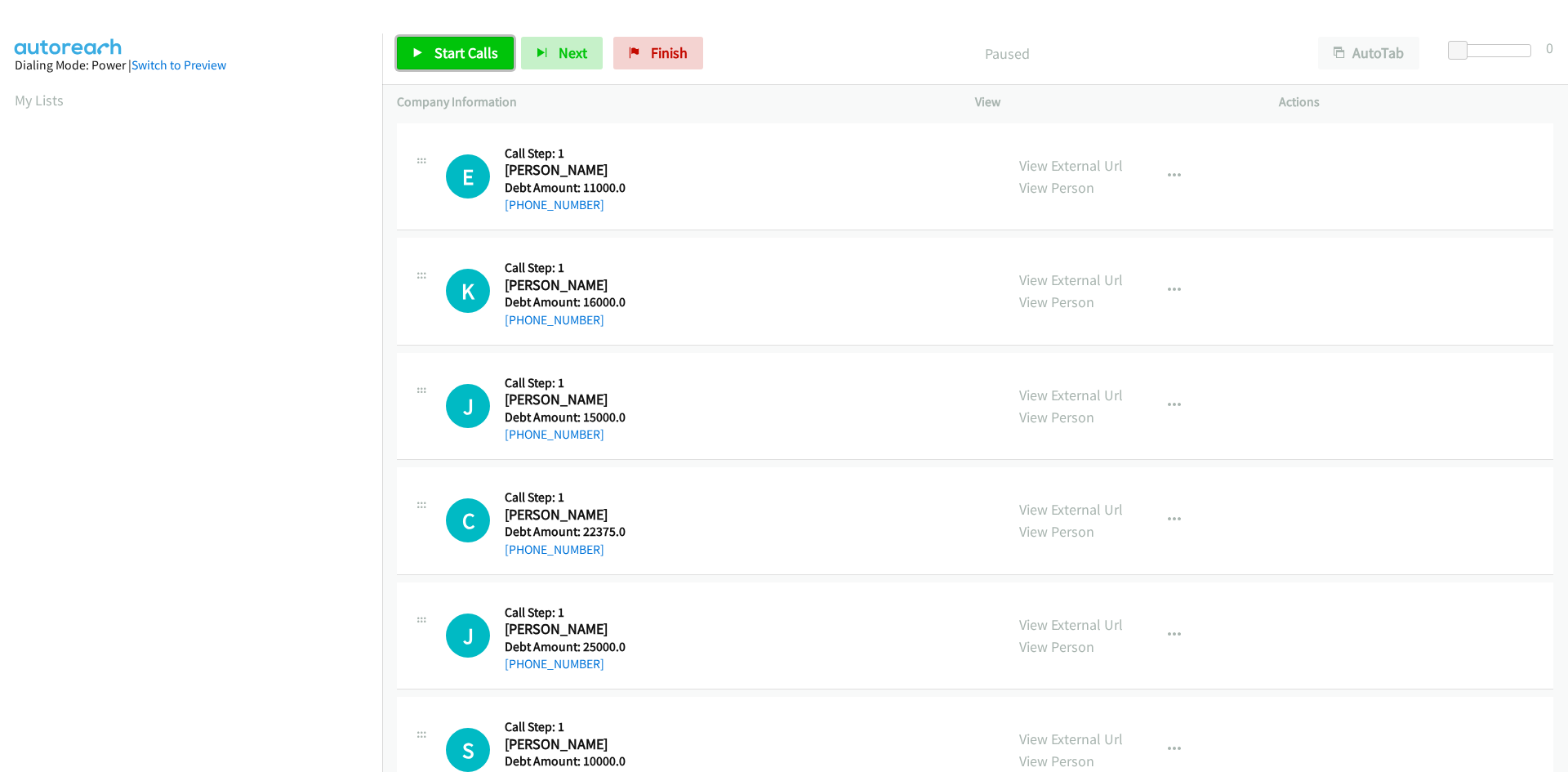
click at [476, 51] on span "Start Calls" at bounding box center [466, 52] width 63 height 18
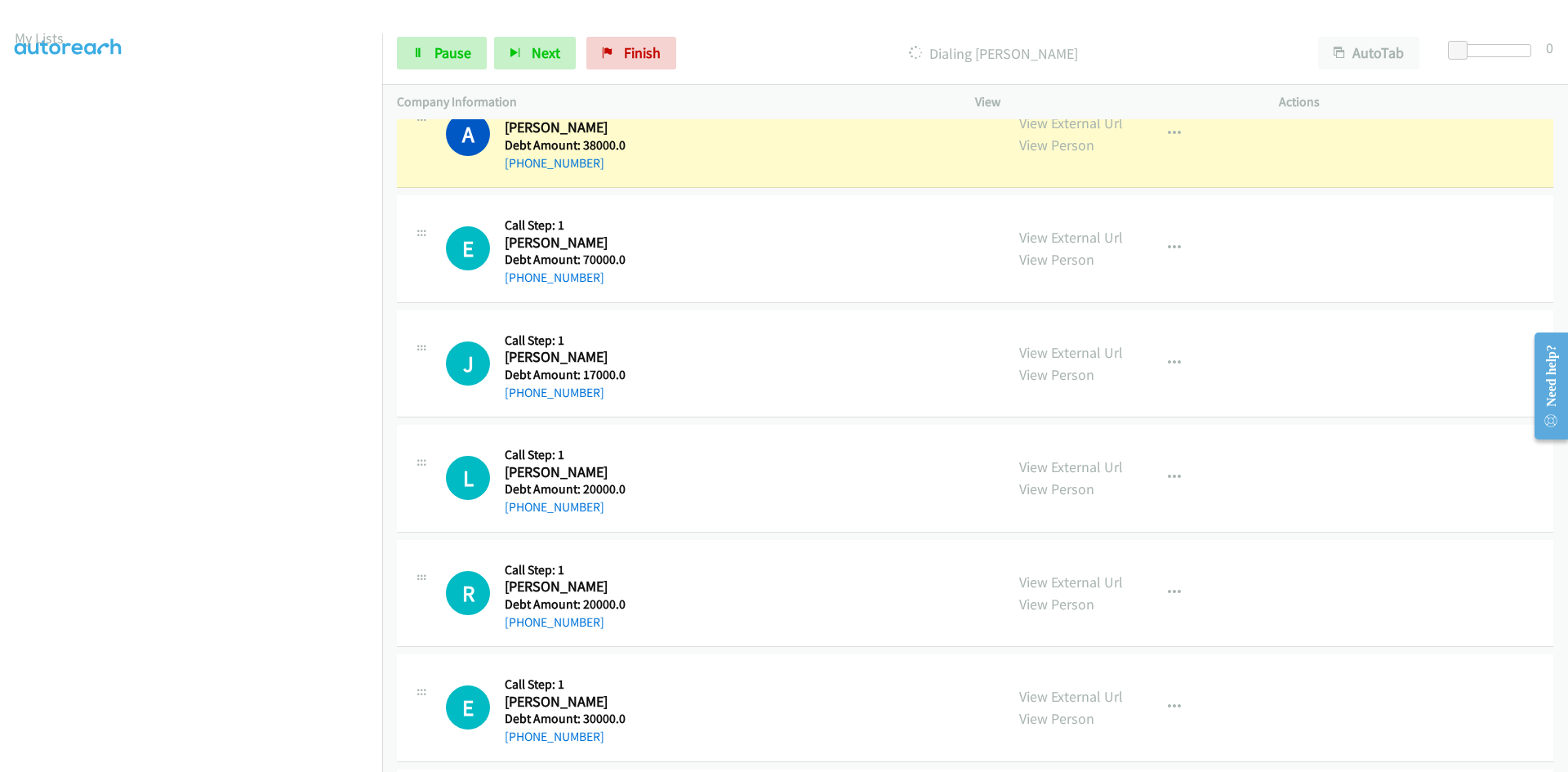
scroll to position [144, 0]
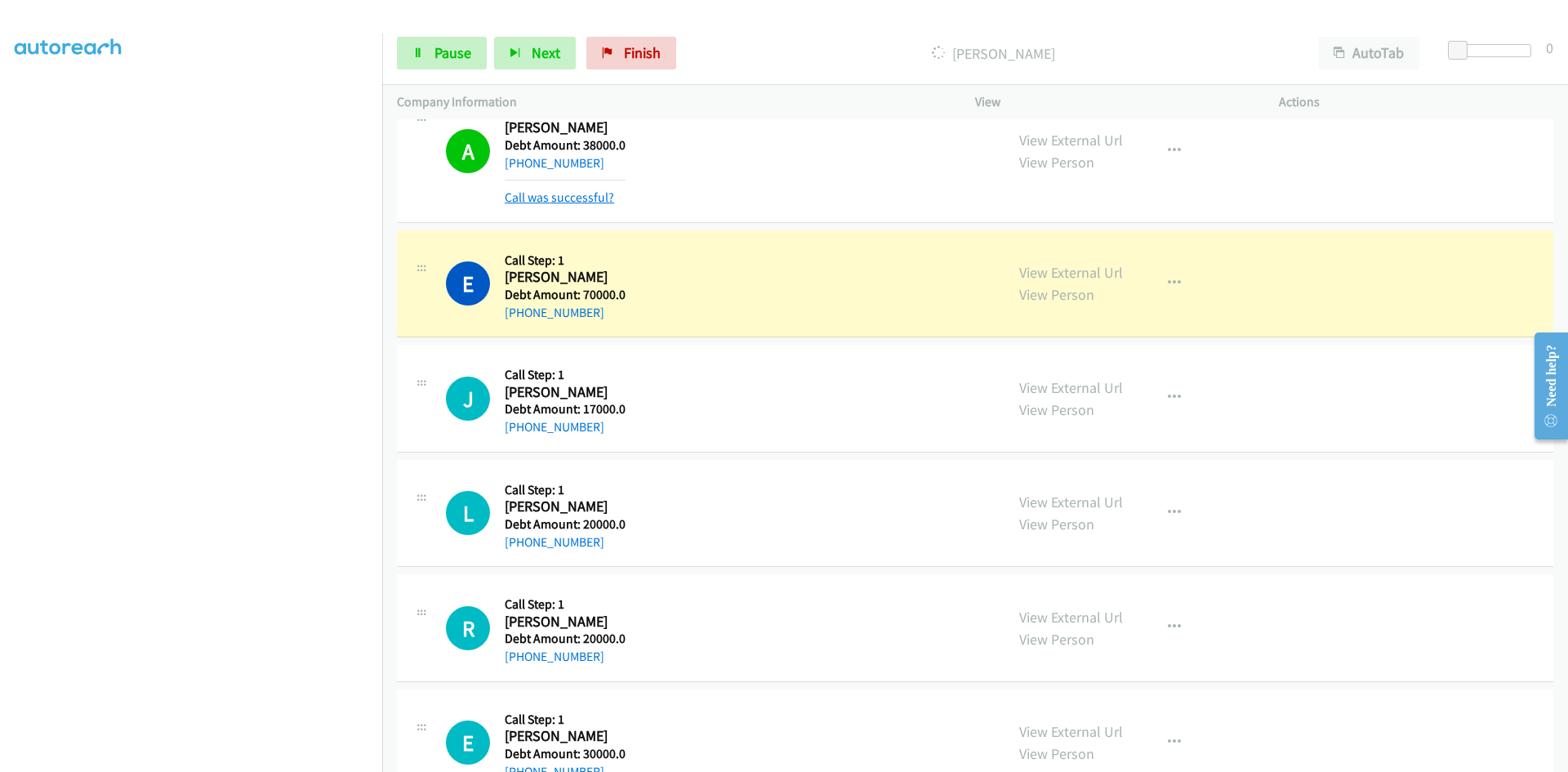
click at [577, 194] on link "Call was successful?" at bounding box center [558, 197] width 109 height 16
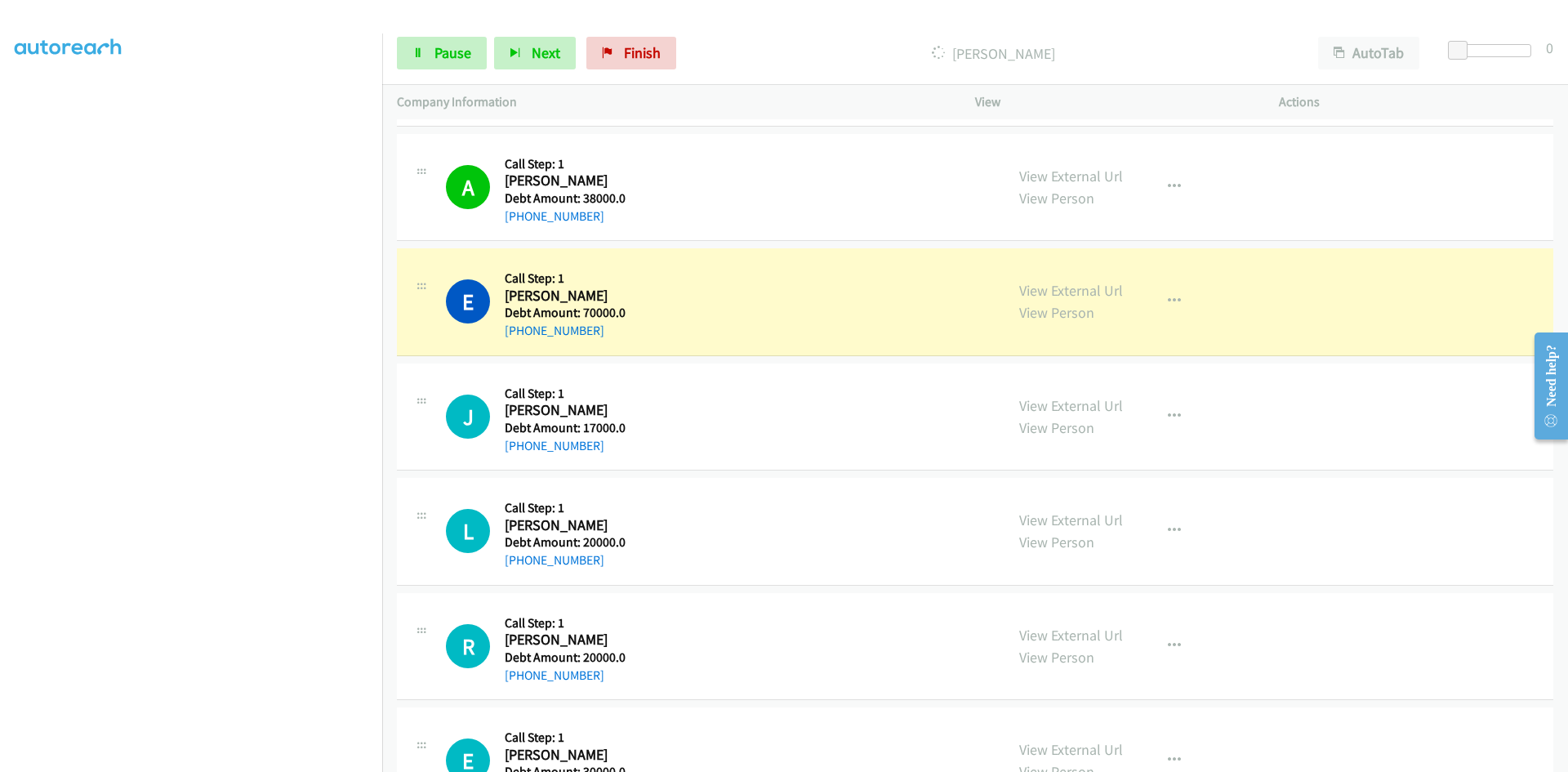
scroll to position [1225, 0]
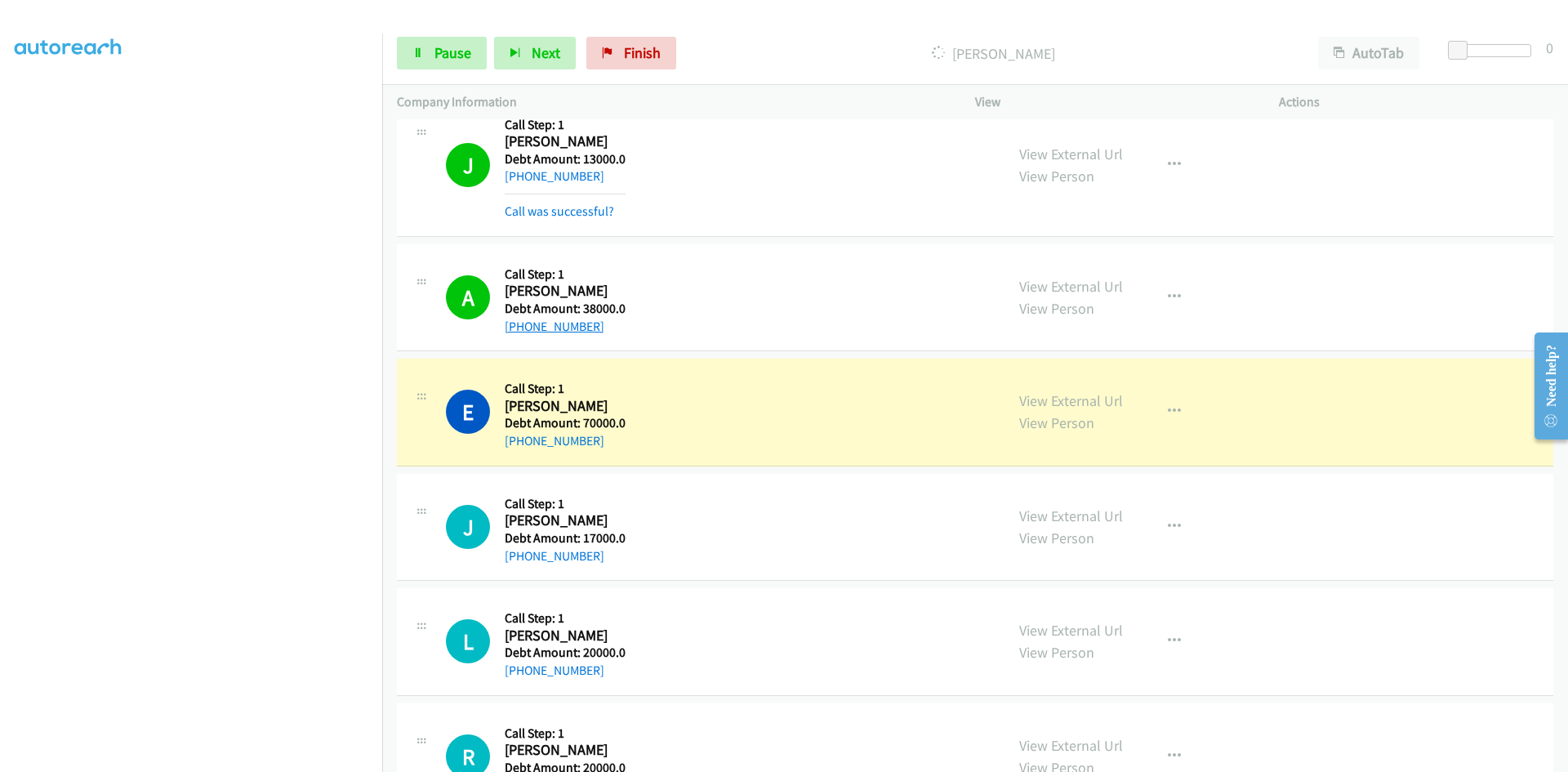
drag, startPoint x: 540, startPoint y: 326, endPoint x: 525, endPoint y: 326, distance: 15.0
drag, startPoint x: 525, startPoint y: 326, endPoint x: 775, endPoint y: 259, distance: 258.8
click at [775, 259] on div "A Callback Scheduled Call Step: 1 Austin Balkcom America/New_York Debt Amount: …" at bounding box center [717, 298] width 544 height 77
drag, startPoint x: 496, startPoint y: 324, endPoint x: 586, endPoint y: 324, distance: 90.0
drag, startPoint x: 586, startPoint y: 324, endPoint x: 606, endPoint y: 334, distance: 22.4
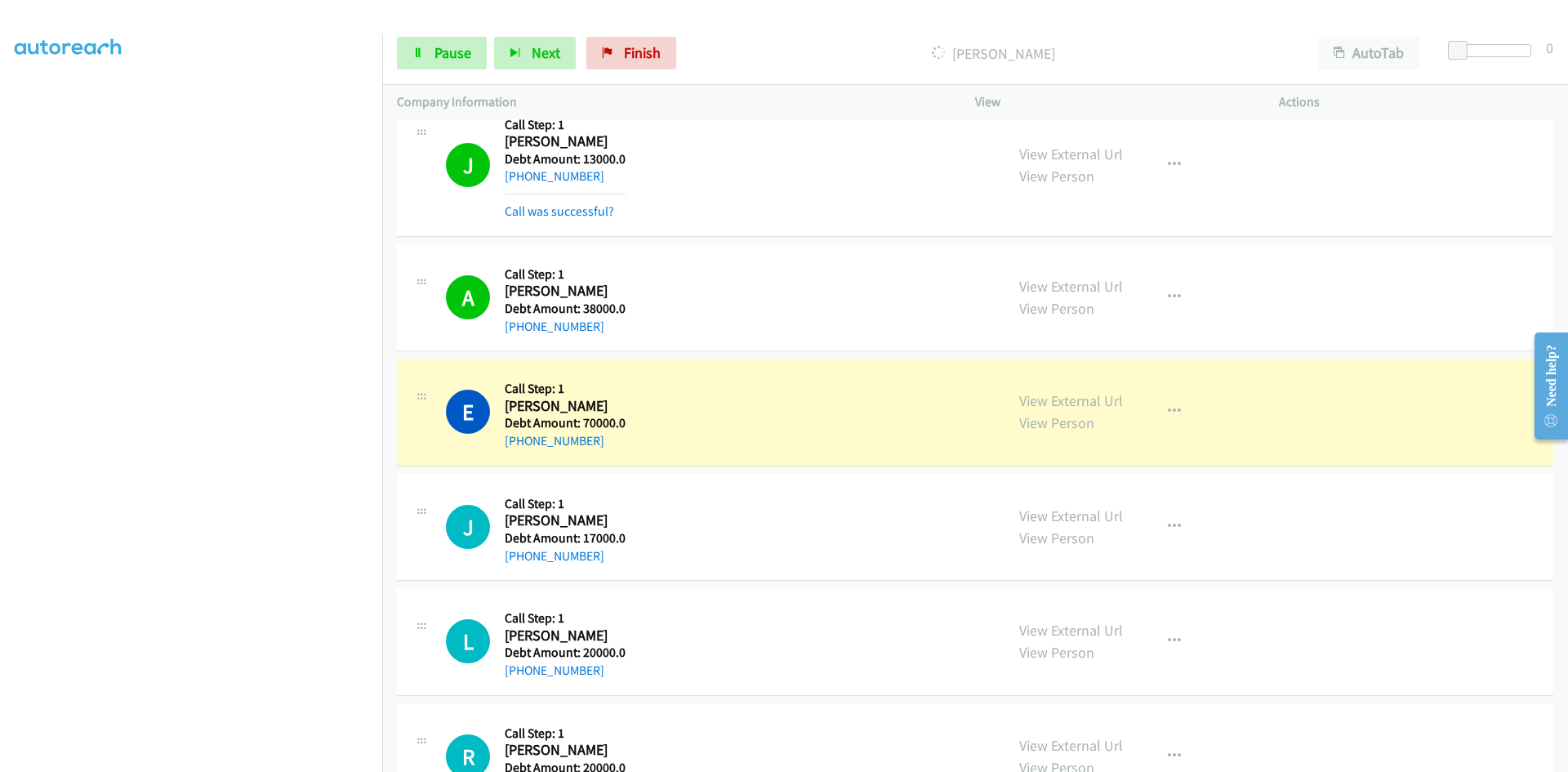
click at [606, 334] on div "A Callback Scheduled Call Step: 1 Austin Balkcom America/New_York Debt Amount: …" at bounding box center [717, 298] width 544 height 77
copy link "+1 203-374-3645"
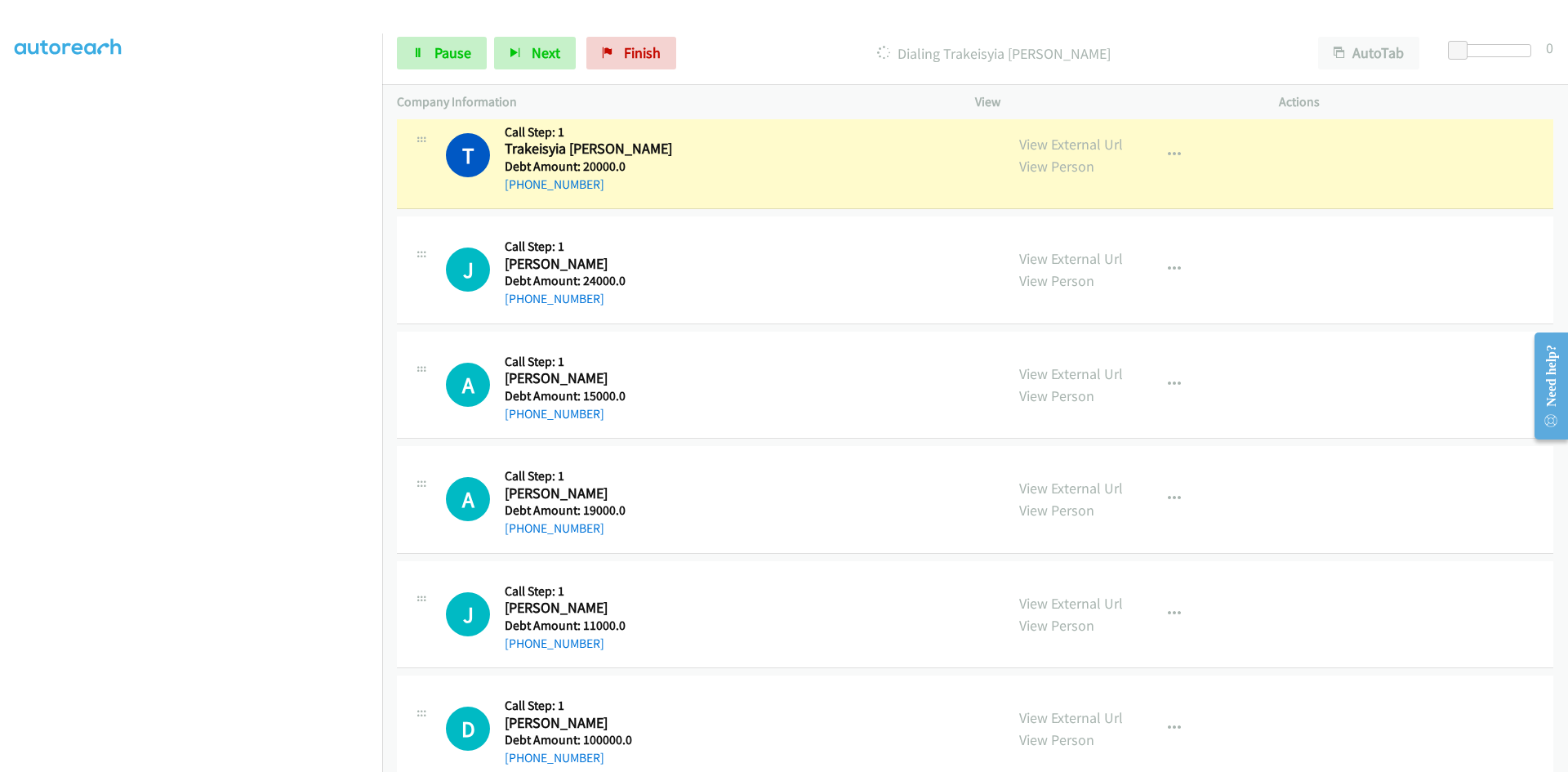
scroll to position [4478, 0]
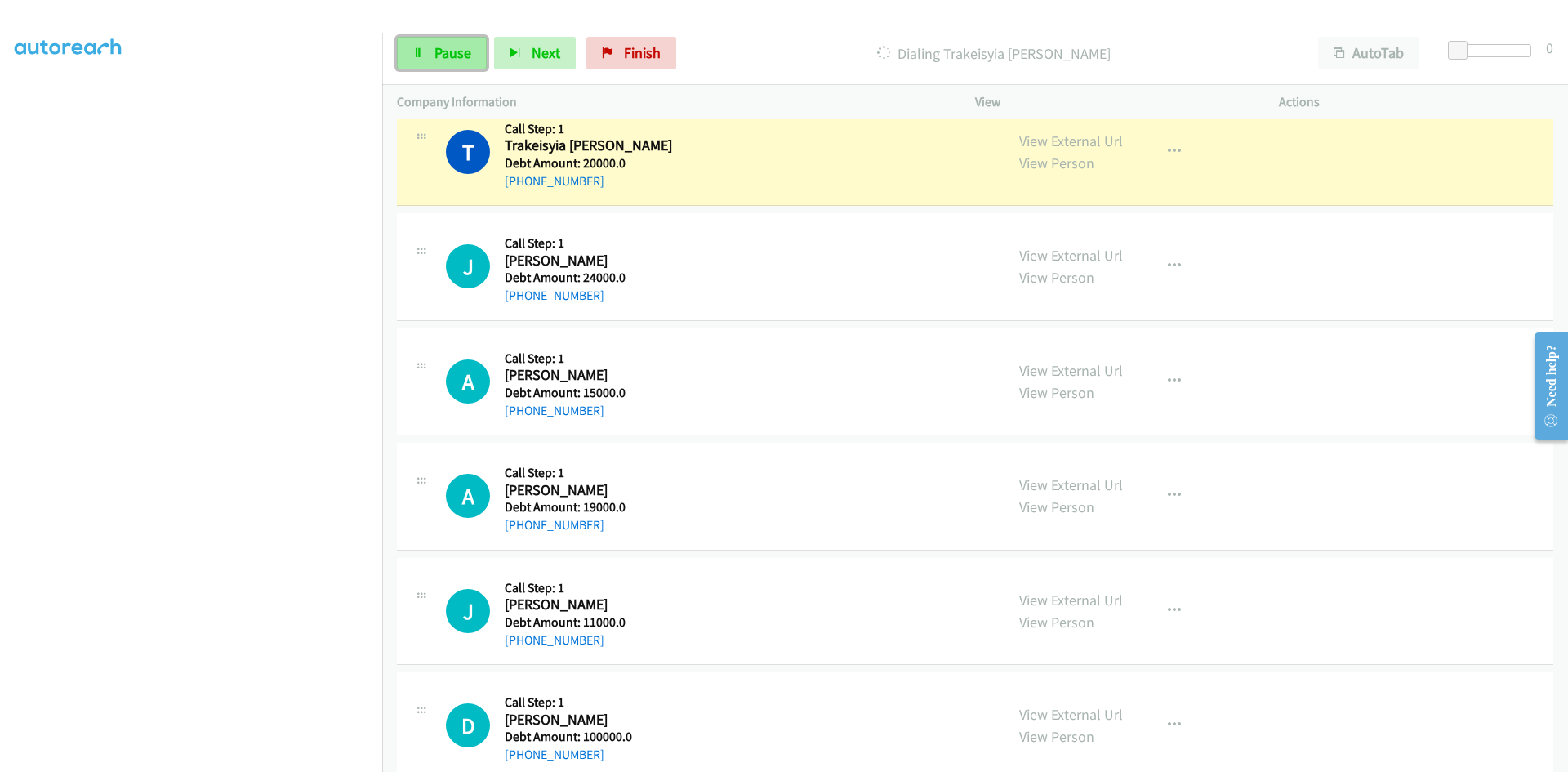
click at [455, 45] on span "Pause" at bounding box center [453, 52] width 37 height 18
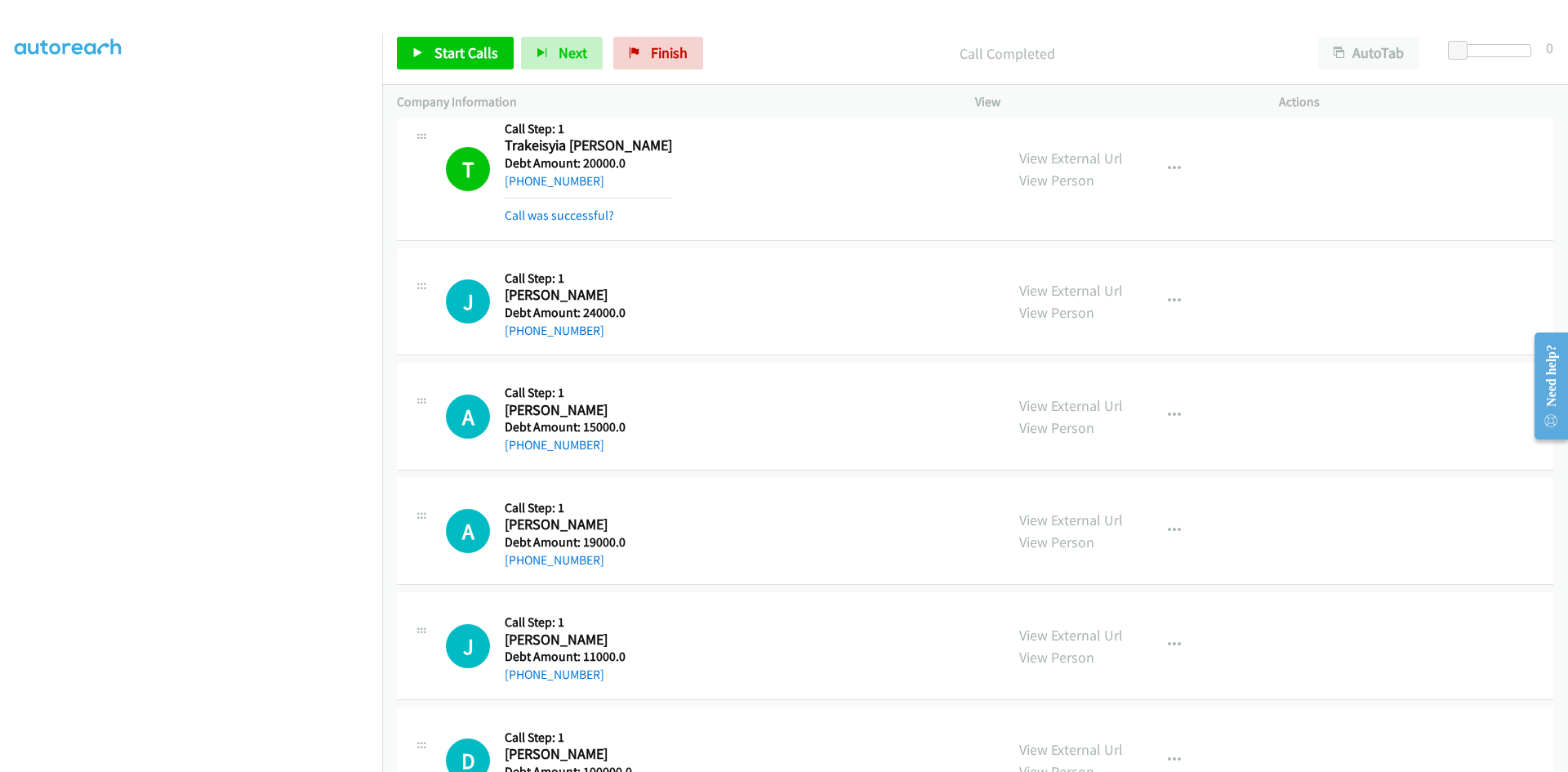
scroll to position [143, 0]
click at [7, 94] on aside "Dialing Mode: Power | Switch to Preview My Lists" at bounding box center [191, 353] width 382 height 904
click at [7, 96] on aside "Dialing Mode: Power | Switch to Preview My Lists" at bounding box center [191, 353] width 382 height 904
click at [26, 97] on link "My Lists" at bounding box center [39, 100] width 49 height 18
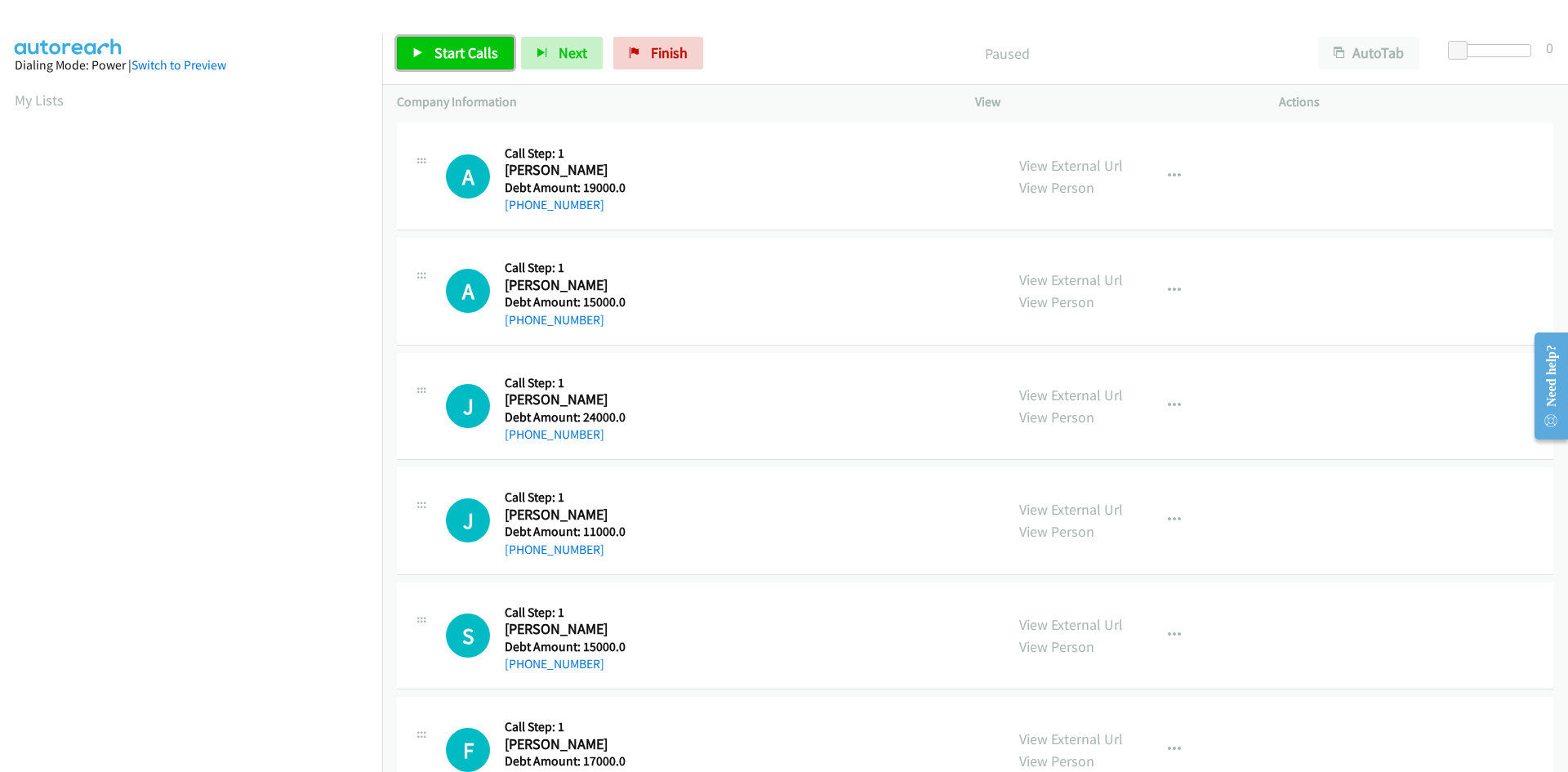
click at [437, 42] on link "Start Calls" at bounding box center [455, 53] width 117 height 33
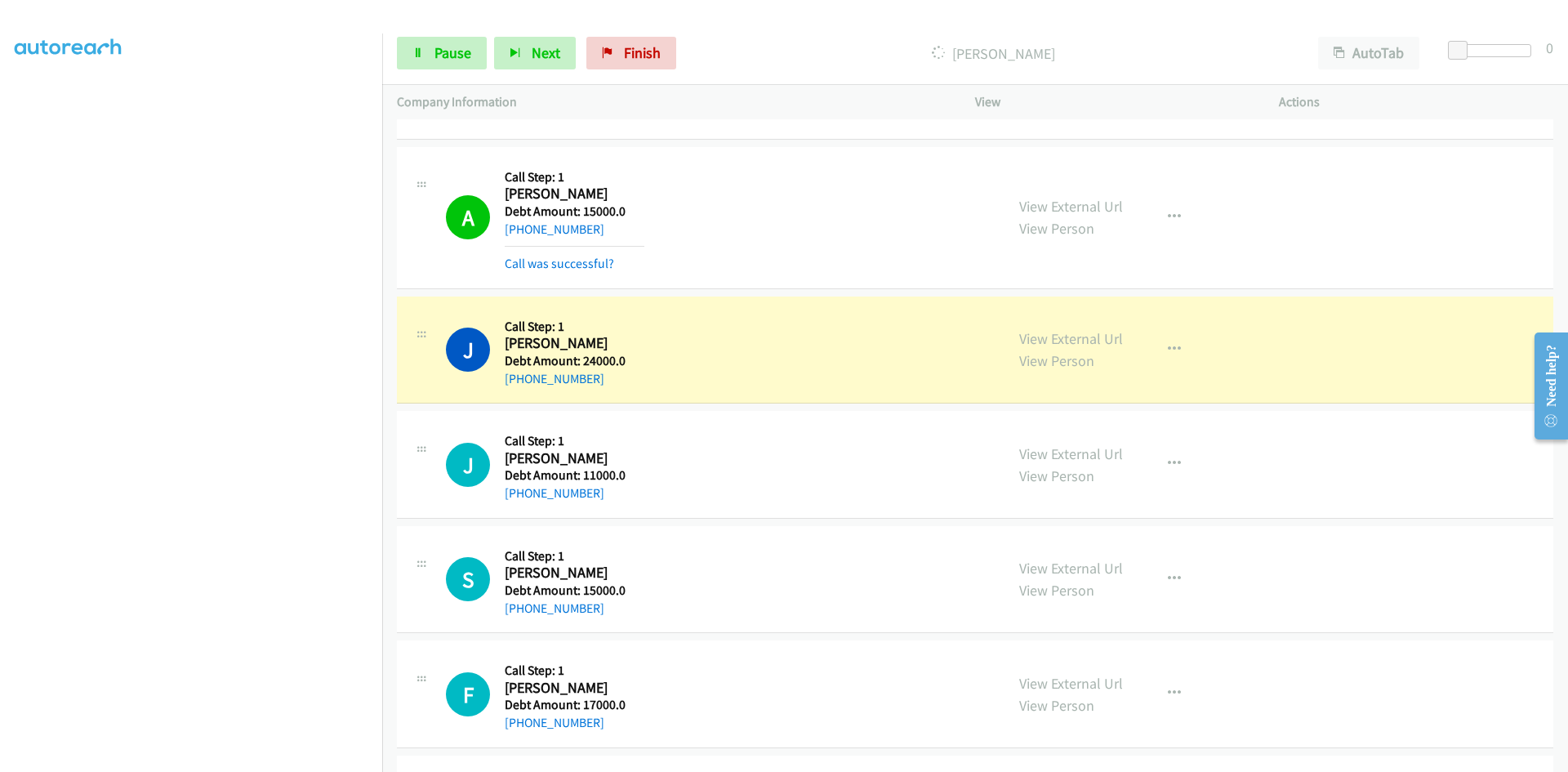
scroll to position [245, 0]
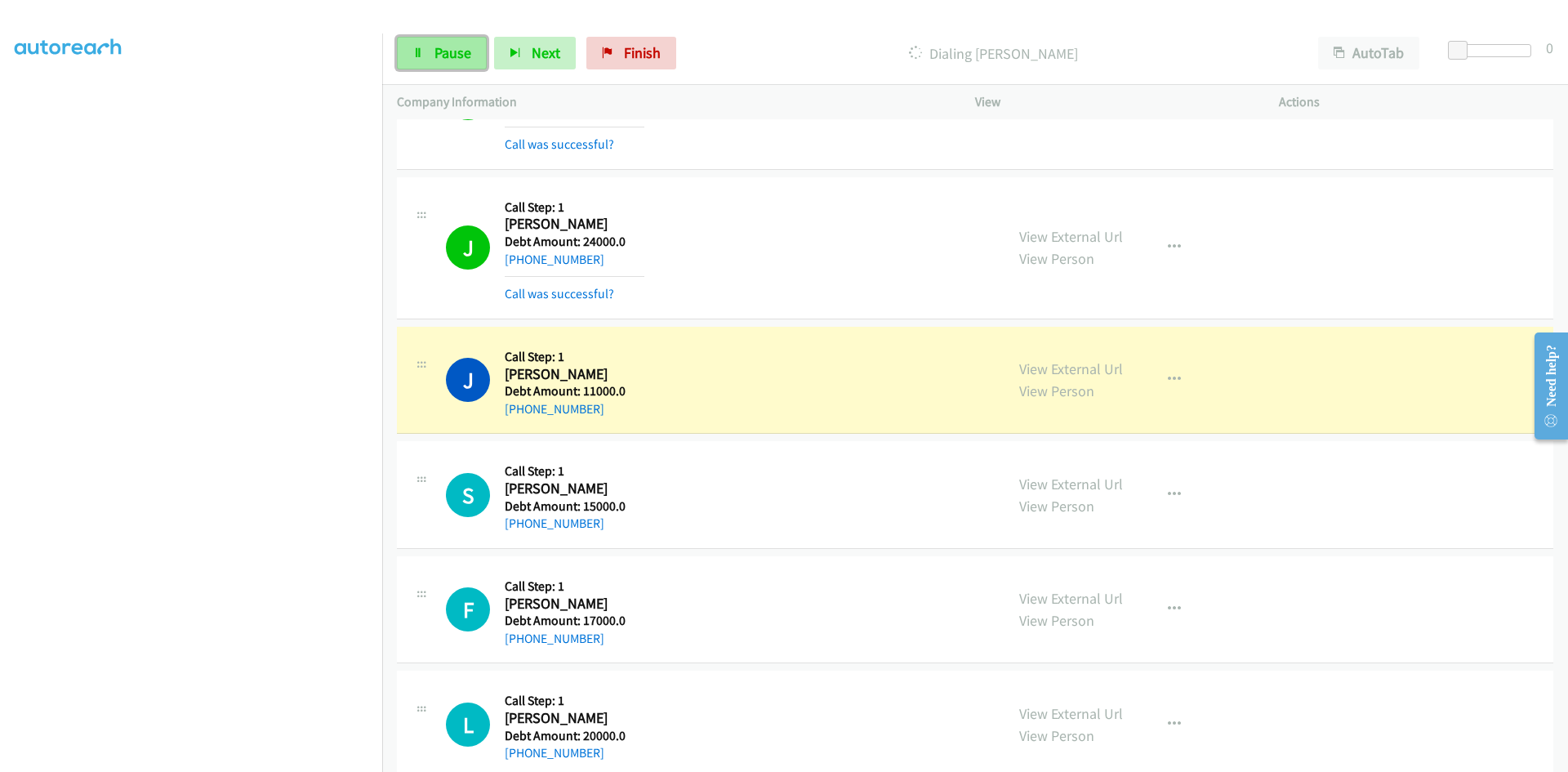
click at [443, 53] on span "Pause" at bounding box center [453, 52] width 37 height 18
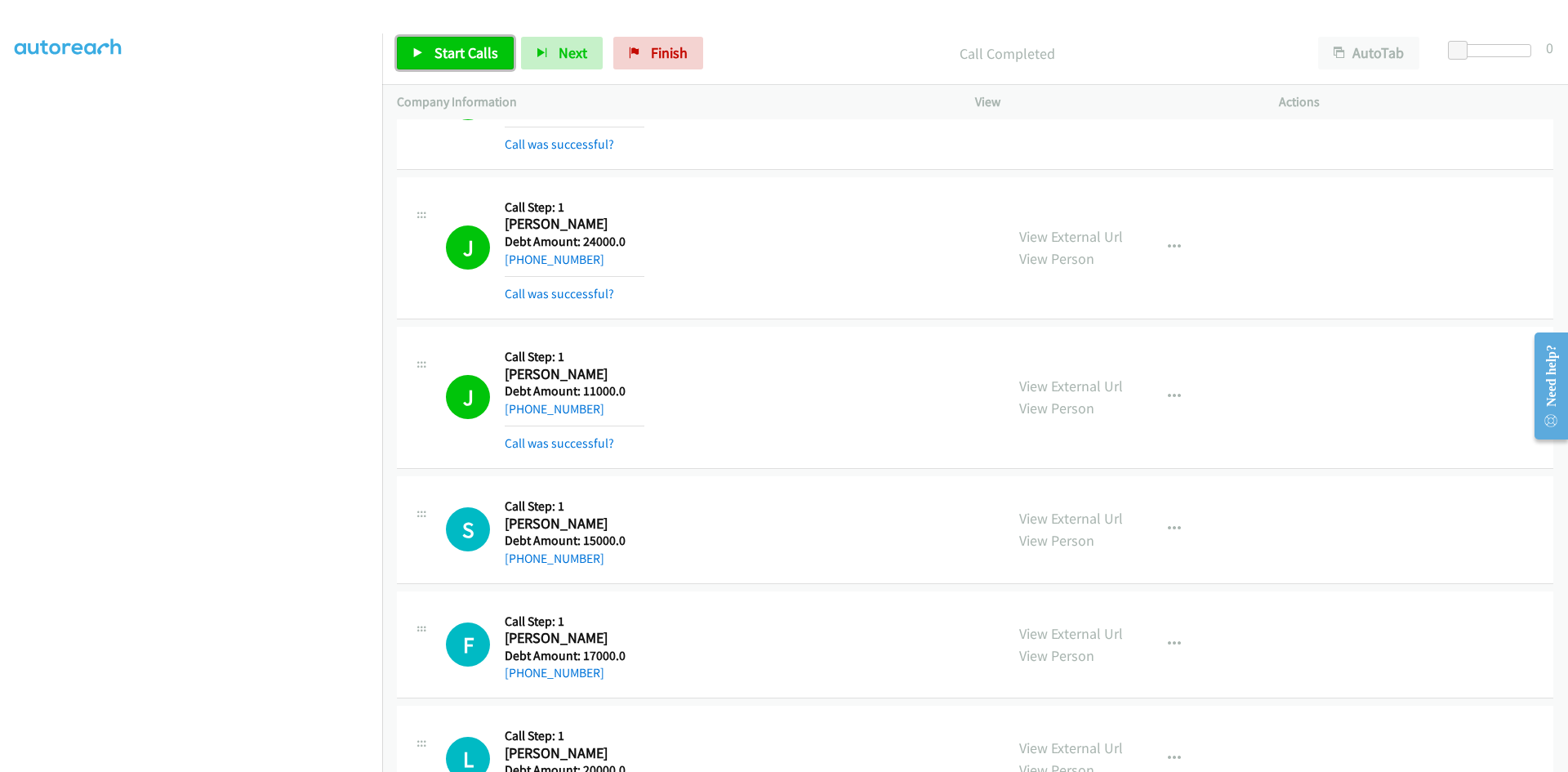
click at [445, 48] on span "Start Calls" at bounding box center [466, 52] width 63 height 18
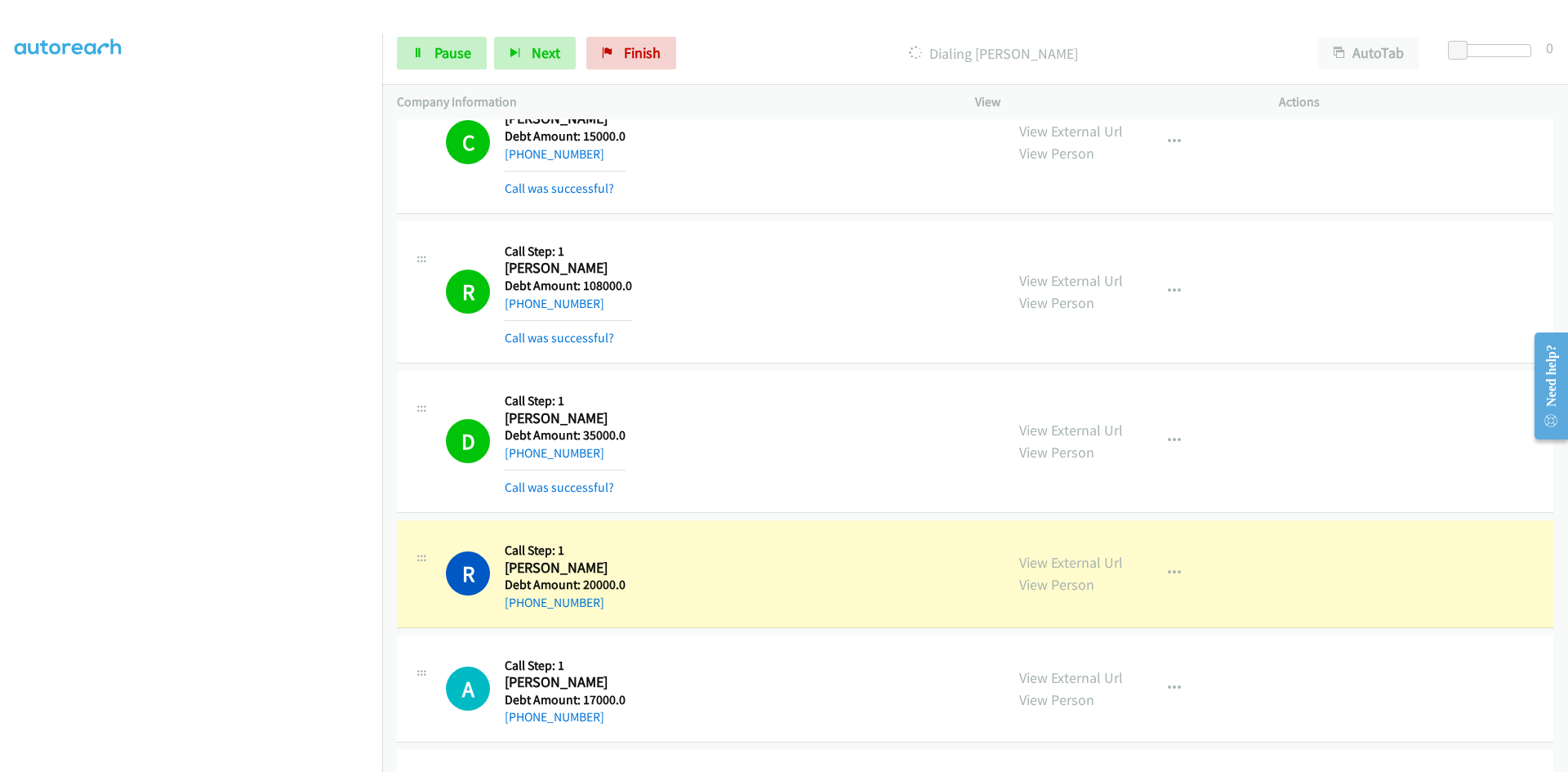
scroll to position [2624, 0]
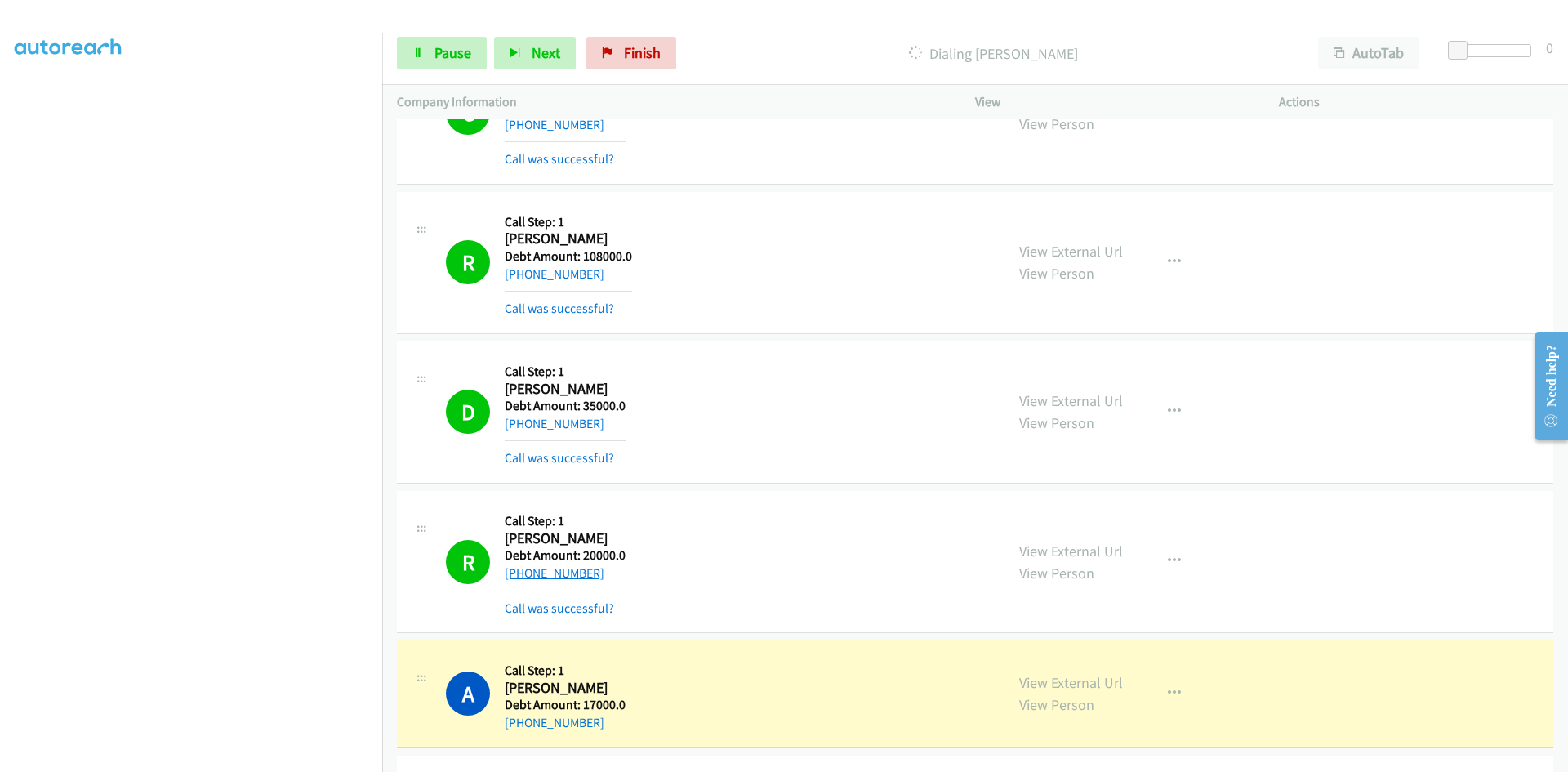
click at [559, 571] on link "+1 954-549-3196" at bounding box center [554, 573] width 99 height 16
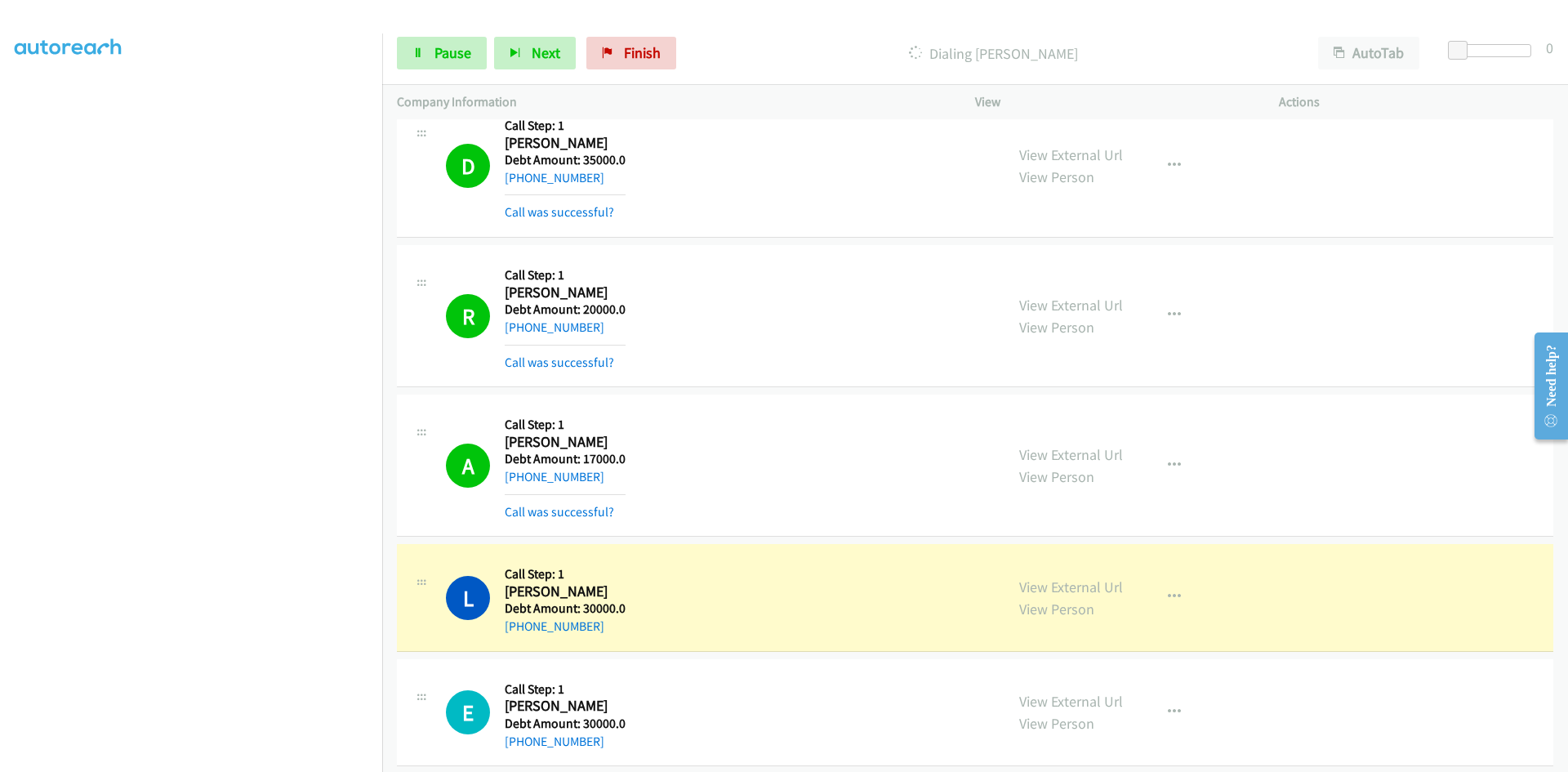
scroll to position [2869, 0]
click at [567, 324] on link "+1 954-549-3196" at bounding box center [554, 327] width 99 height 16
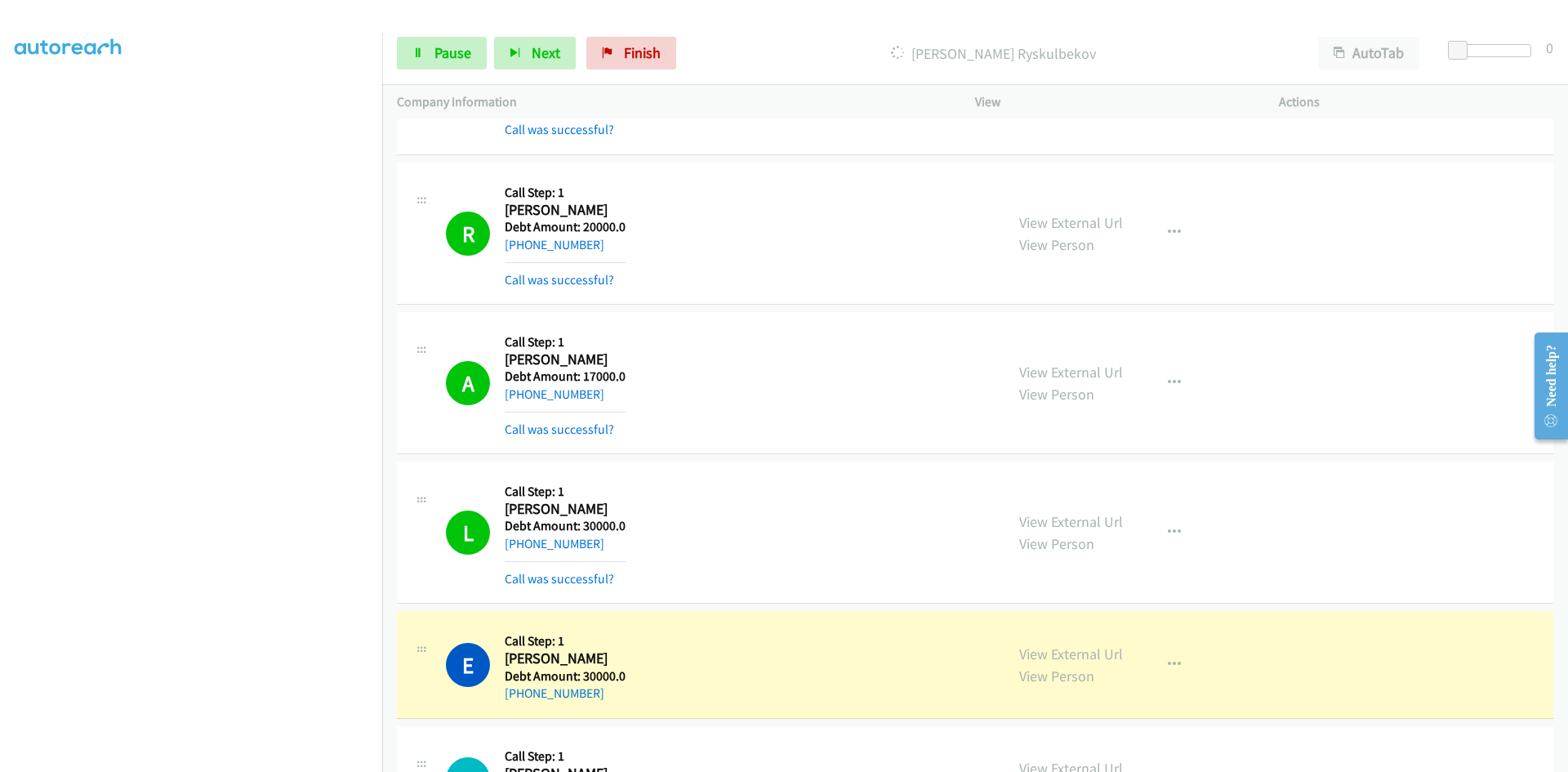
scroll to position [3115, 0]
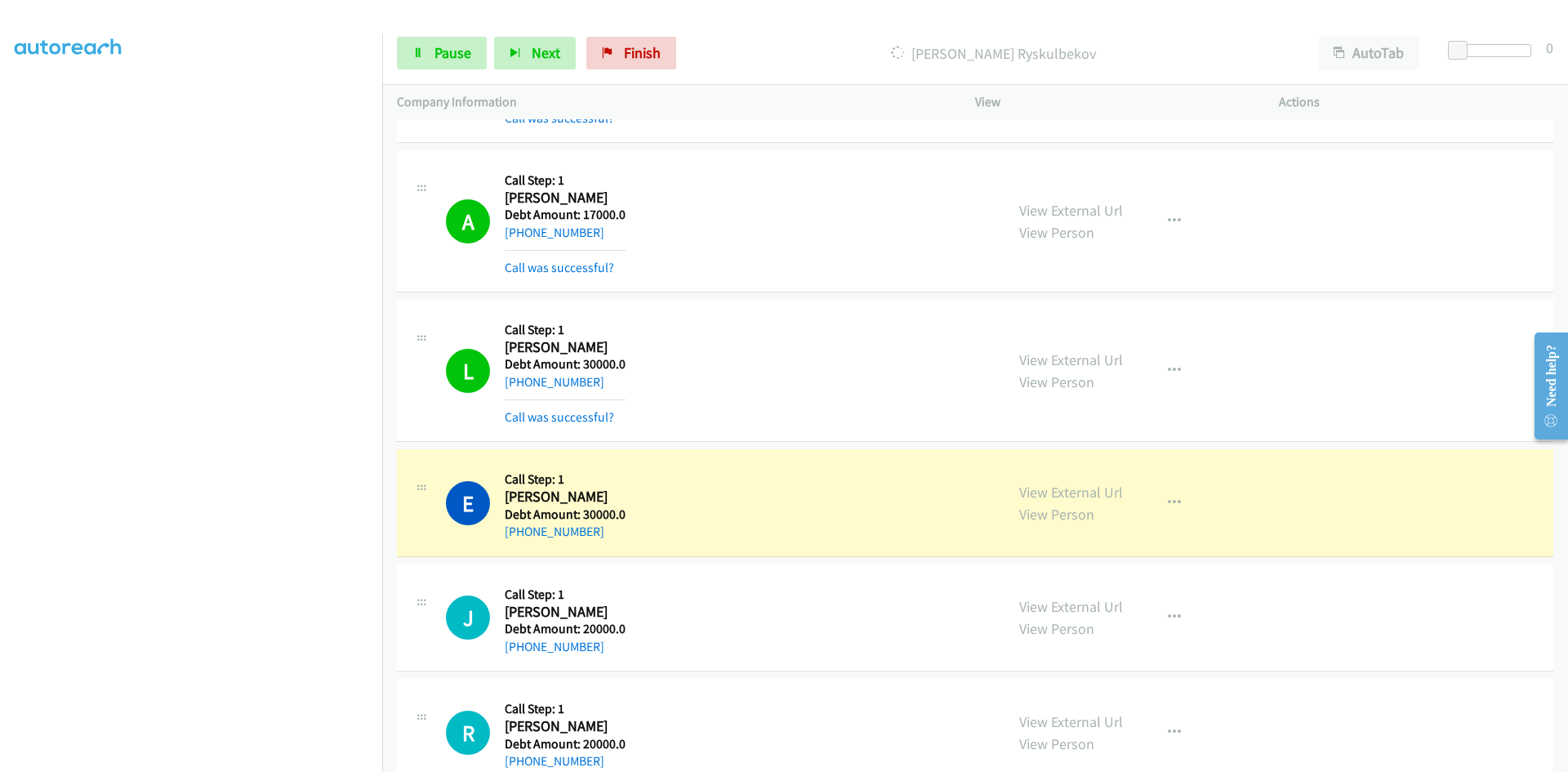
click at [547, 199] on h2 "Albert Nikoghossian" at bounding box center [565, 198] width 121 height 18
click at [468, 221] on h1 "A" at bounding box center [468, 221] width 44 height 44
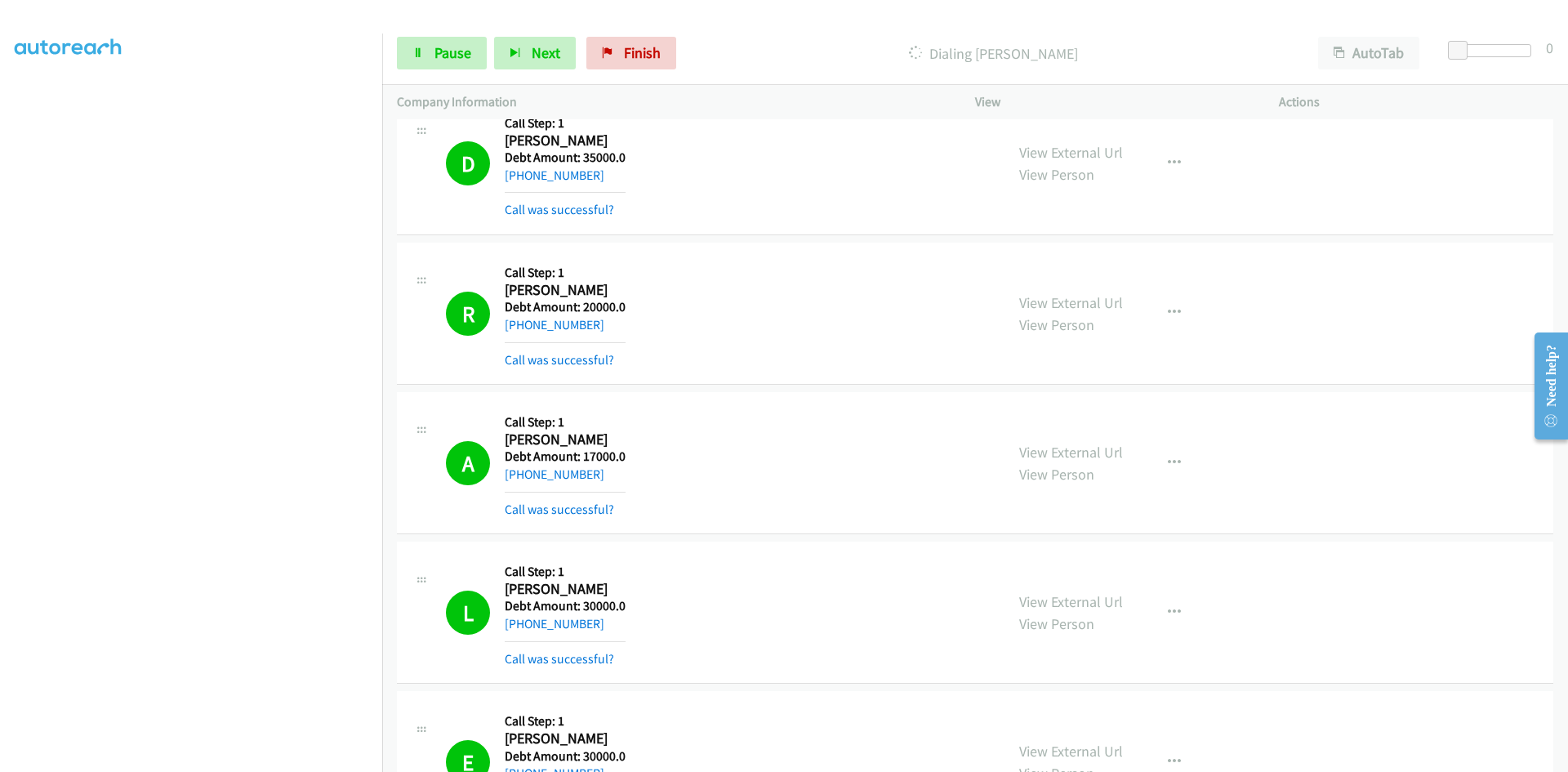
scroll to position [2869, 0]
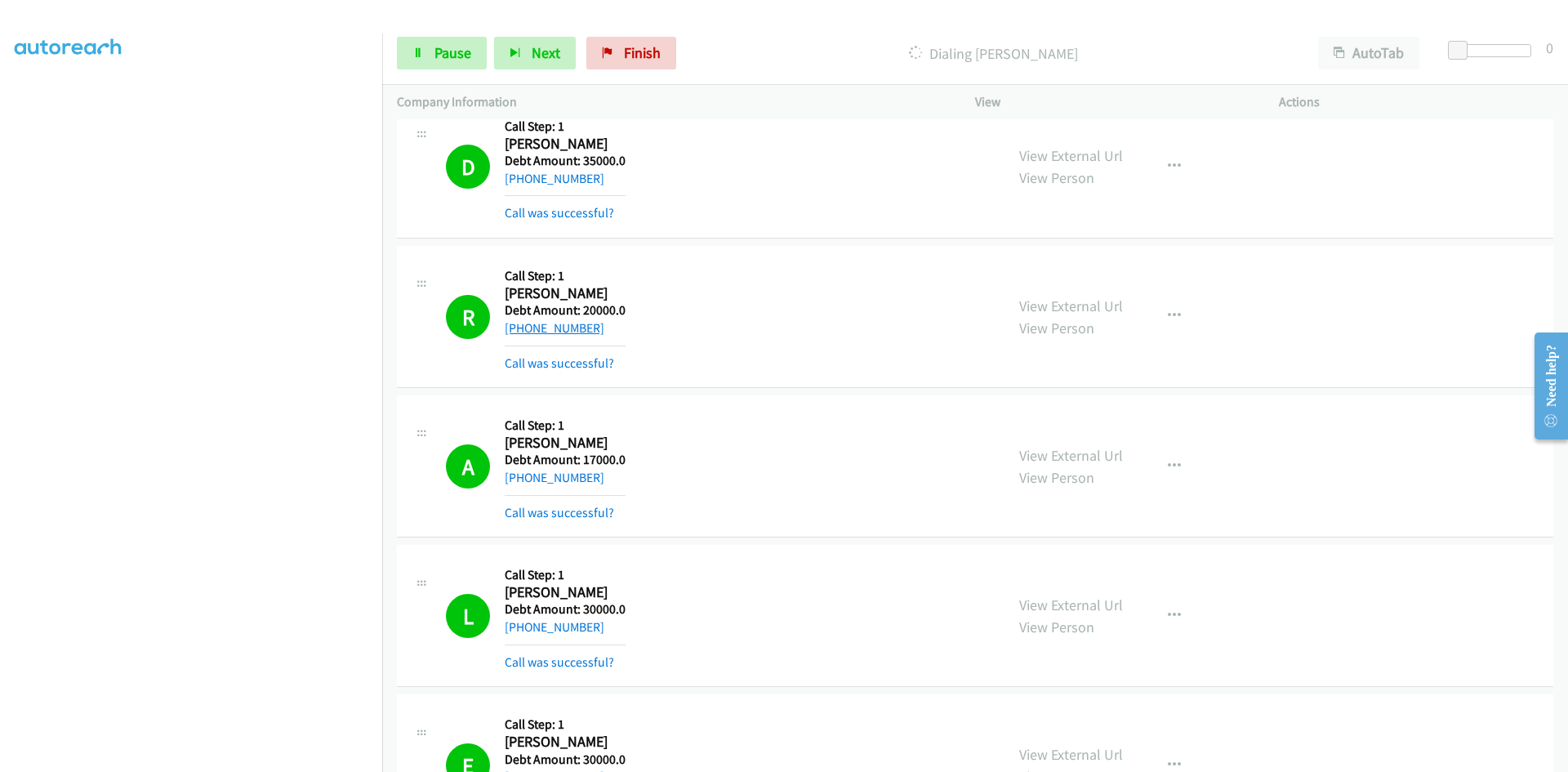
click at [547, 331] on link "+1 954-549-3196" at bounding box center [554, 327] width 99 height 16
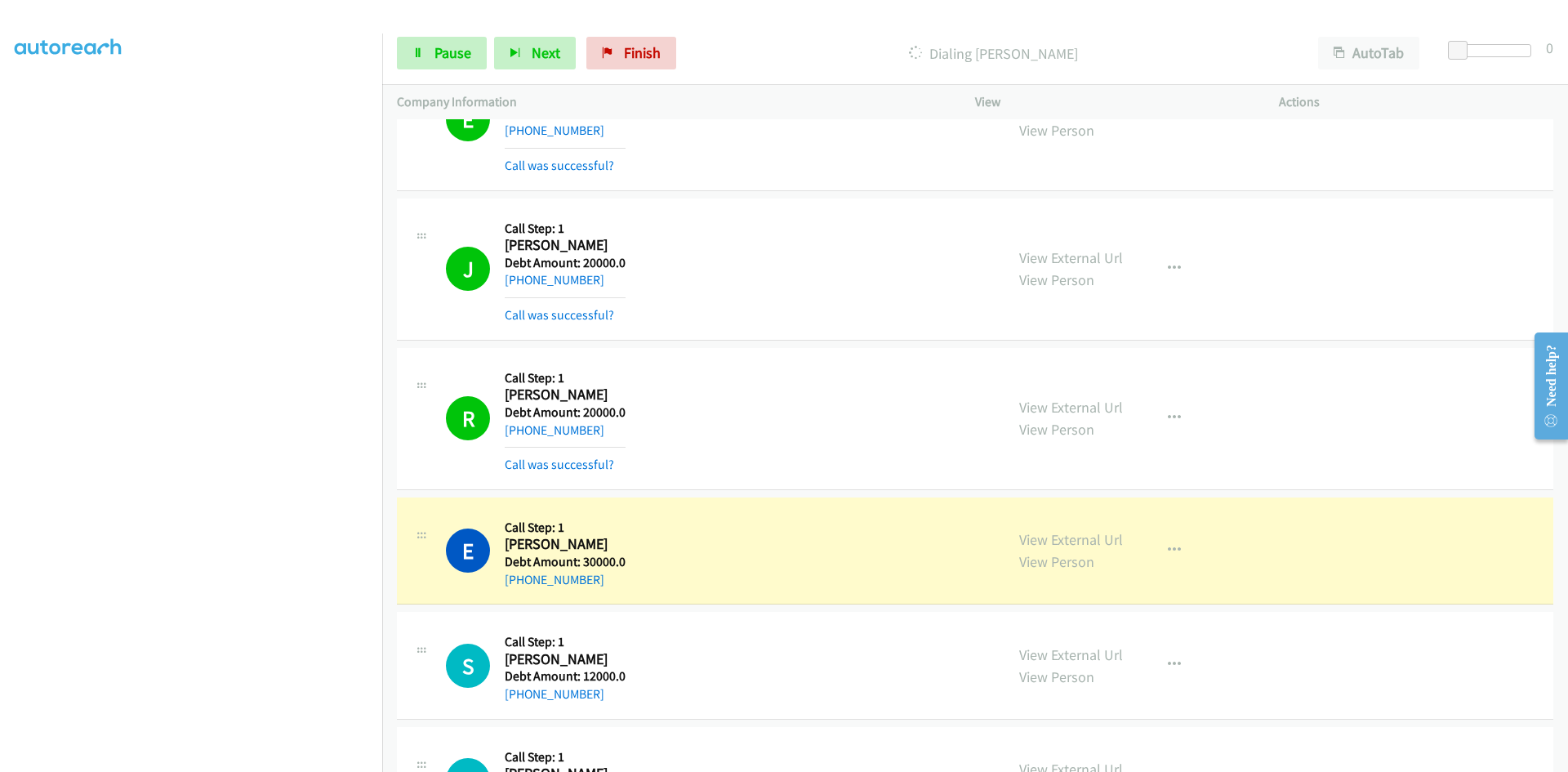
scroll to position [3768, 0]
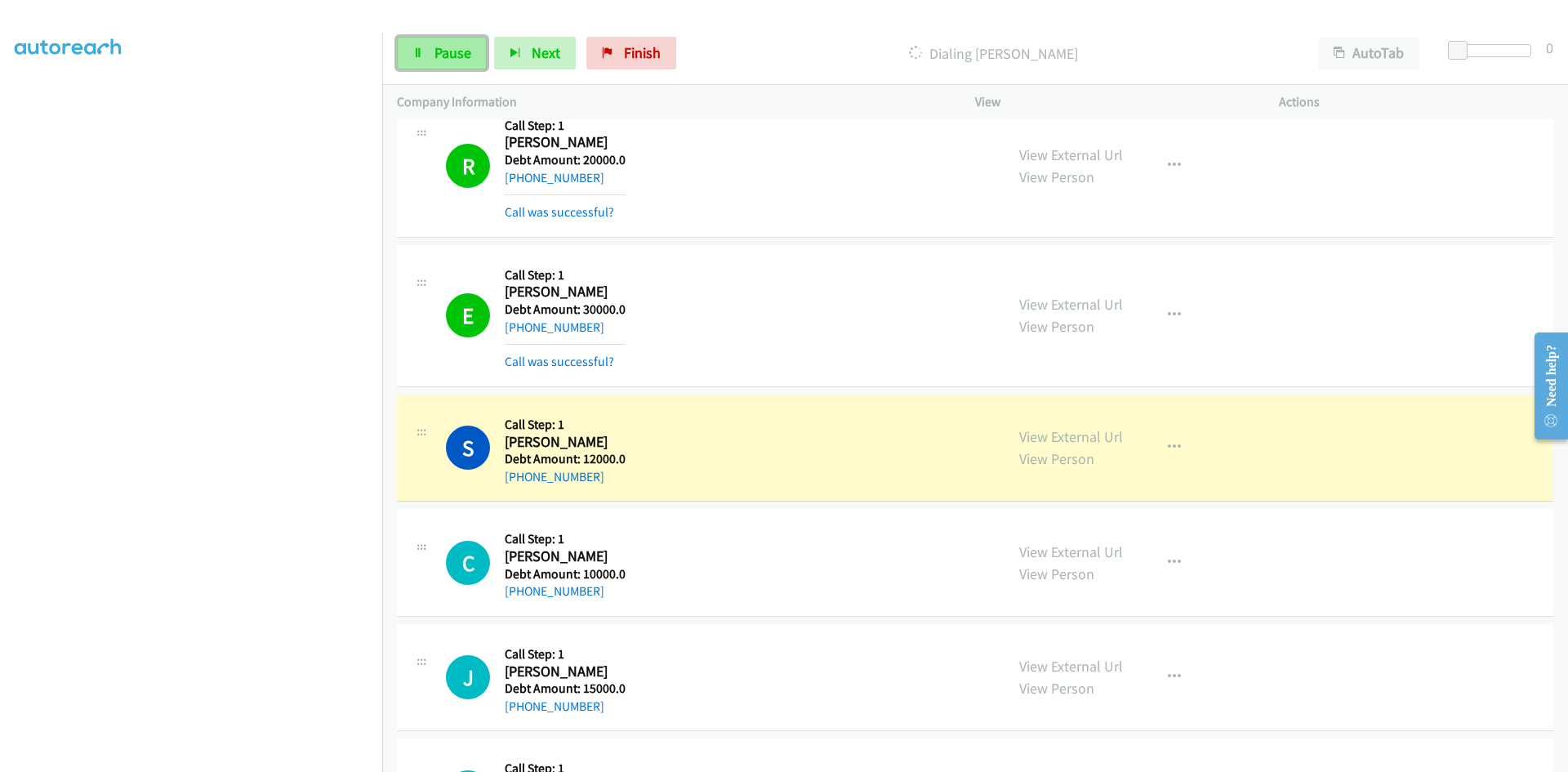
click at [435, 43] on span "Pause" at bounding box center [453, 52] width 37 height 18
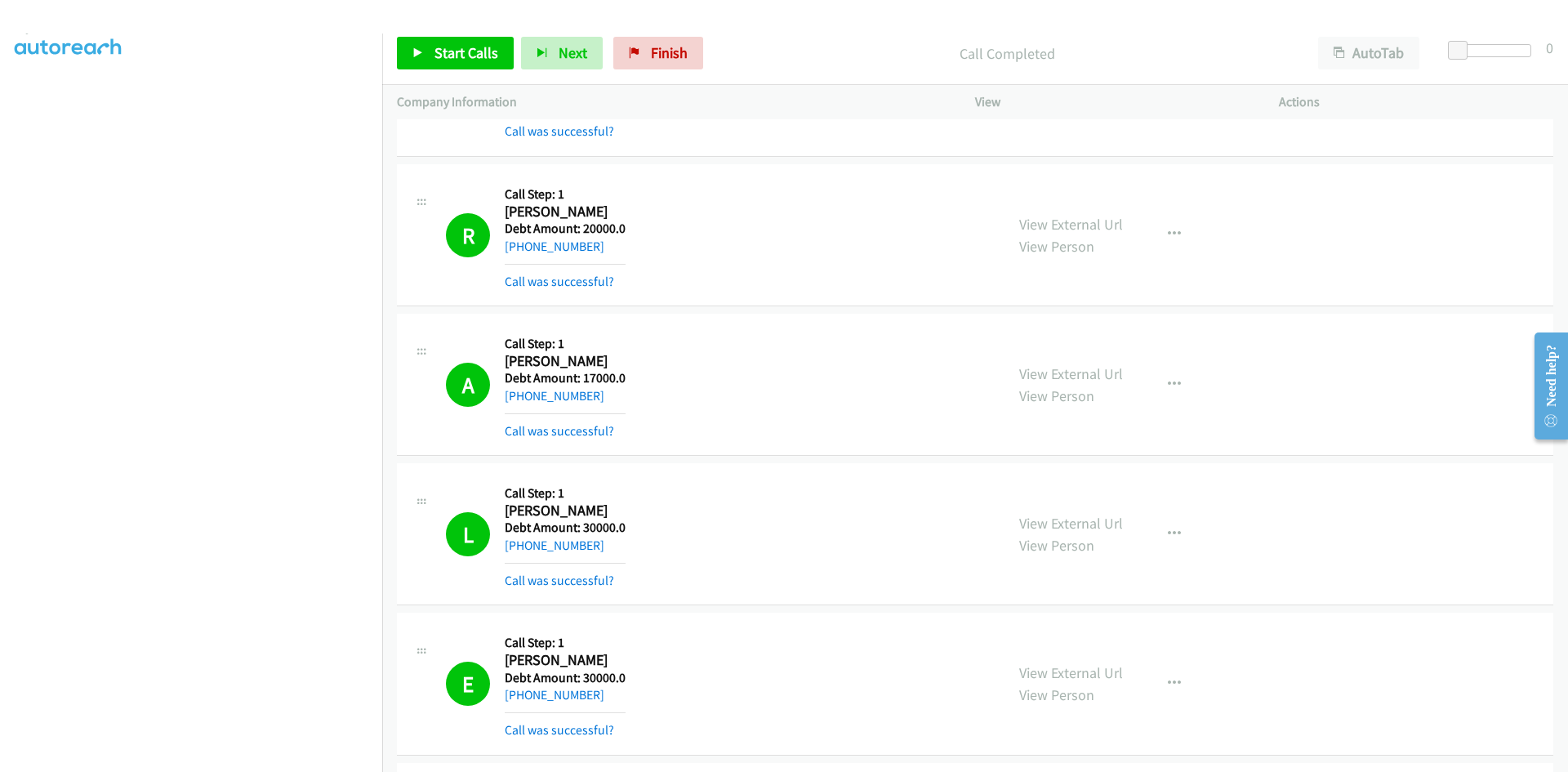
scroll to position [143, 0]
click at [562, 279] on link "Call was successful?" at bounding box center [558, 281] width 109 height 16
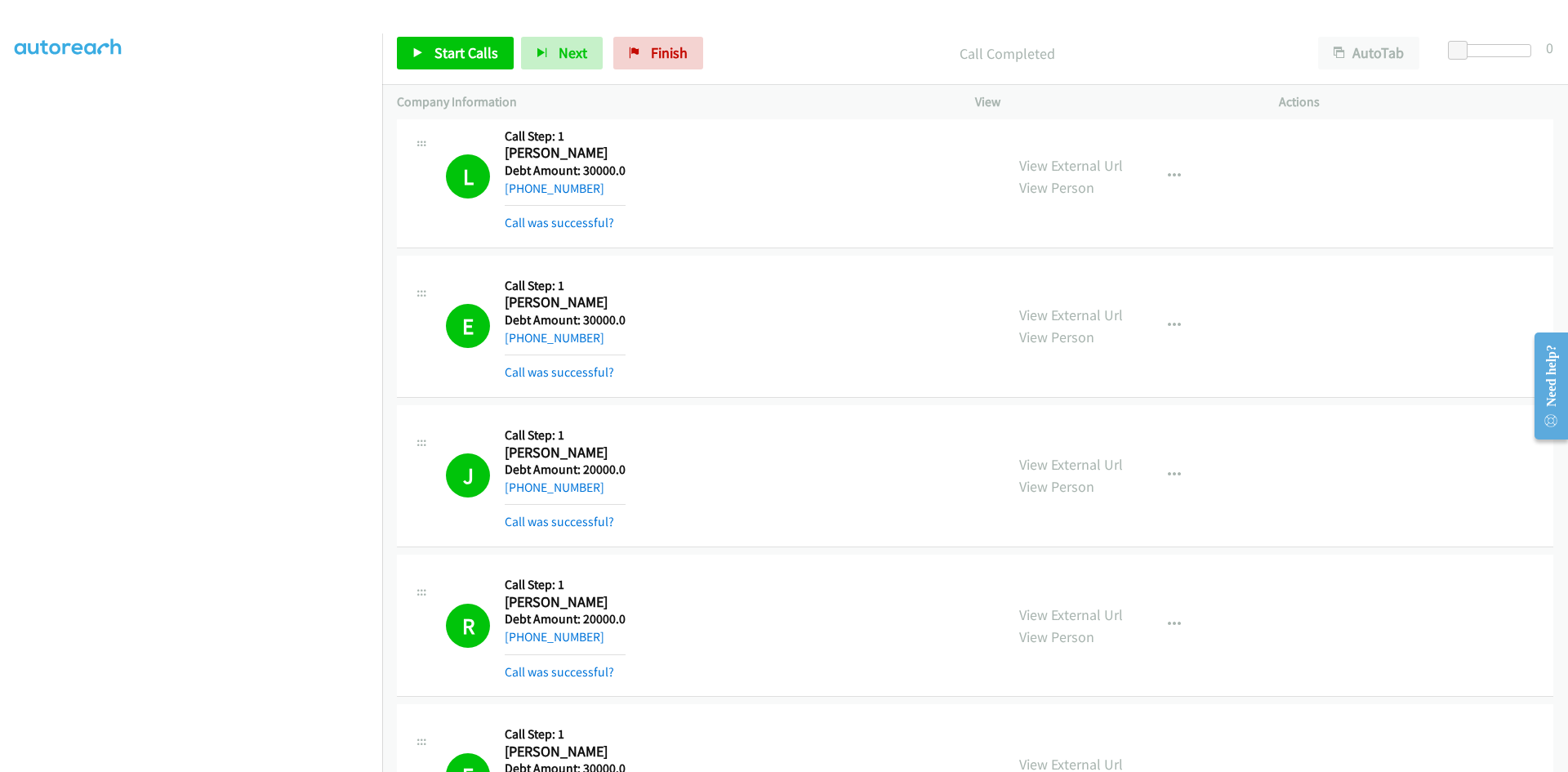
scroll to position [3277, 0]
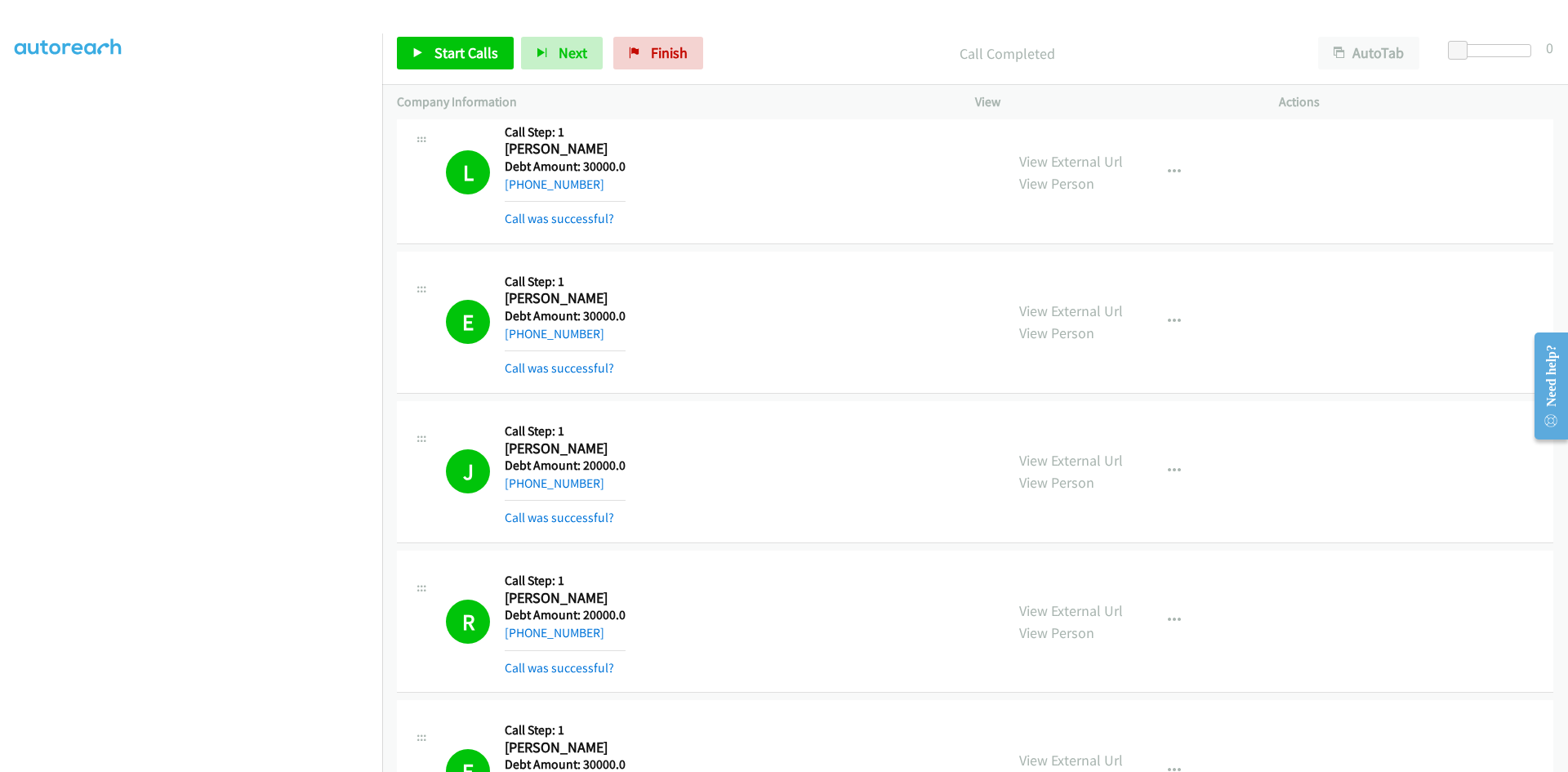
click at [6, 97] on aside "Dialing Mode: Power | Switch to Preview My Lists" at bounding box center [191, 353] width 382 height 904
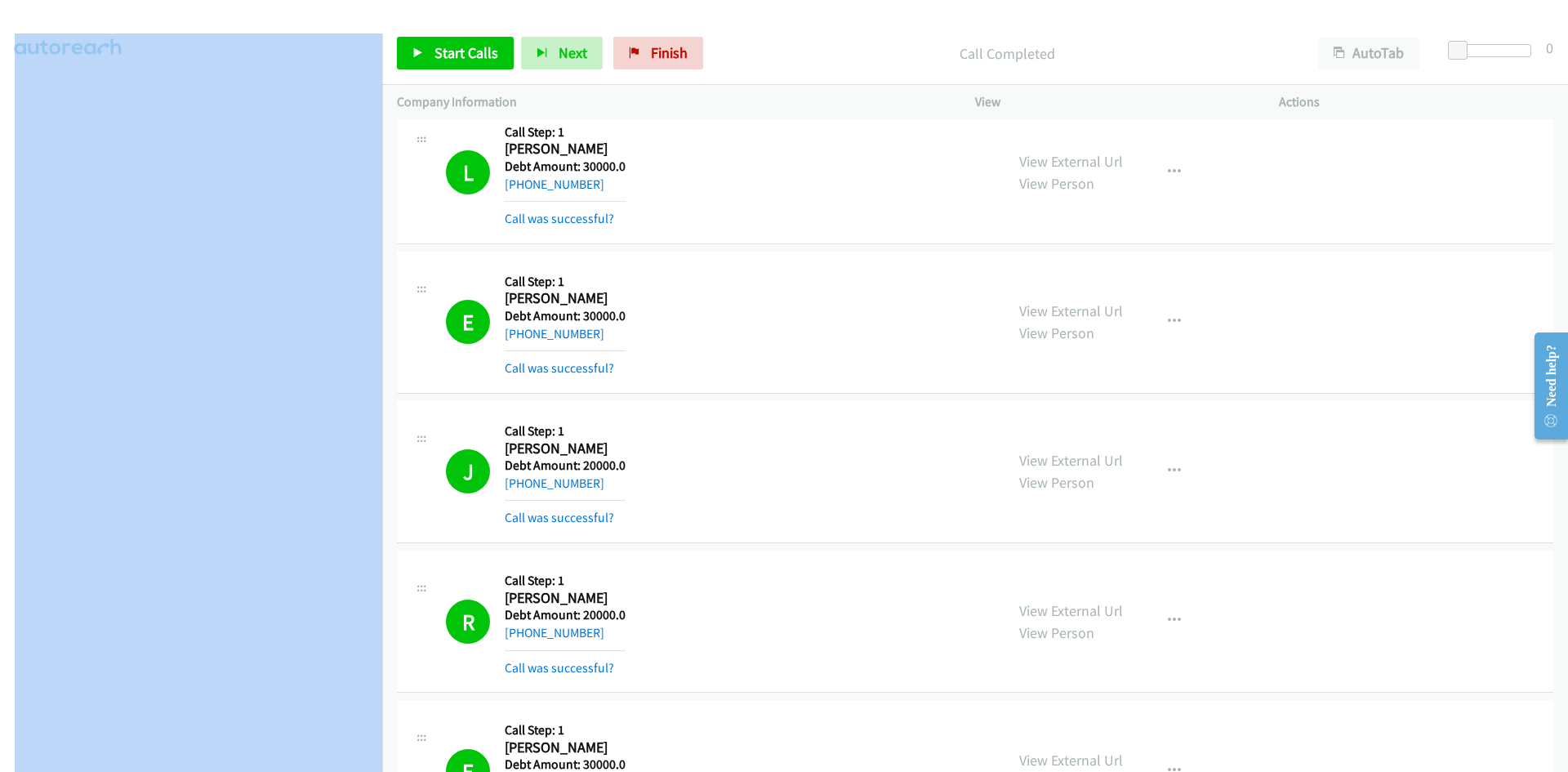
click at [6, 97] on aside "Dialing Mode: Power | Switch to Preview My Lists" at bounding box center [191, 353] width 382 height 904
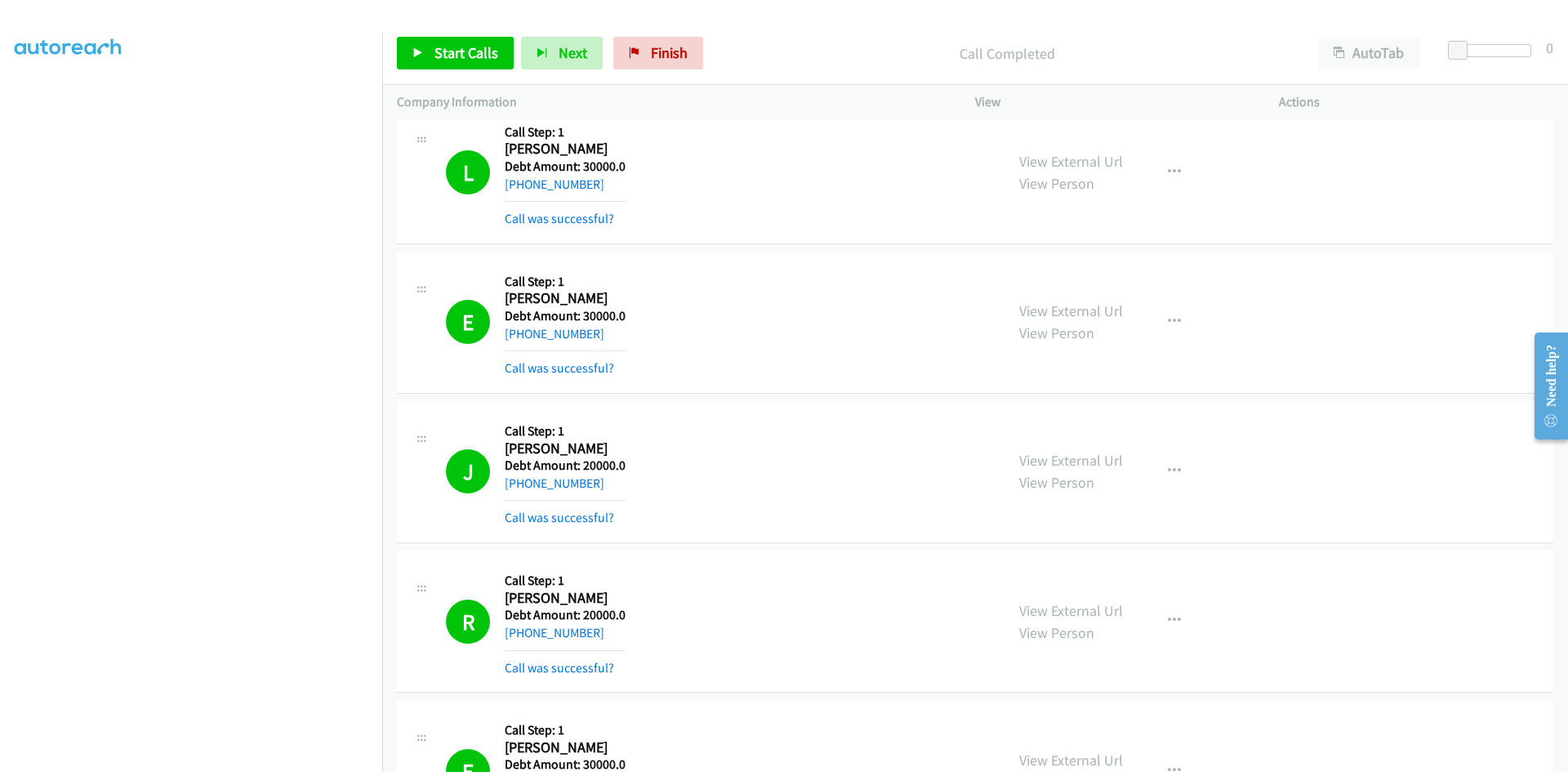
click at [769, 319] on div "E Callback Scheduled Call Step: 1 Ermek Ryskulbekov America/New_York Debt Amoun…" at bounding box center [717, 323] width 544 height 112
click at [8, 96] on aside "Dialing Mode: Power | Switch to Preview My Lists" at bounding box center [191, 353] width 382 height 904
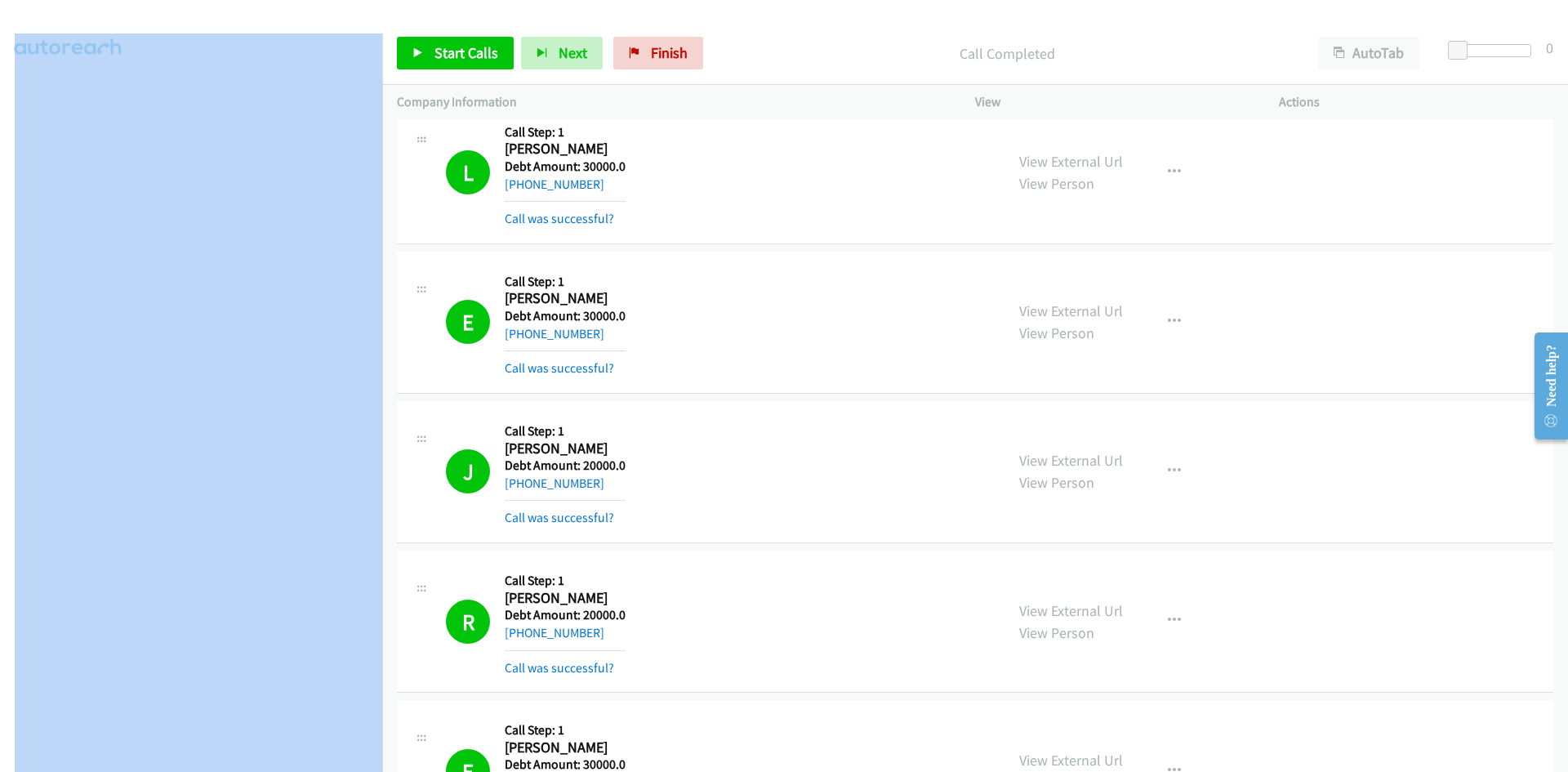
click at [8, 96] on aside "Dialing Mode: Power | Switch to Preview My Lists" at bounding box center [191, 353] width 382 height 904
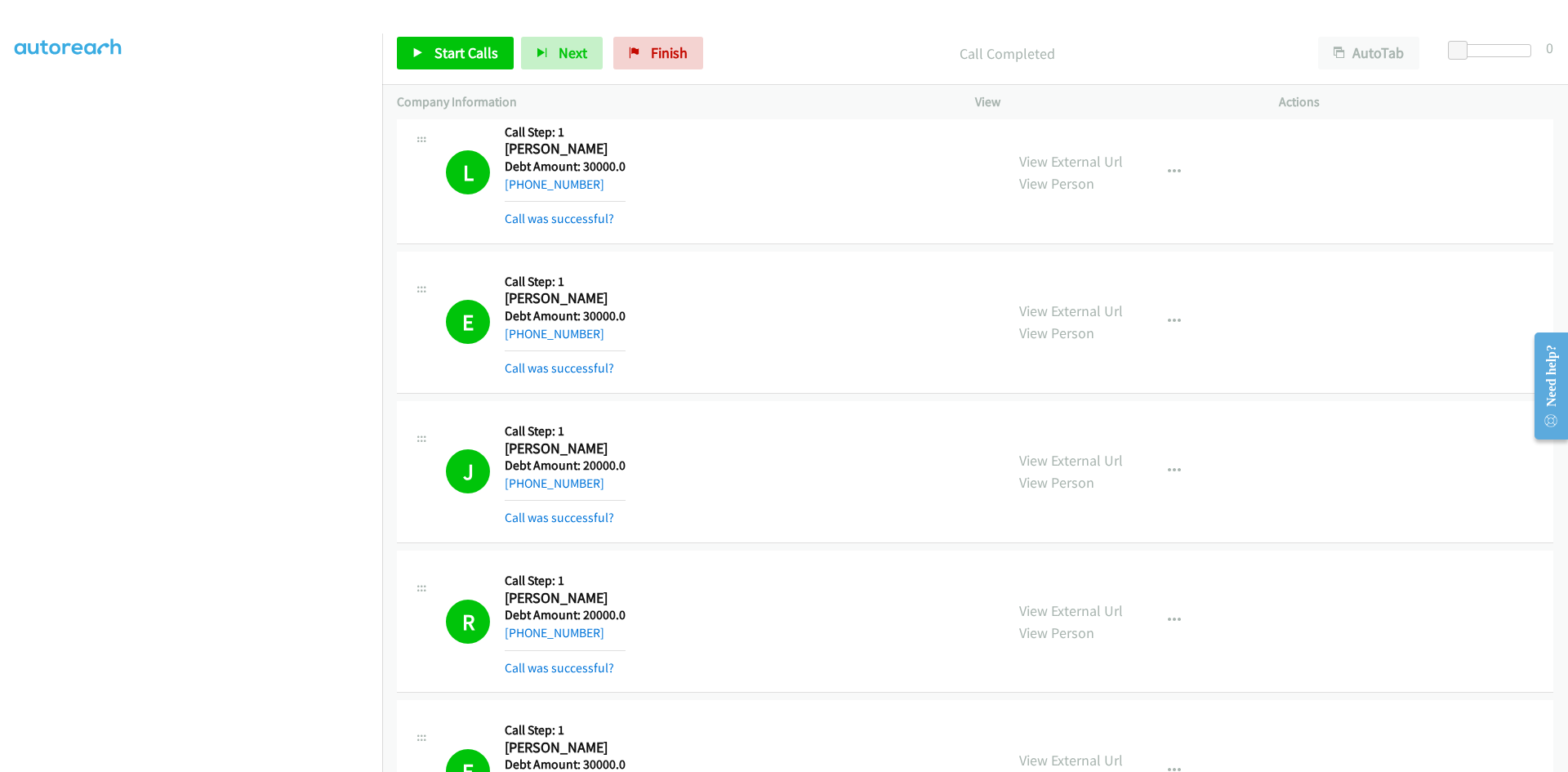
click at [899, 332] on div "E Callback Scheduled Call Step: 1 Ermek Ryskulbekov America/New_York Debt Amoun…" at bounding box center [717, 323] width 544 height 112
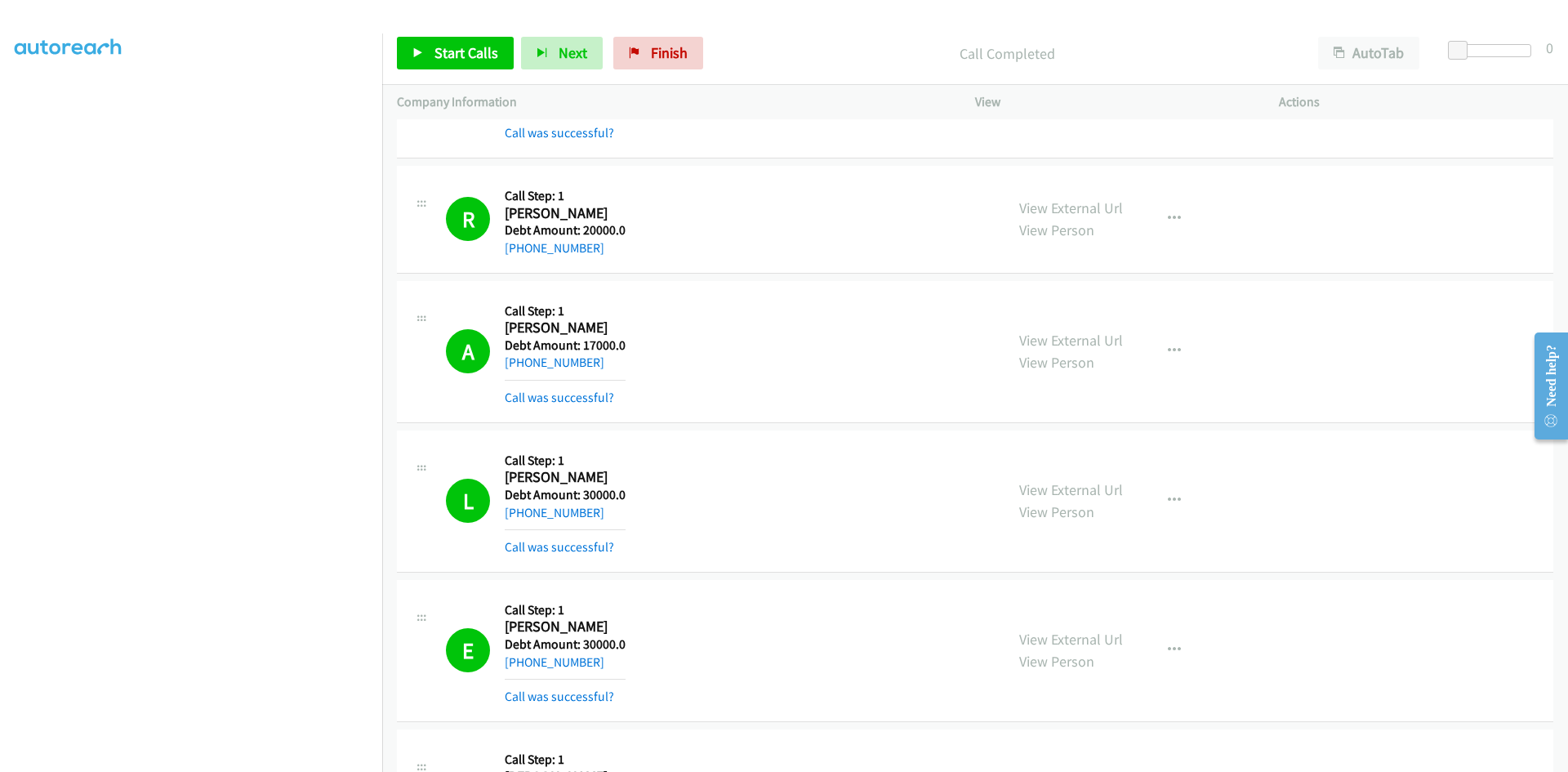
scroll to position [2888, 0]
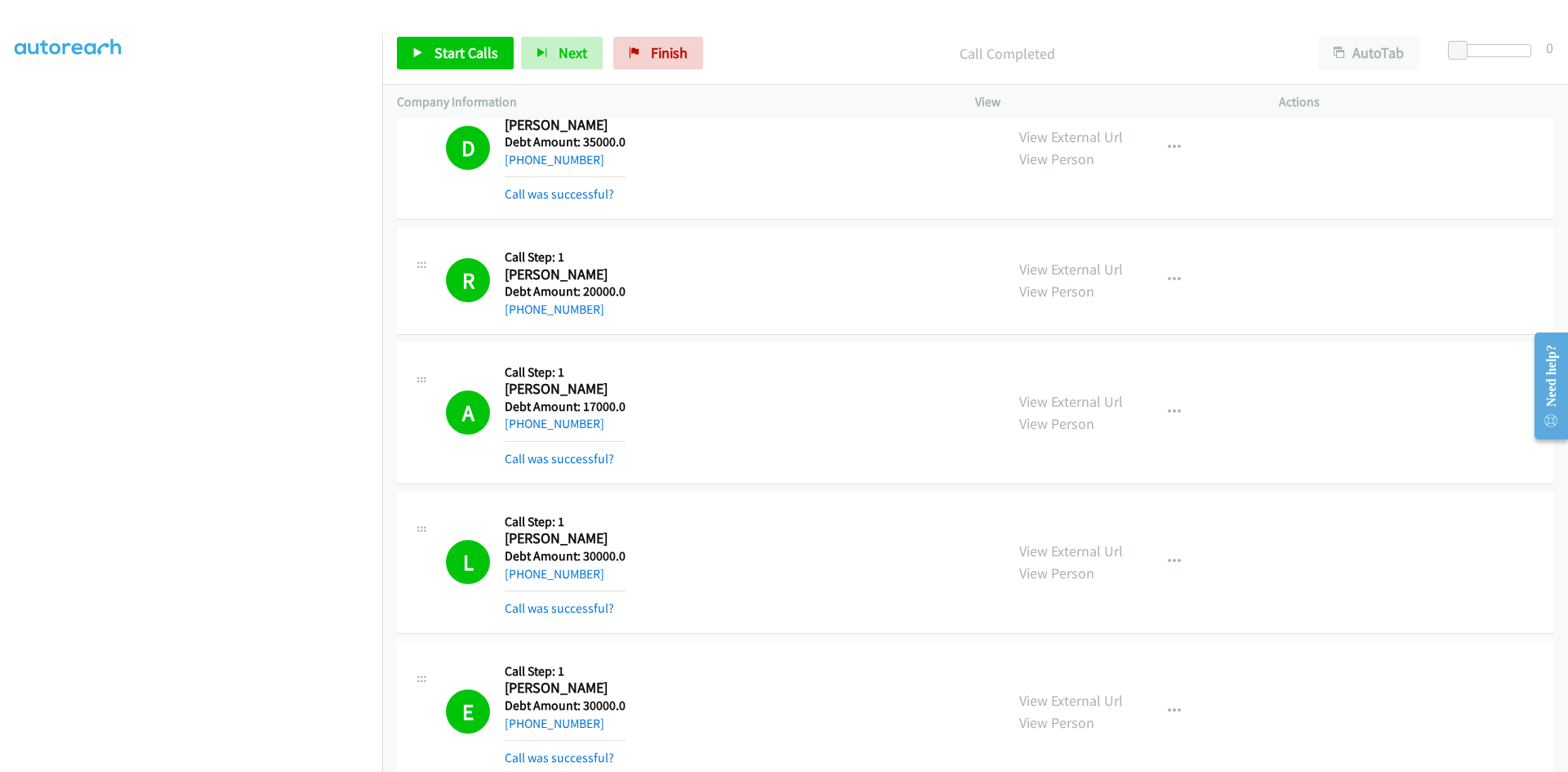
drag, startPoint x: 528, startPoint y: 311, endPoint x: 788, endPoint y: 276, distance: 262.3
click at [788, 276] on div "R Callback Scheduled Call Step: 1 Richard Peluso America/New_York Debt Amount: …" at bounding box center [717, 280] width 544 height 77
drag, startPoint x: 495, startPoint y: 306, endPoint x: 558, endPoint y: 305, distance: 63.0
click at [558, 305] on div "R Callback Scheduled Call Step: 1 Richard Peluso America/New_York Debt Amount: …" at bounding box center [717, 280] width 544 height 77
click at [661, 320] on div "R Callback Scheduled Call Step: 1 Richard Peluso America/New_York Debt Amount: …" at bounding box center [975, 280] width 1156 height 108
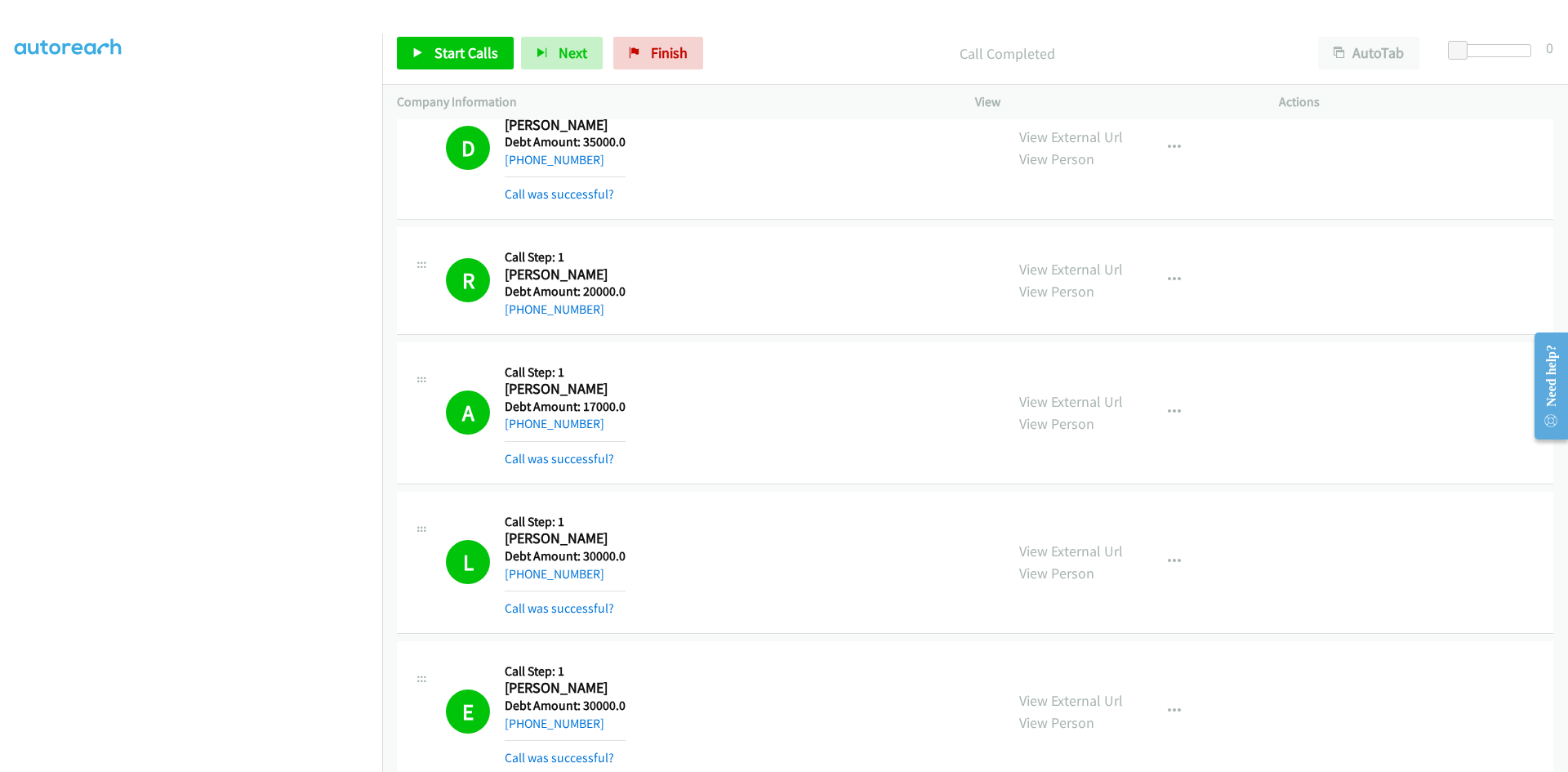
click at [488, 322] on div "R Callback Scheduled Call Step: 1 Richard Peluso America/New_York Debt Amount: …" at bounding box center [975, 280] width 1156 height 108
click at [507, 310] on link "+1 954-549-3196" at bounding box center [554, 309] width 99 height 16
drag, startPoint x: 545, startPoint y: 305, endPoint x: 773, endPoint y: 238, distance: 237.6
click at [773, 238] on div "R Callback Scheduled Call Step: 1 Richard Peluso America/New_York Debt Amount: …" at bounding box center [975, 280] width 1156 height 108
click at [458, 43] on span "Start Calls" at bounding box center [466, 52] width 63 height 18
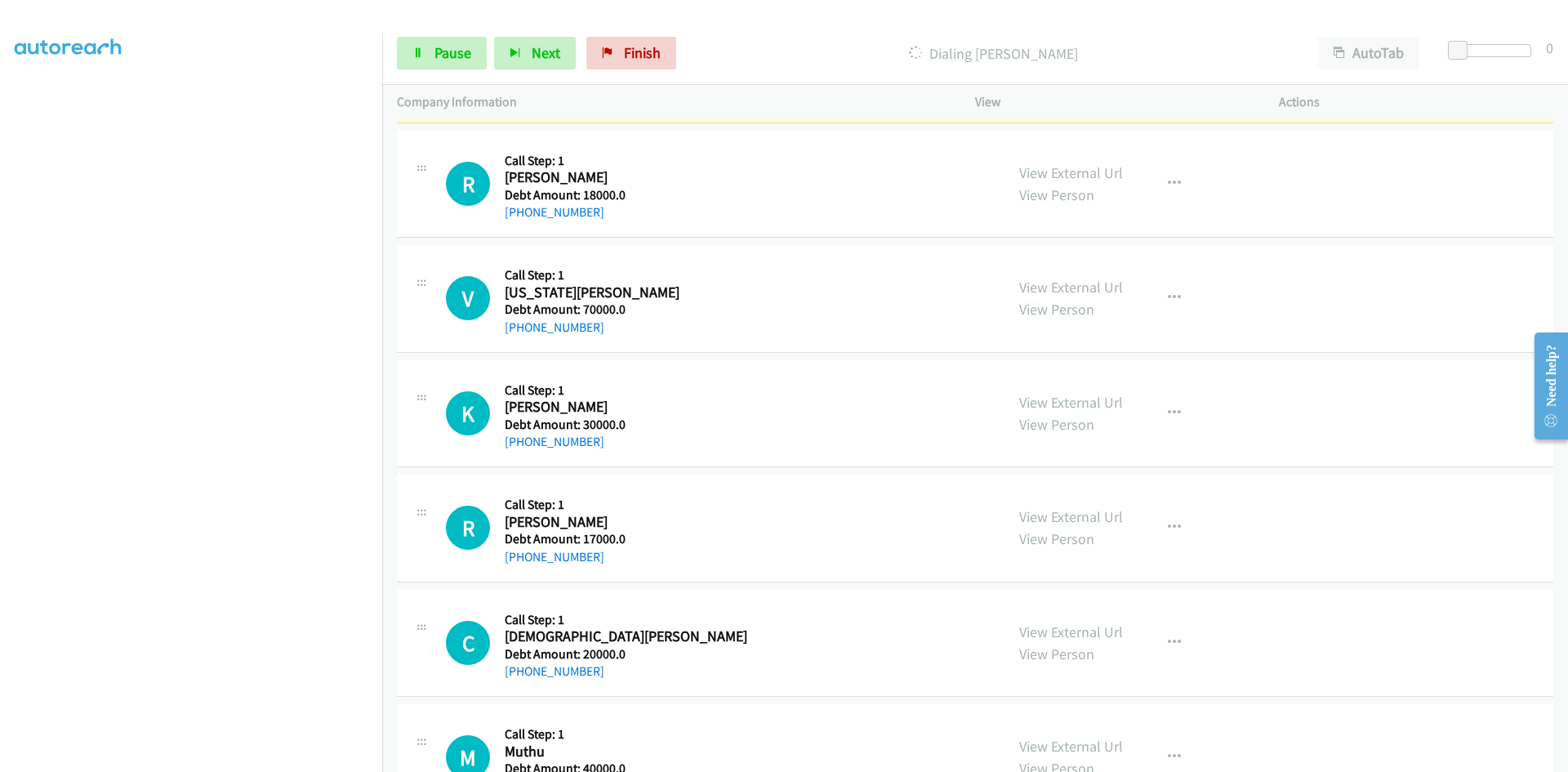
scroll to position [9976, 0]
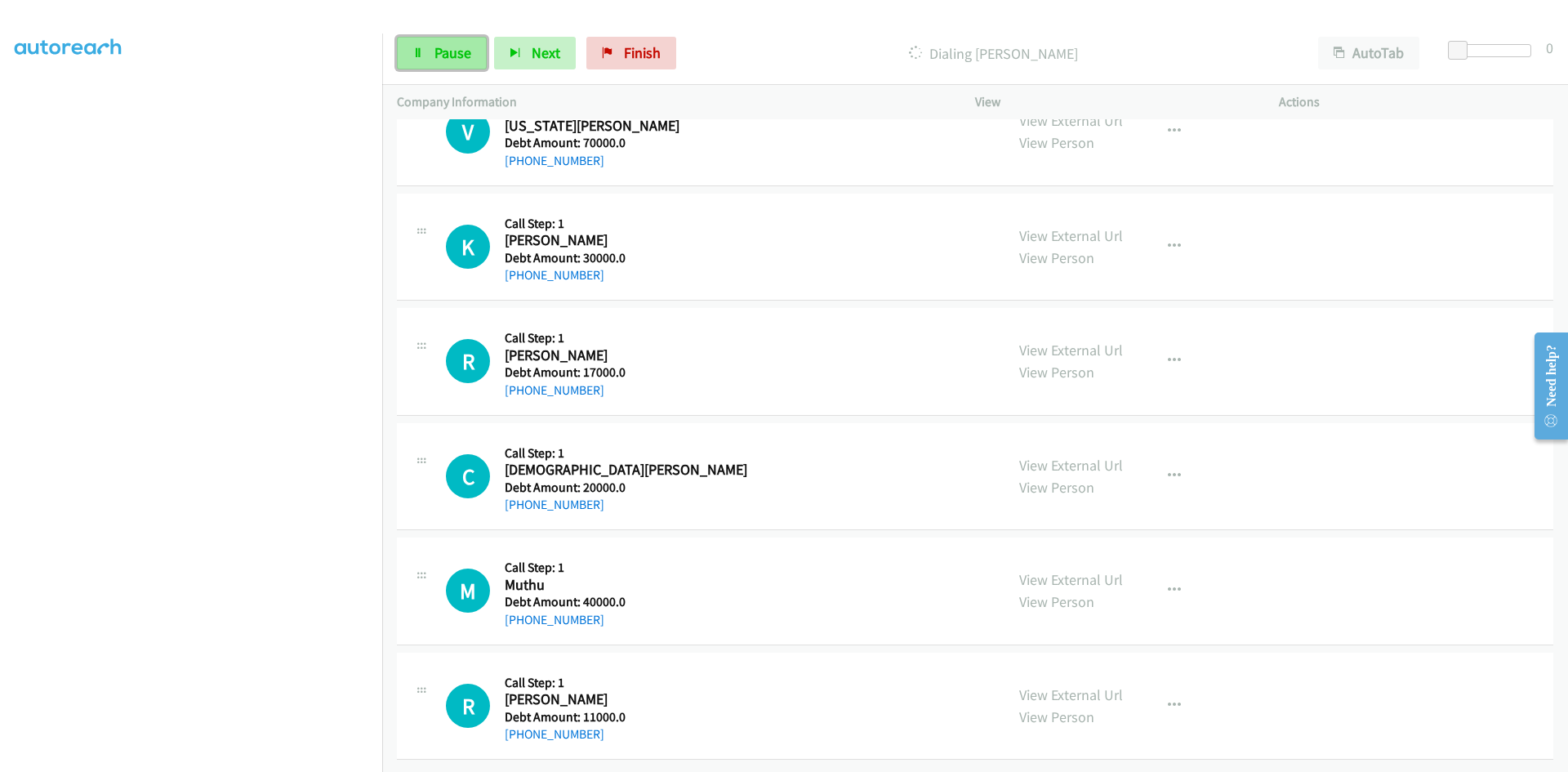
click at [452, 50] on span "Pause" at bounding box center [453, 52] width 37 height 18
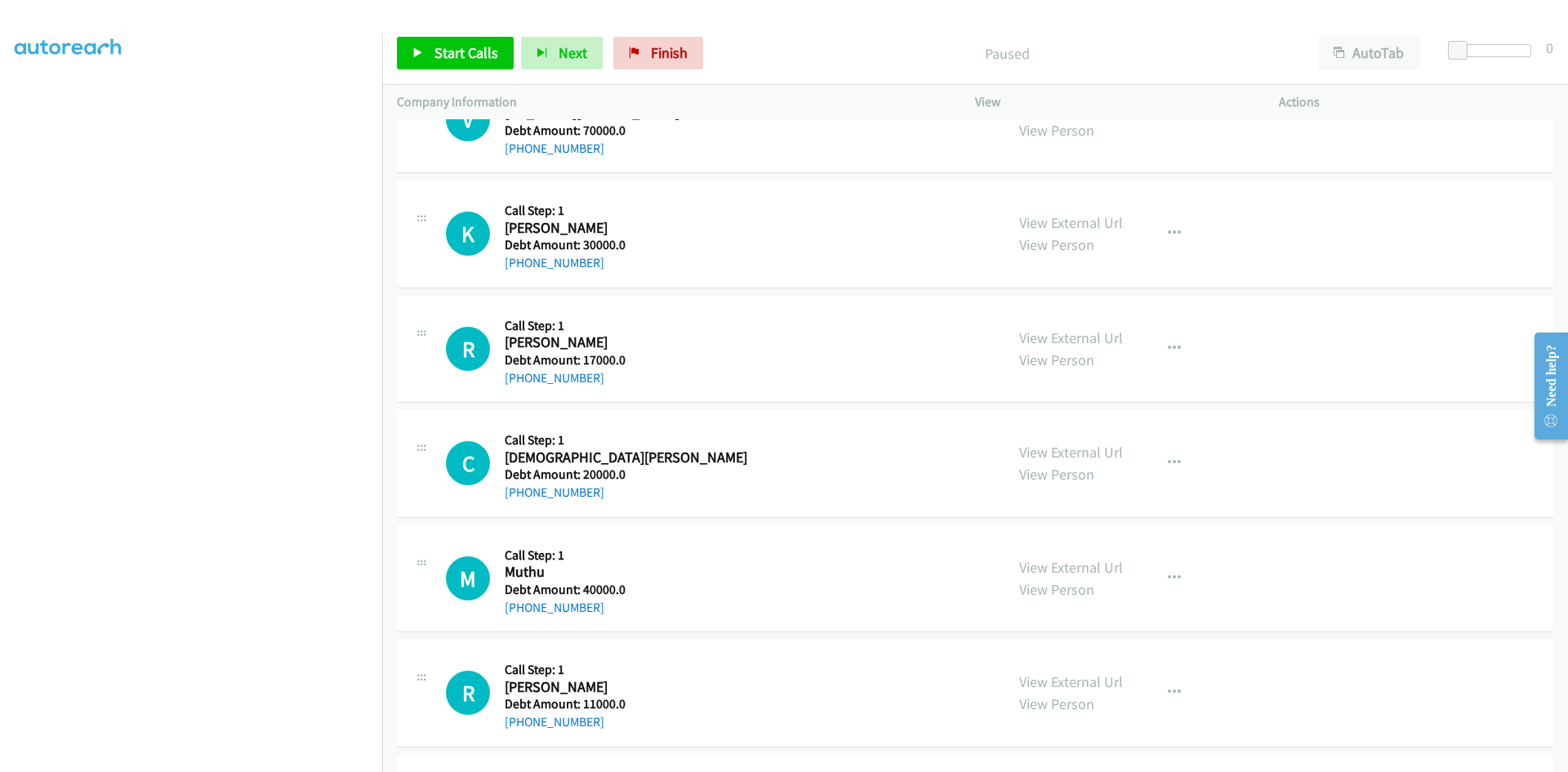
click at [7, 95] on aside "Dialing Mode: Power | Switch to Preview My Lists" at bounding box center [191, 353] width 382 height 904
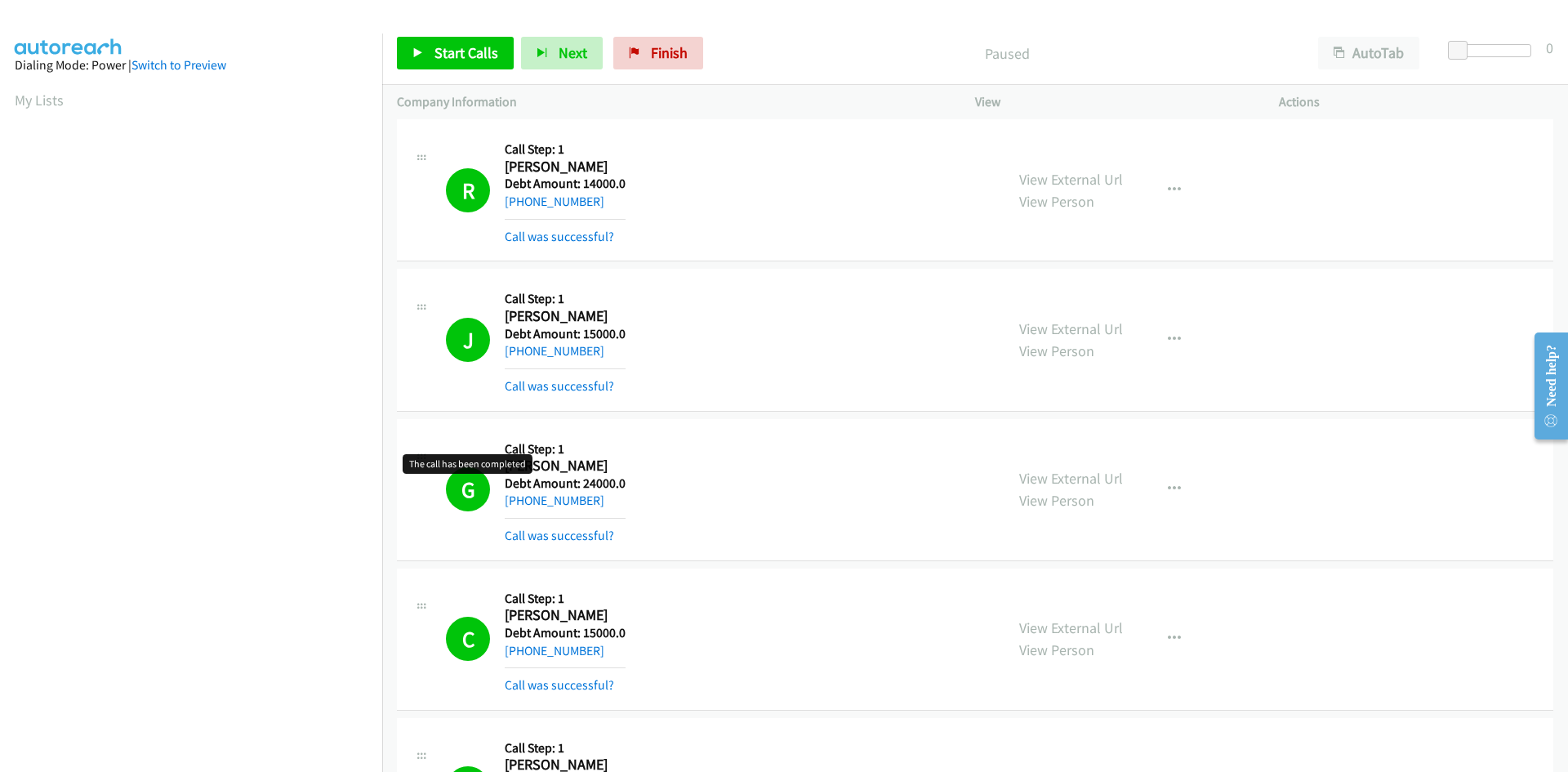
scroll to position [7396, 0]
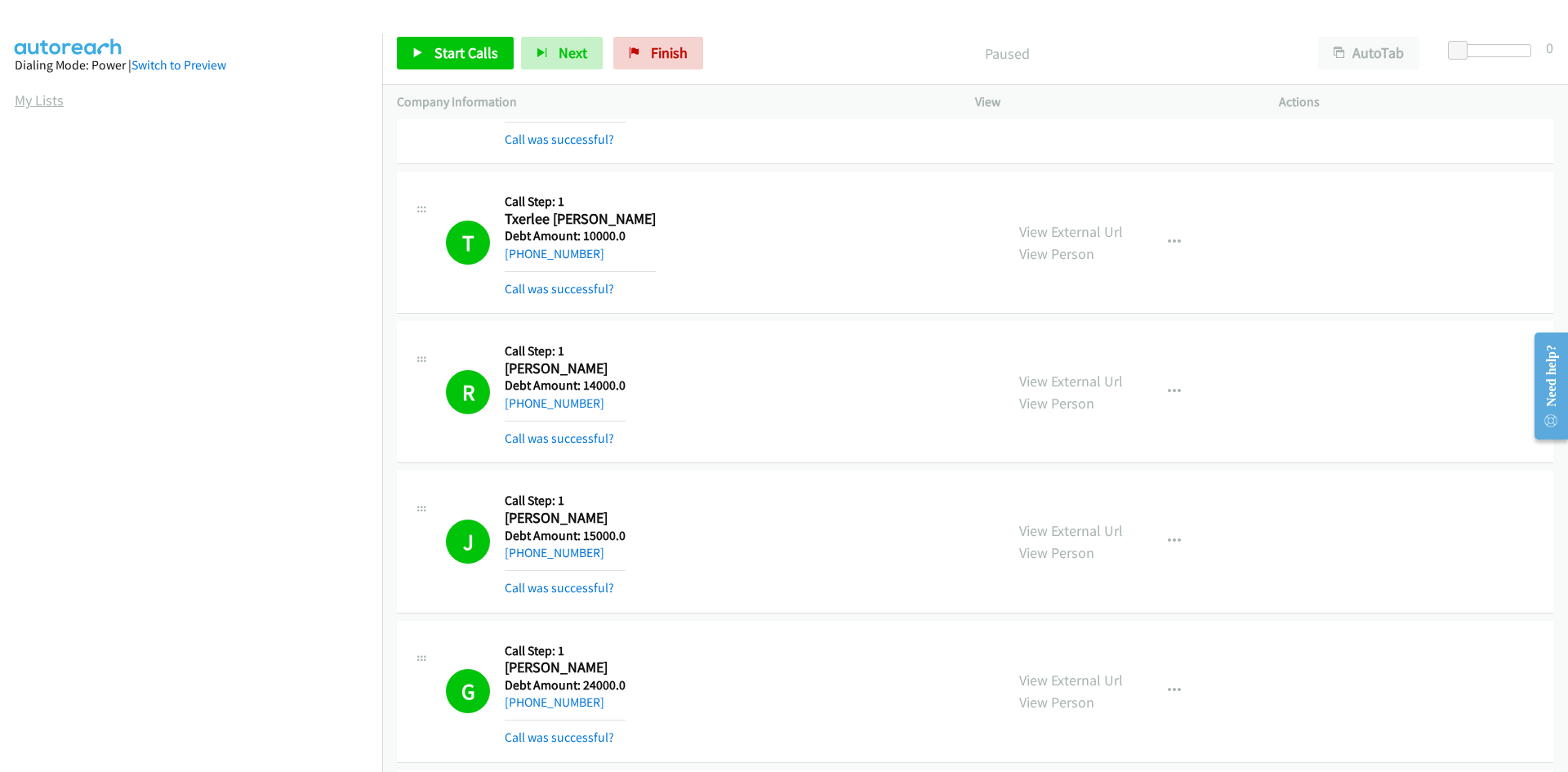
click at [21, 94] on link "My Lists" at bounding box center [39, 100] width 49 height 18
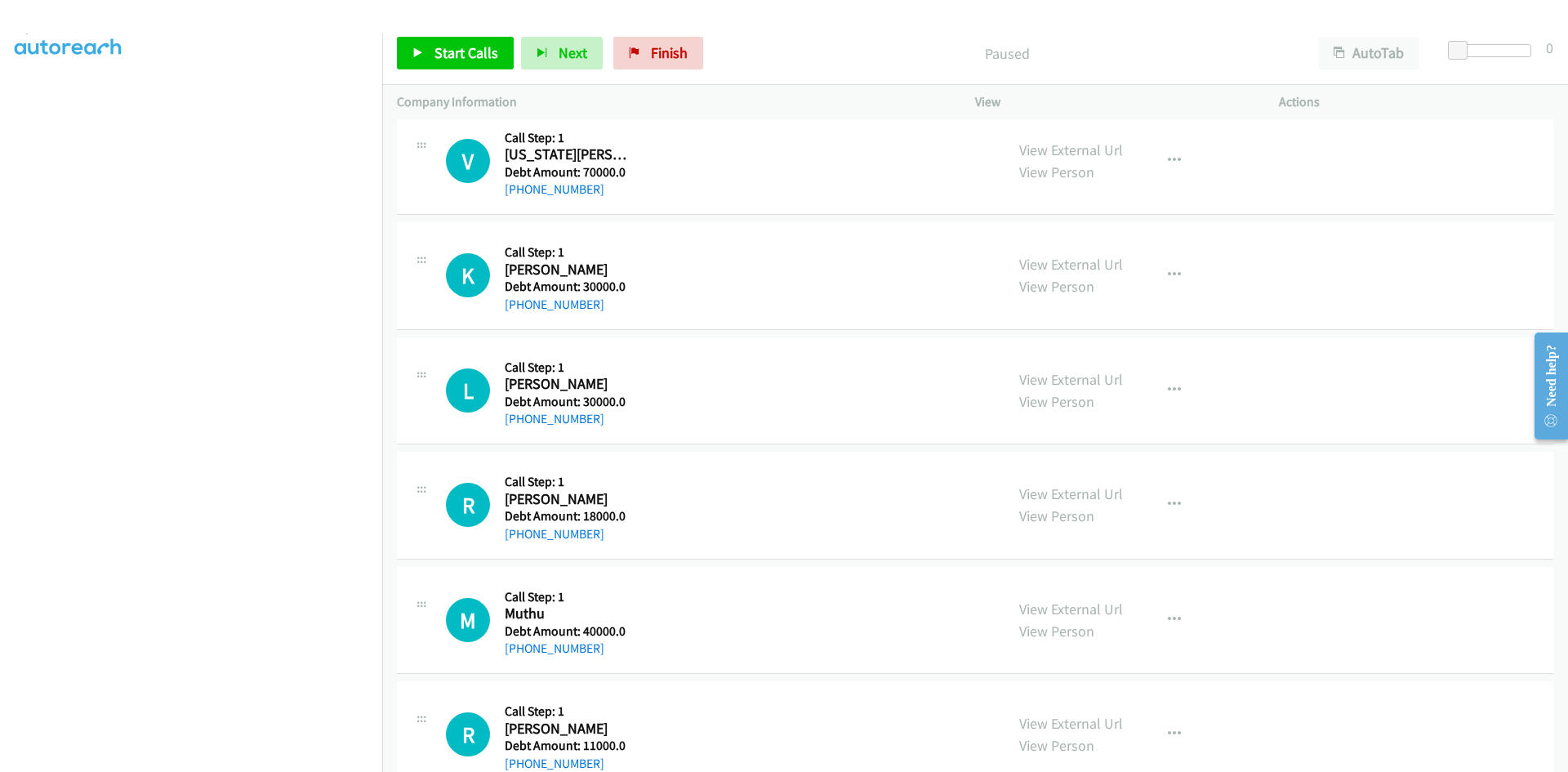
scroll to position [143, 0]
click at [4, 96] on aside "Dialing Mode: Power | Switch to Preview My Lists" at bounding box center [191, 353] width 382 height 904
click at [6, 92] on aside "Dialing Mode: Power | Switch to Preview My Lists" at bounding box center [191, 353] width 382 height 904
click at [436, 48] on span "Start Calls" at bounding box center [466, 52] width 63 height 18
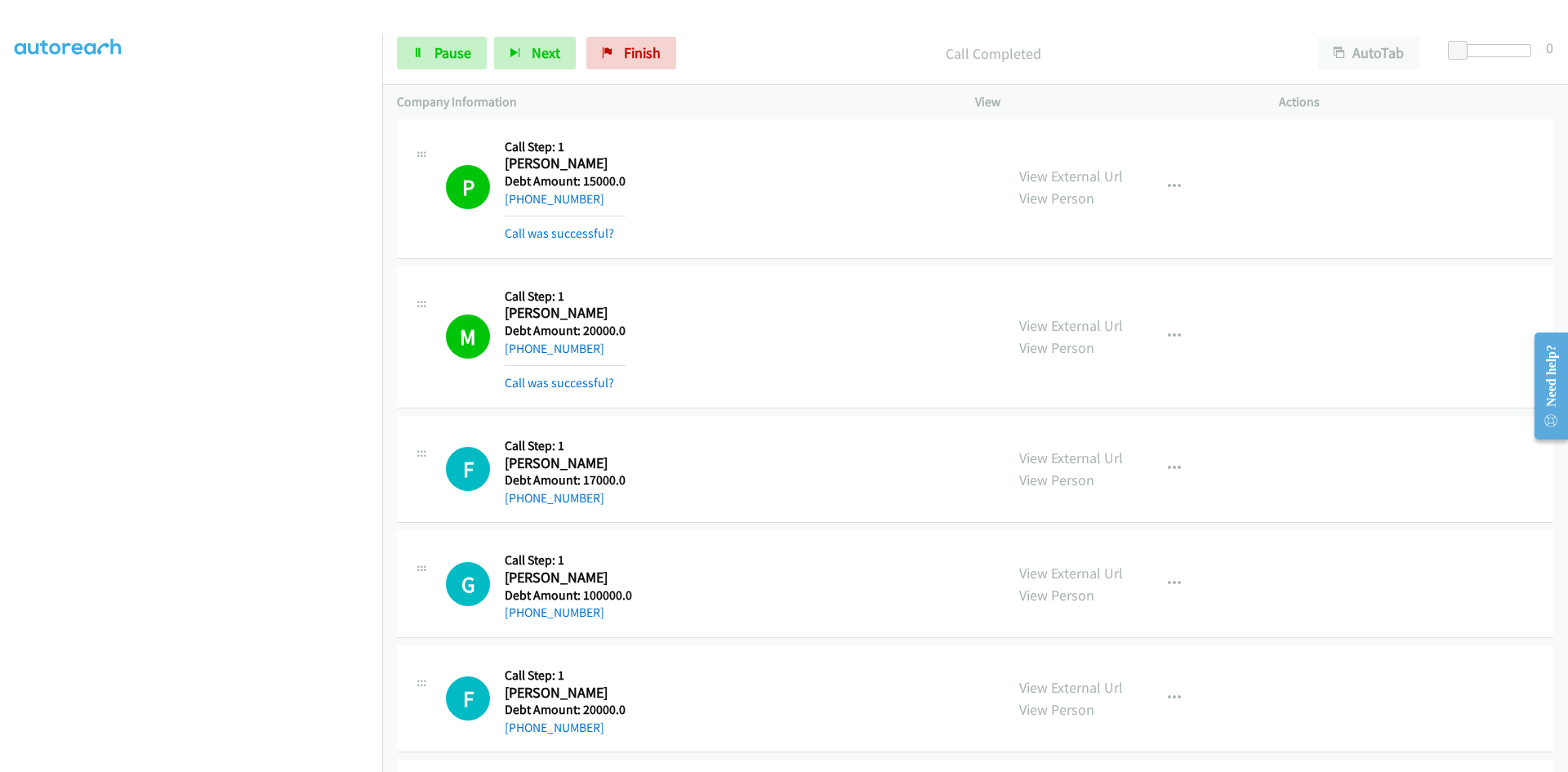
scroll to position [2863, 0]
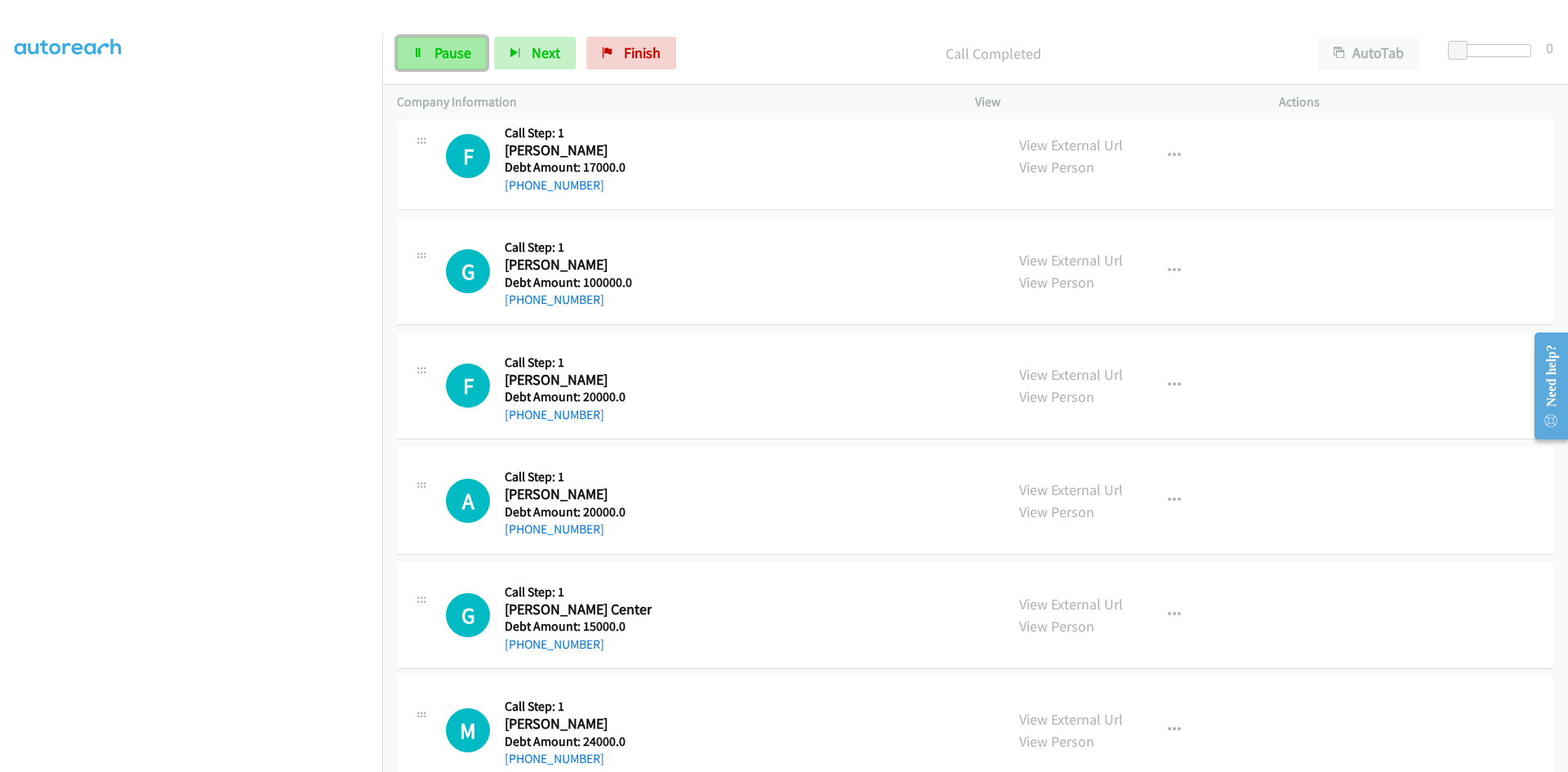
click at [448, 58] on span "Pause" at bounding box center [453, 52] width 37 height 18
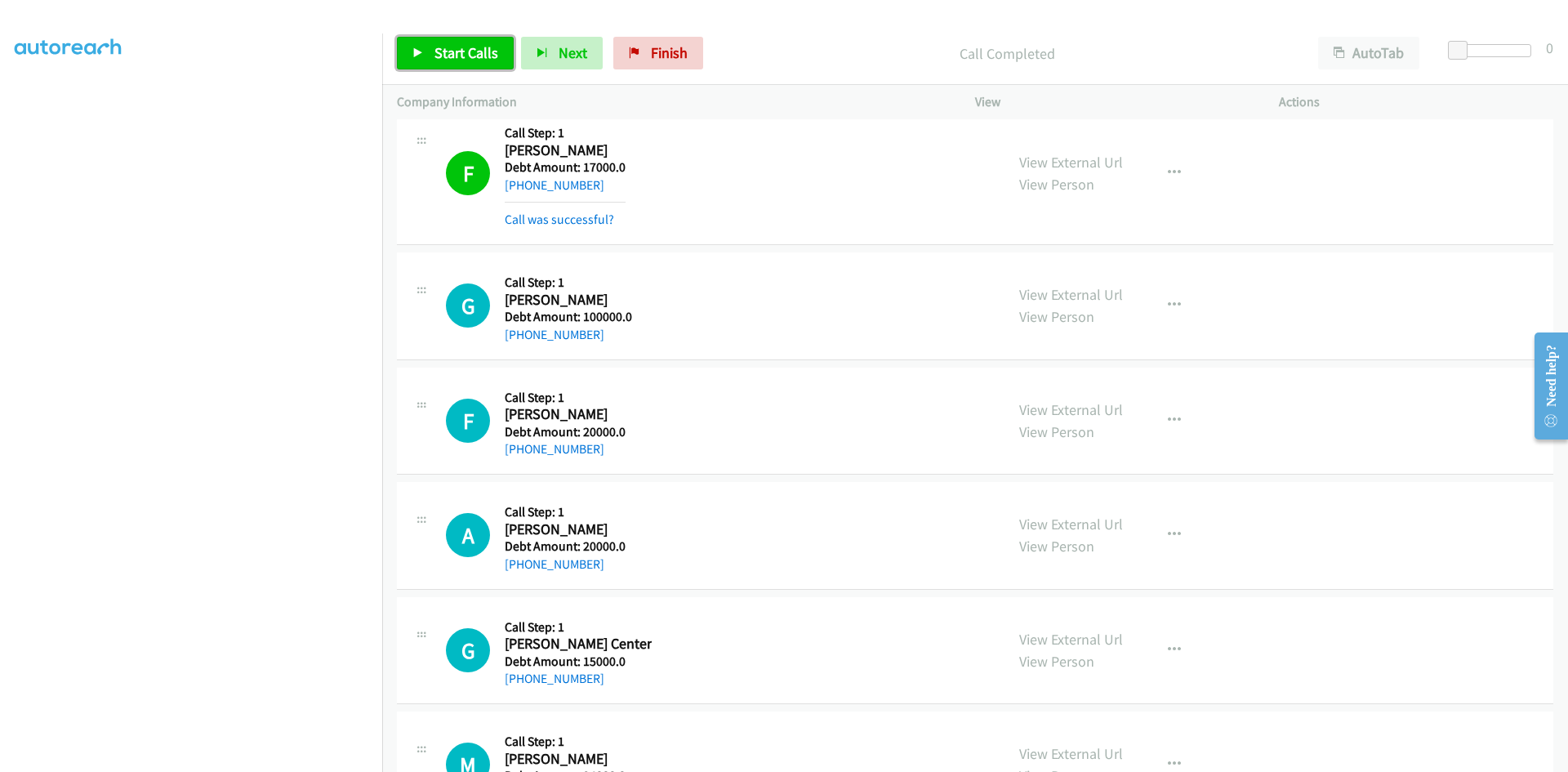
click at [444, 47] on span "Start Calls" at bounding box center [466, 52] width 63 height 18
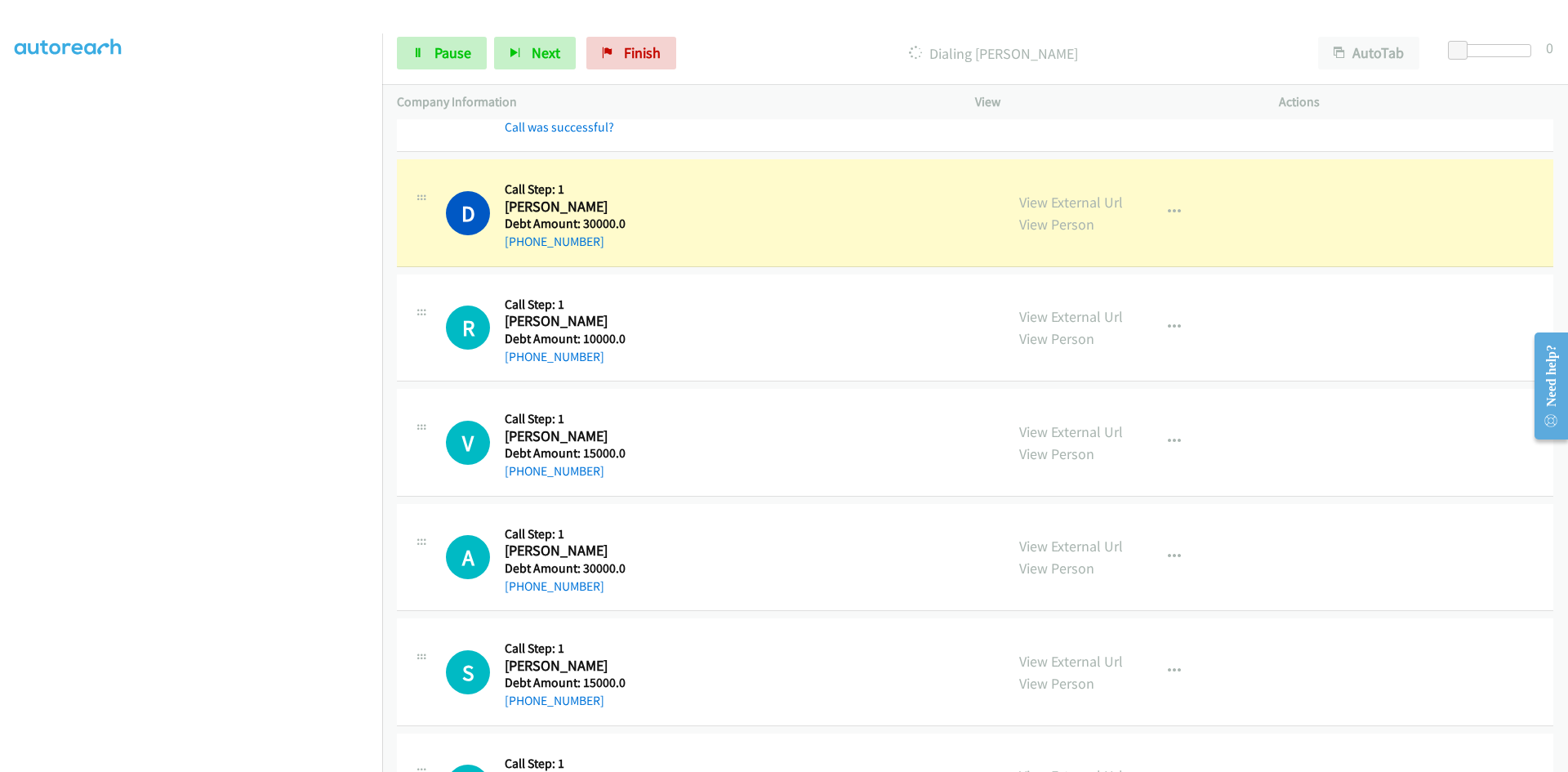
scroll to position [4579, 0]
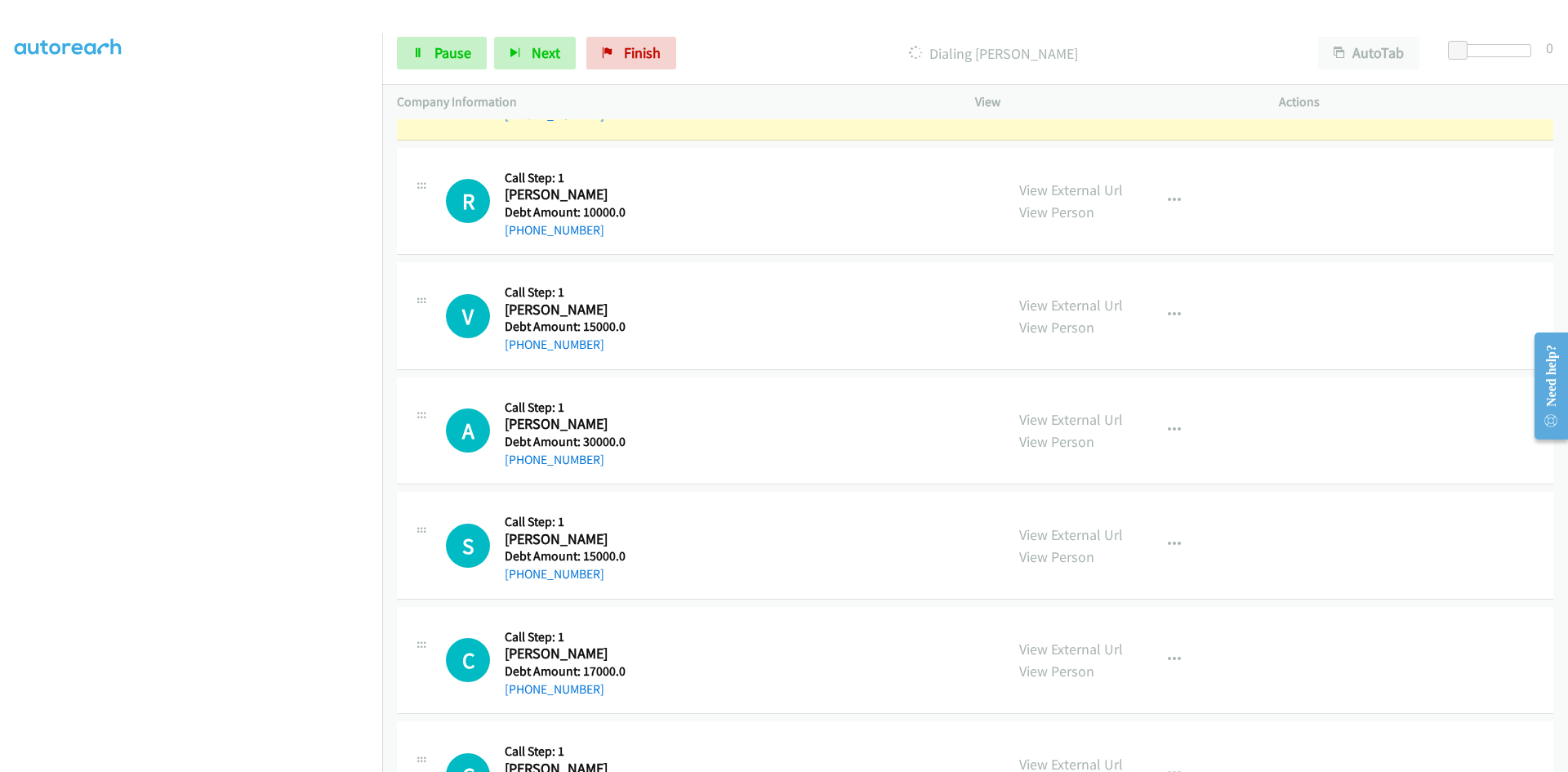
click at [400, 614] on div "C Callback Scheduled Call Step: 1 Chris Reney America/Los_Angeles Debt Amount: …" at bounding box center [975, 660] width 1156 height 108
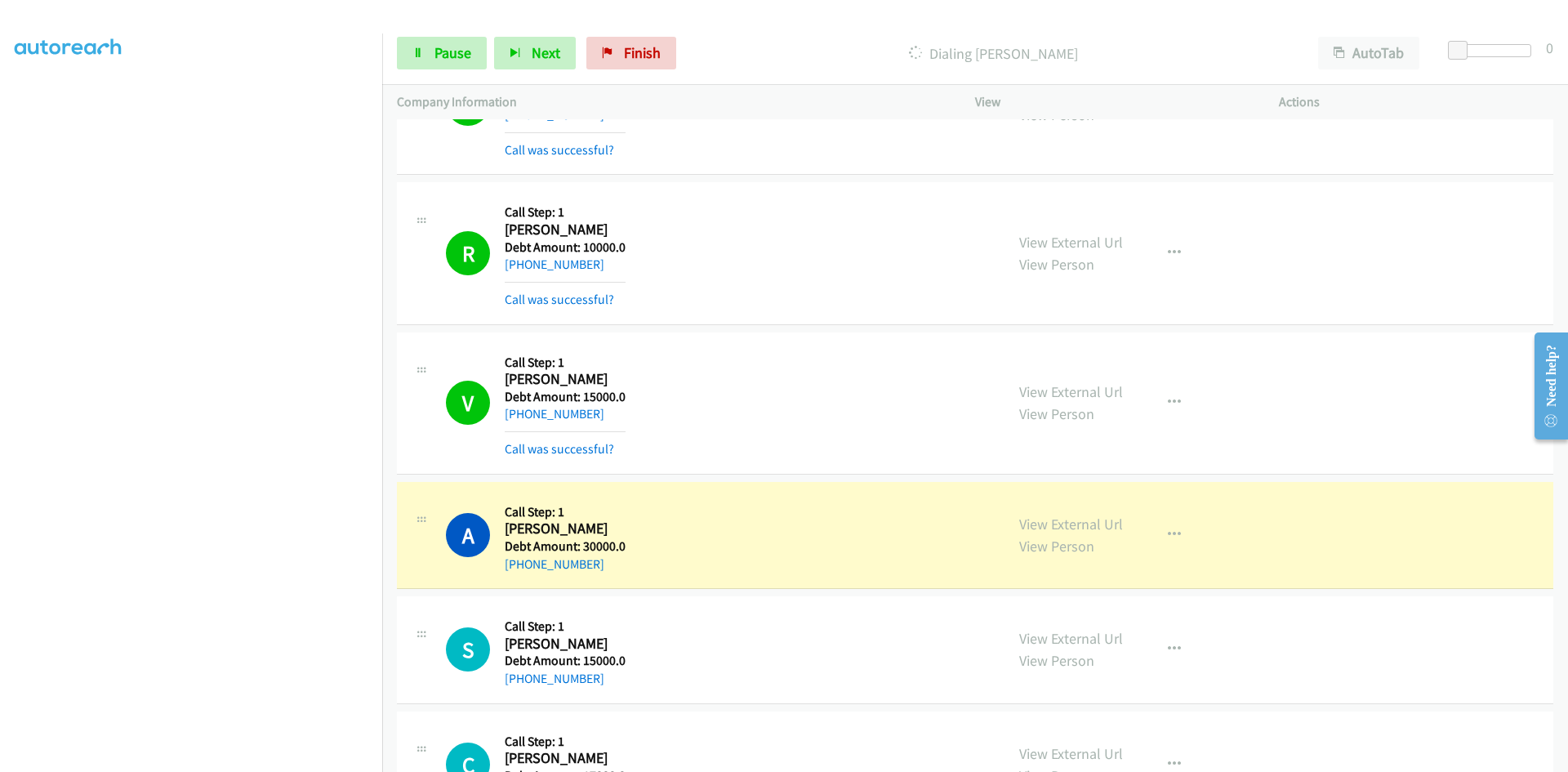
scroll to position [4823, 0]
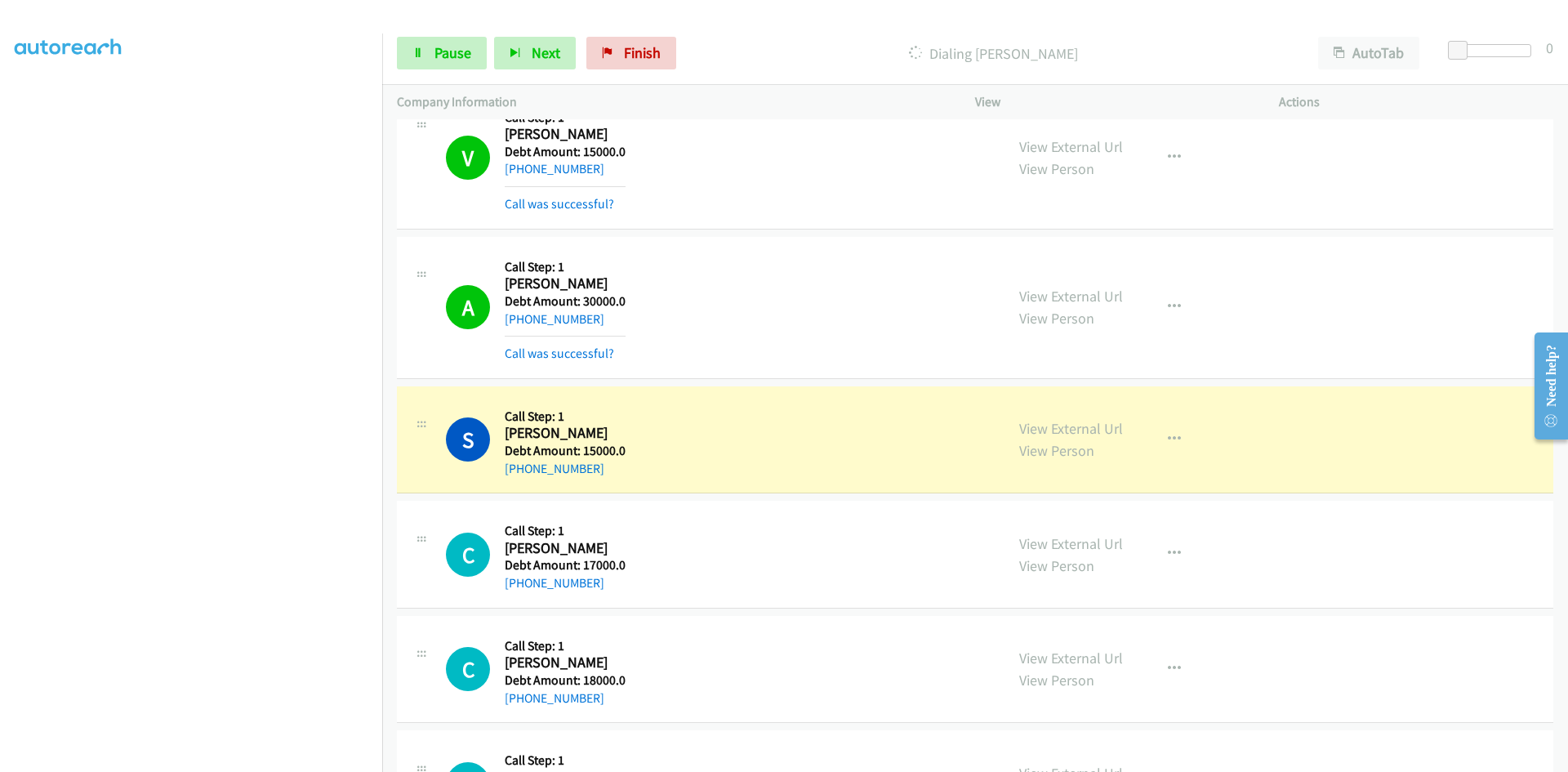
click at [922, 183] on div "V Callback Scheduled Call Step: 1 Vicky Blodgett America/New_York Debt Amount: …" at bounding box center [717, 158] width 544 height 112
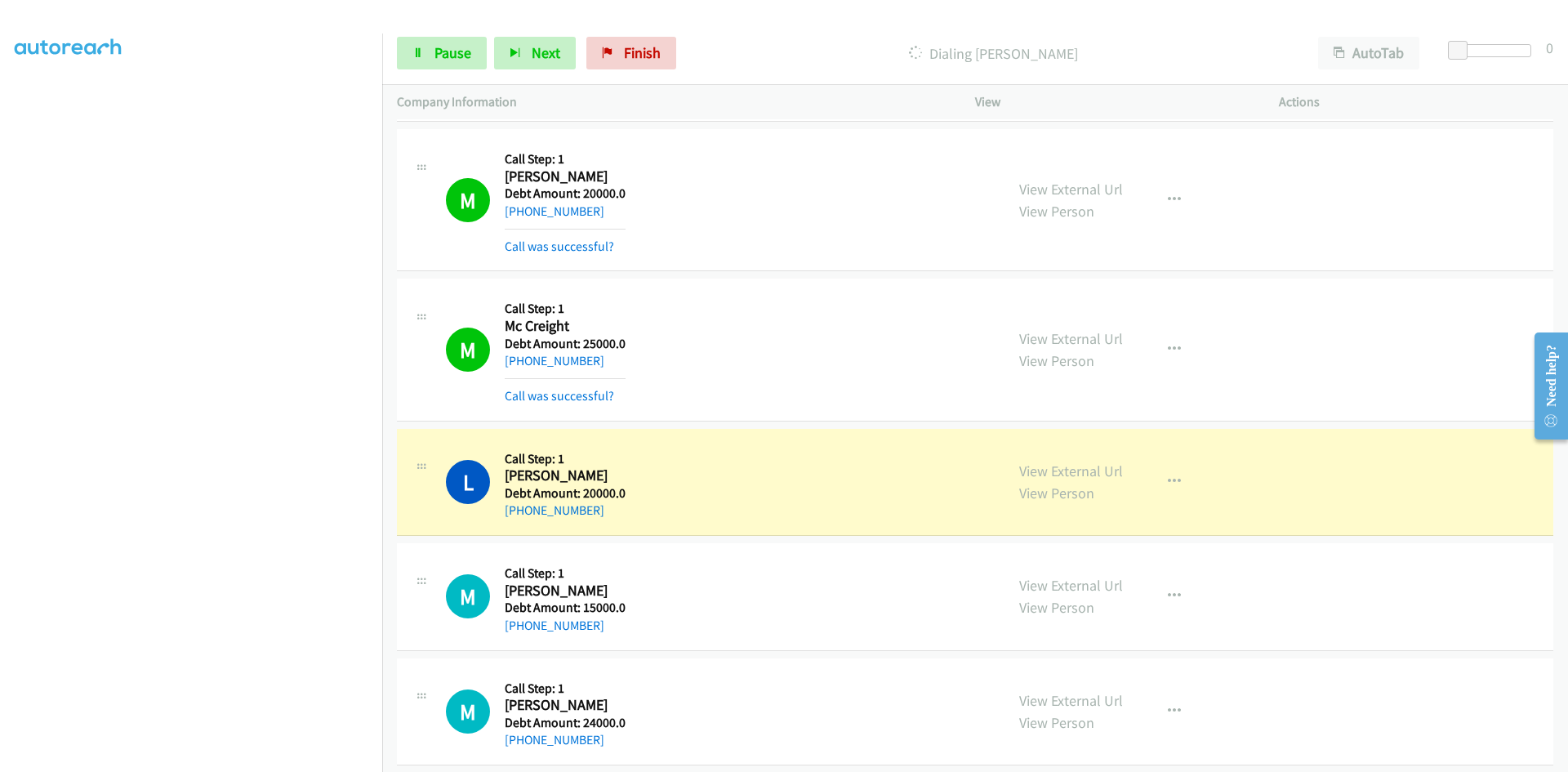
scroll to position [5675, 0]
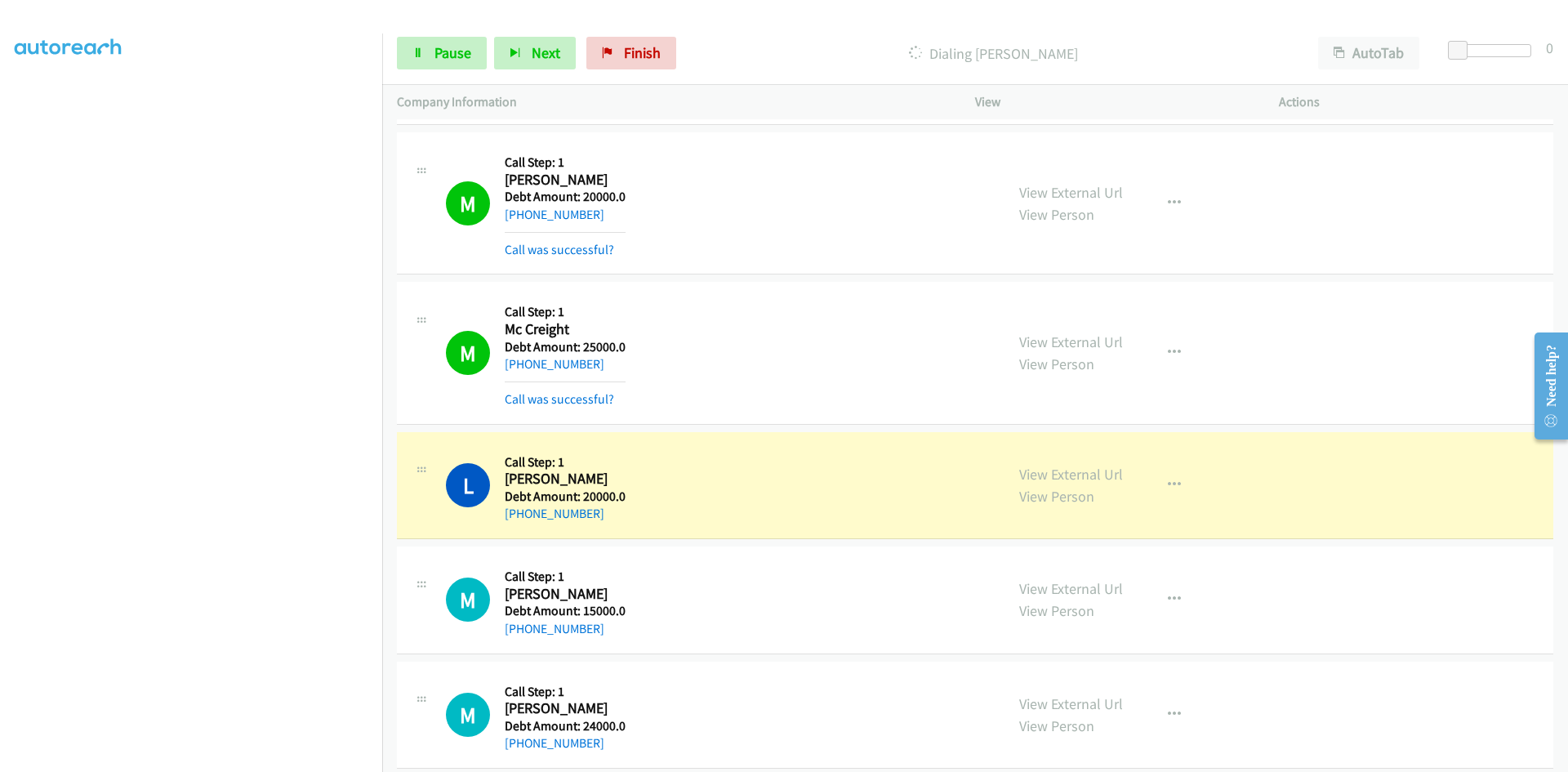
click at [714, 114] on div "Company Information" at bounding box center [671, 101] width 578 height 34
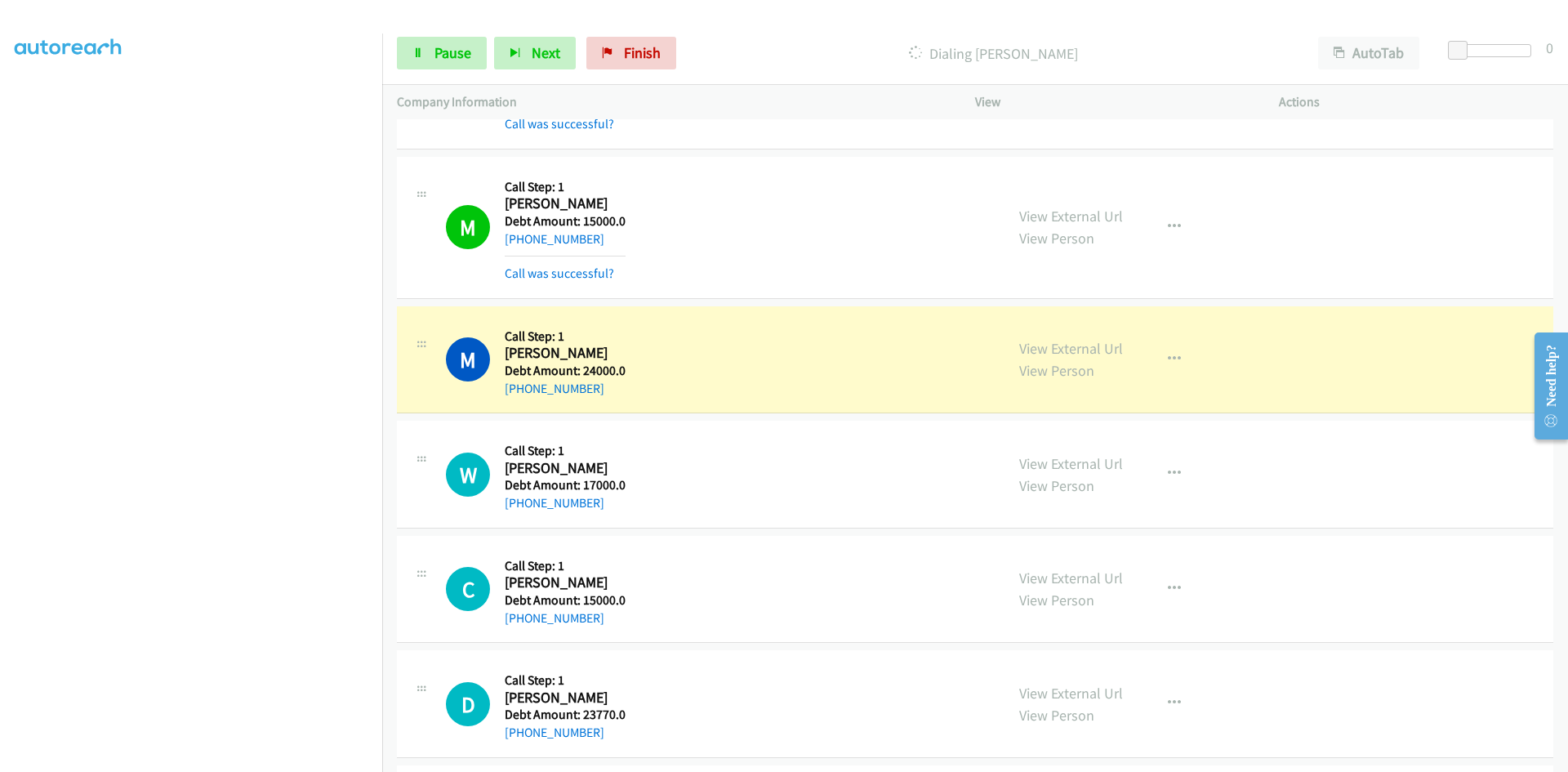
scroll to position [6166, 0]
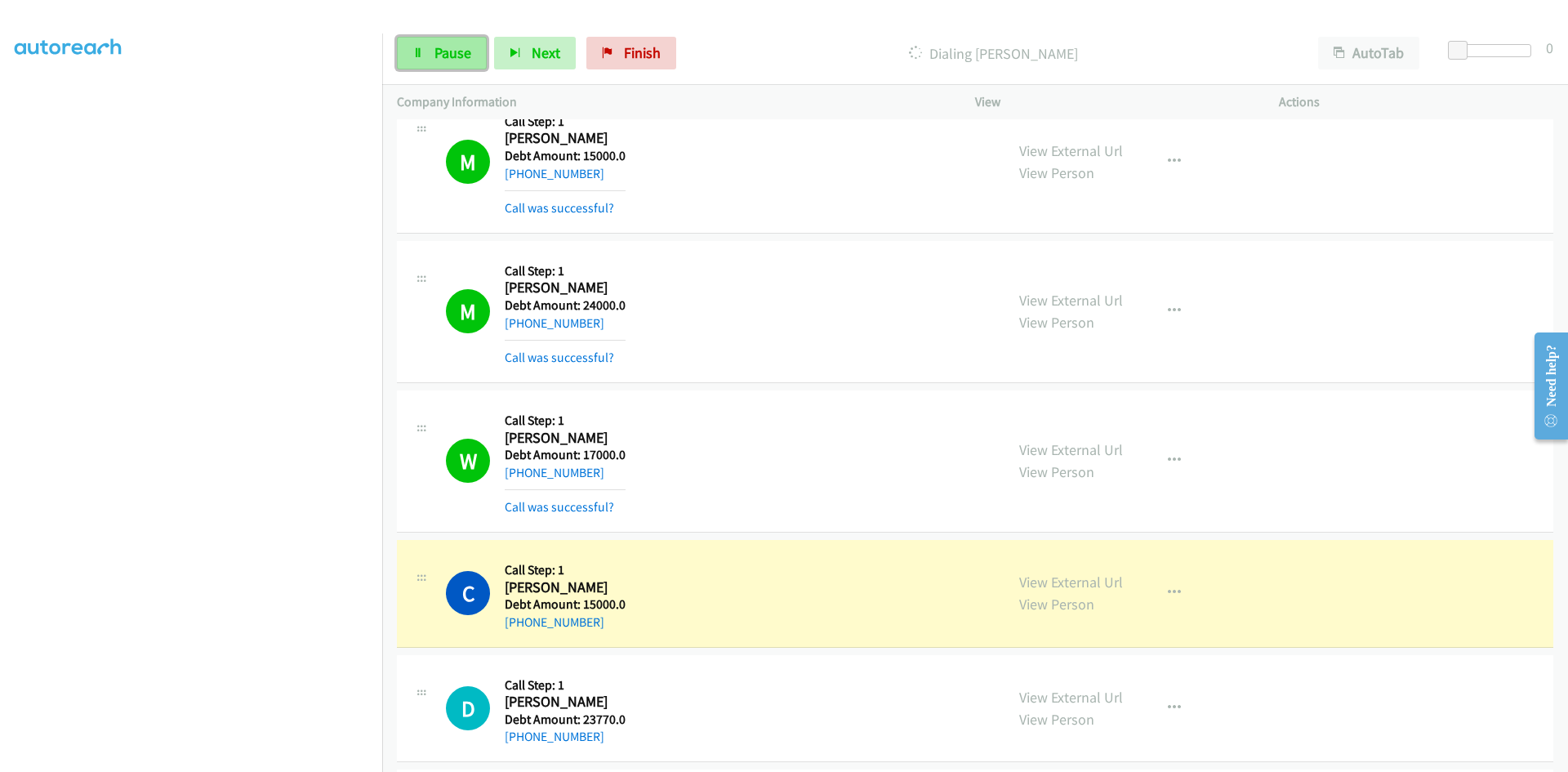
click at [447, 49] on span "Pause" at bounding box center [453, 52] width 37 height 18
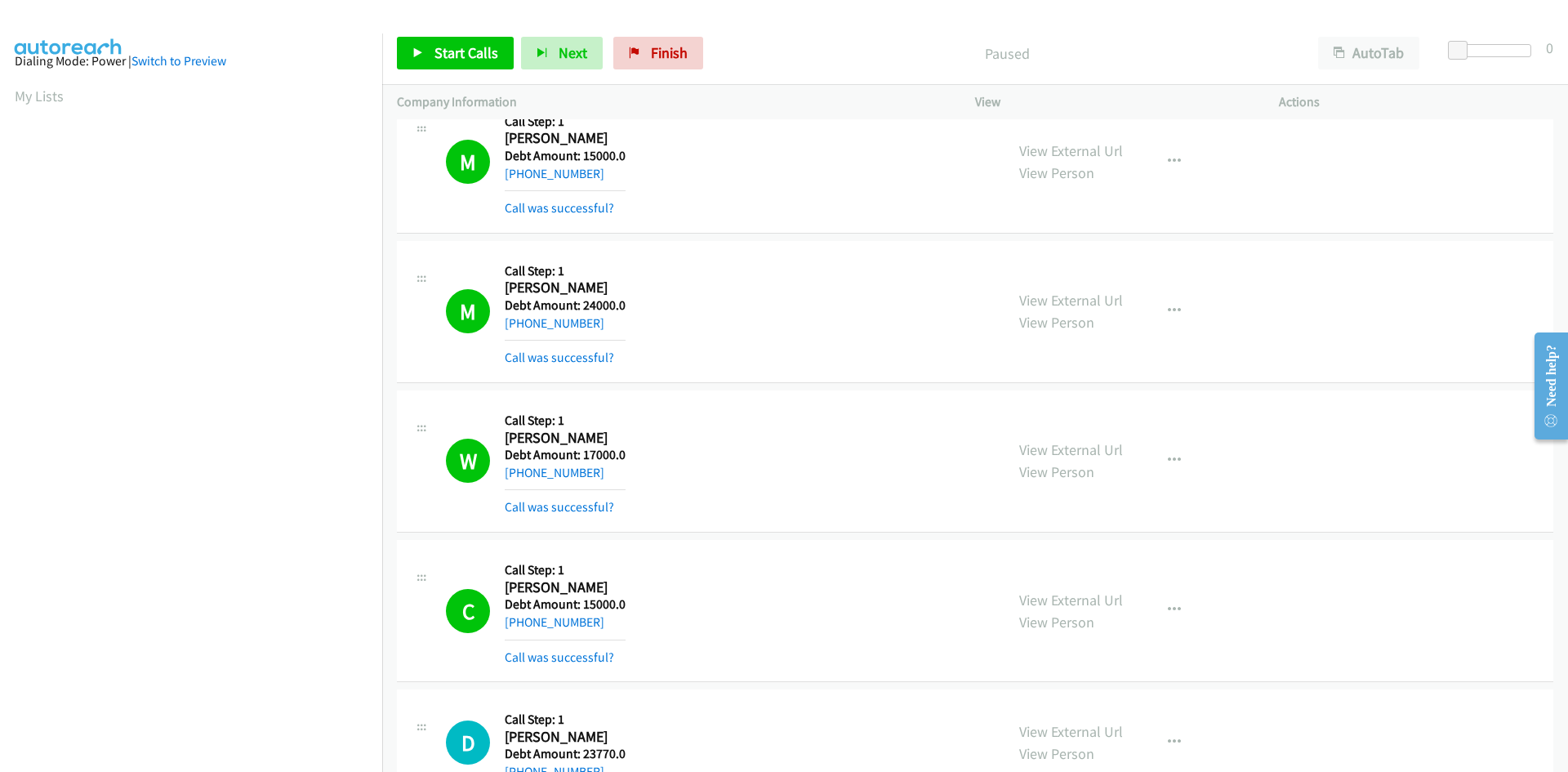
scroll to position [0, 0]
click at [46, 106] on link "My Lists" at bounding box center [39, 100] width 49 height 18
